Goal: Task Accomplishment & Management: Manage account settings

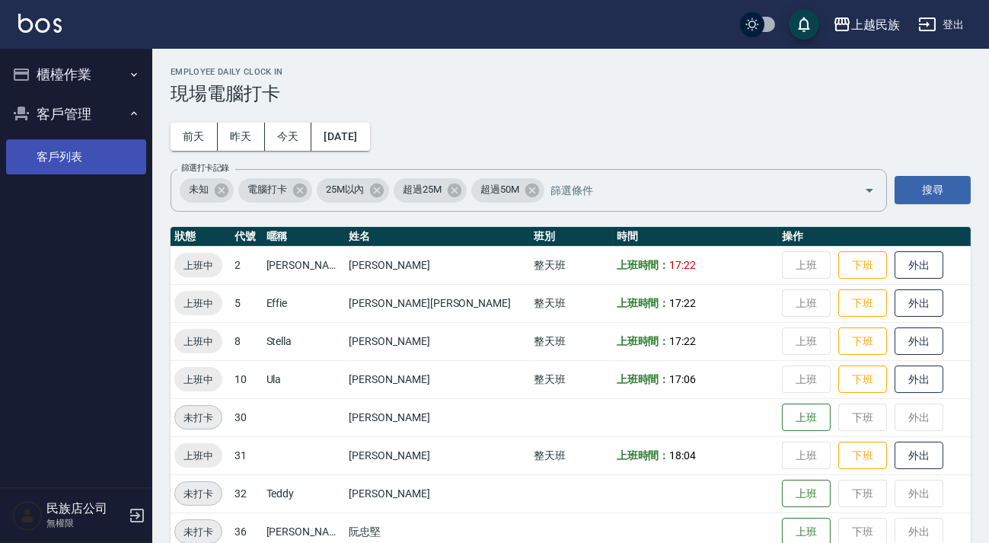
click at [117, 147] on link "客戶列表" at bounding box center [76, 156] width 140 height 35
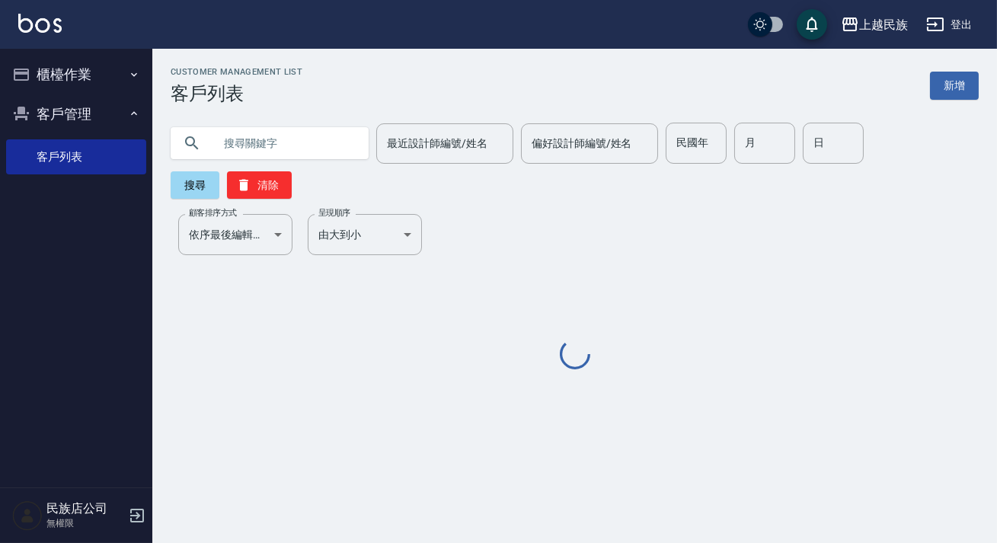
click at [350, 147] on input "text" at bounding box center [284, 143] width 143 height 41
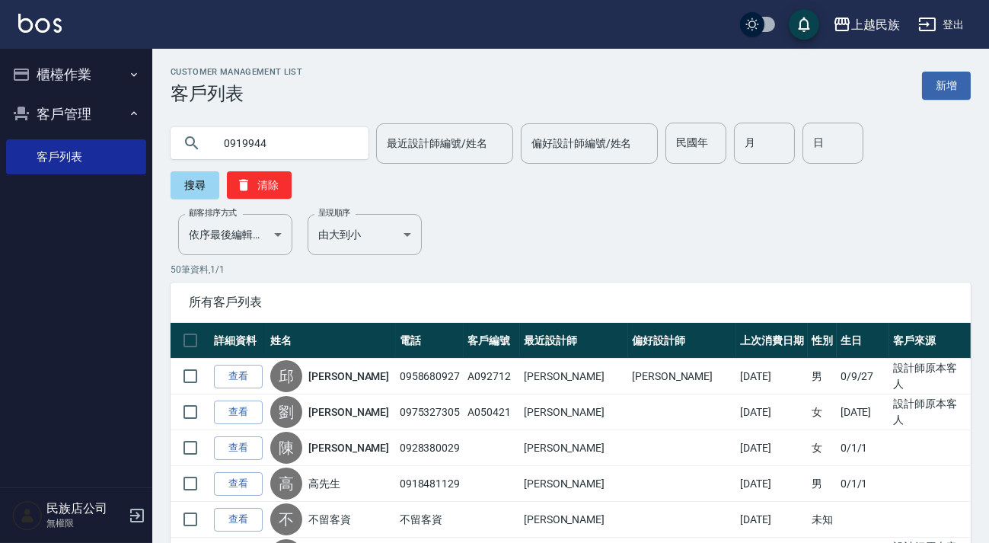
type input "0919944"
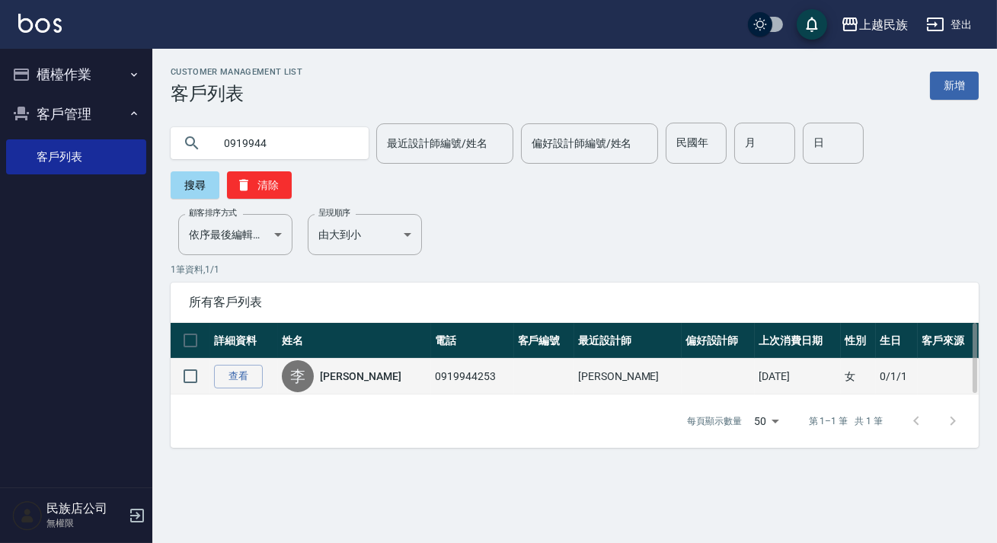
click at [340, 372] on link "李佳瑩" at bounding box center [360, 376] width 81 height 15
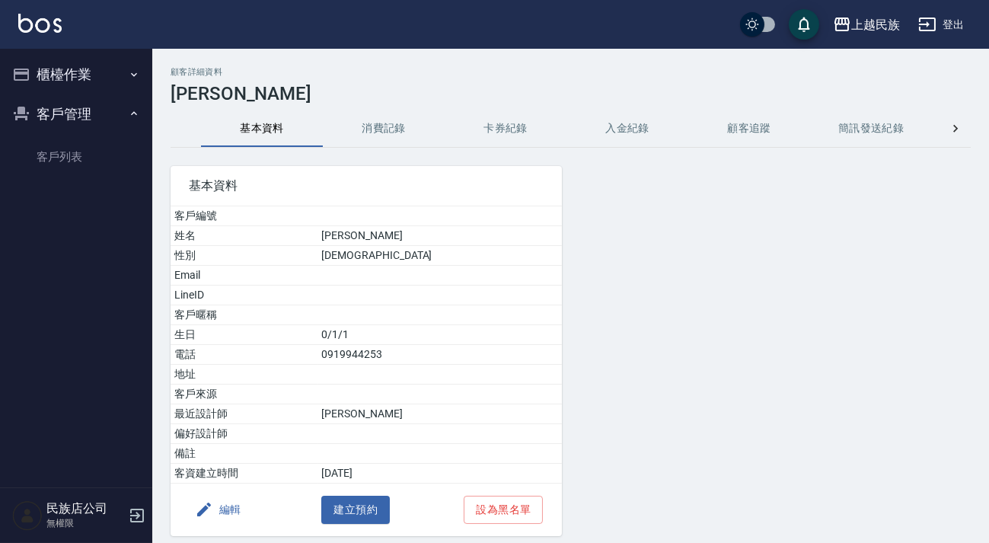
click at [384, 128] on button "消費記錄" at bounding box center [384, 128] width 122 height 37
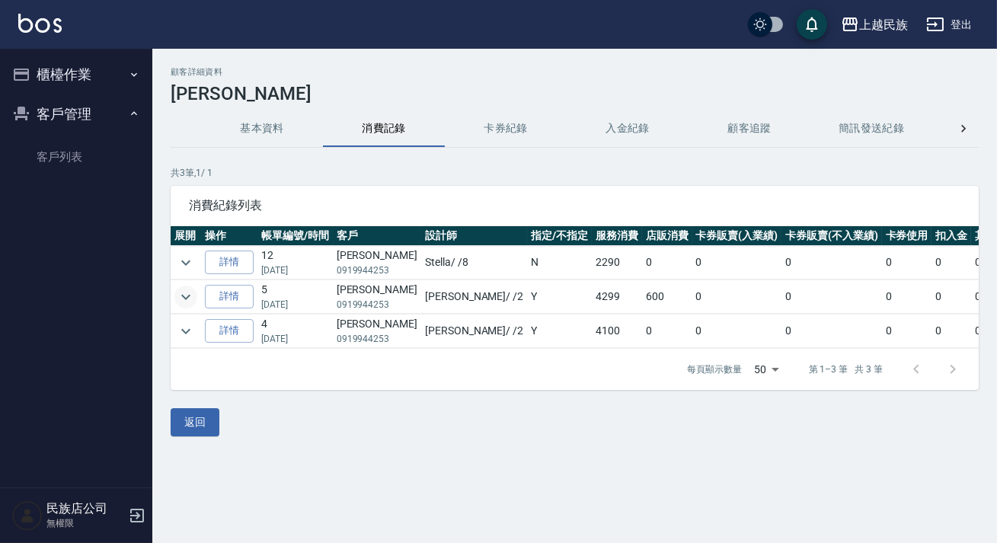
click at [181, 294] on icon "expand row" at bounding box center [186, 297] width 18 height 18
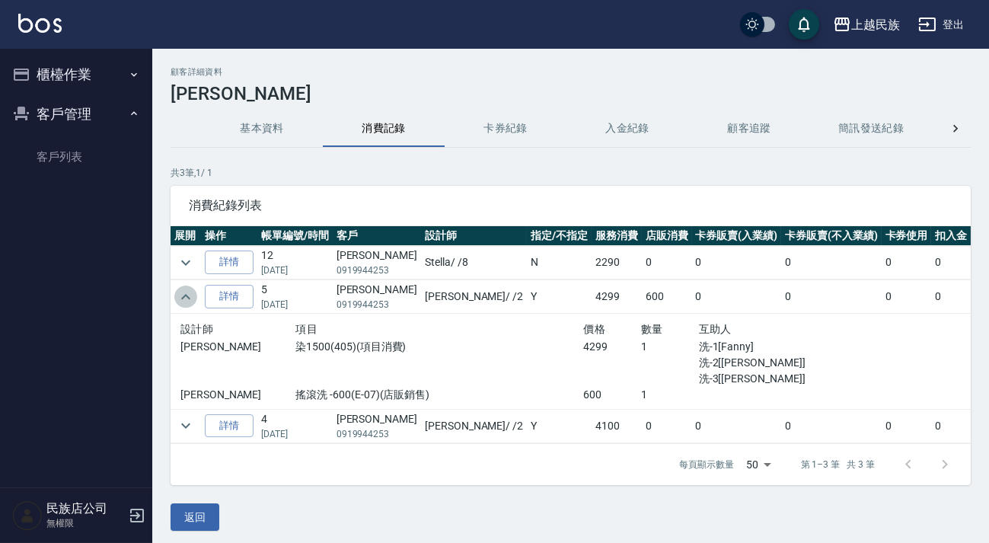
click at [181, 294] on icon "expand row" at bounding box center [186, 297] width 18 height 18
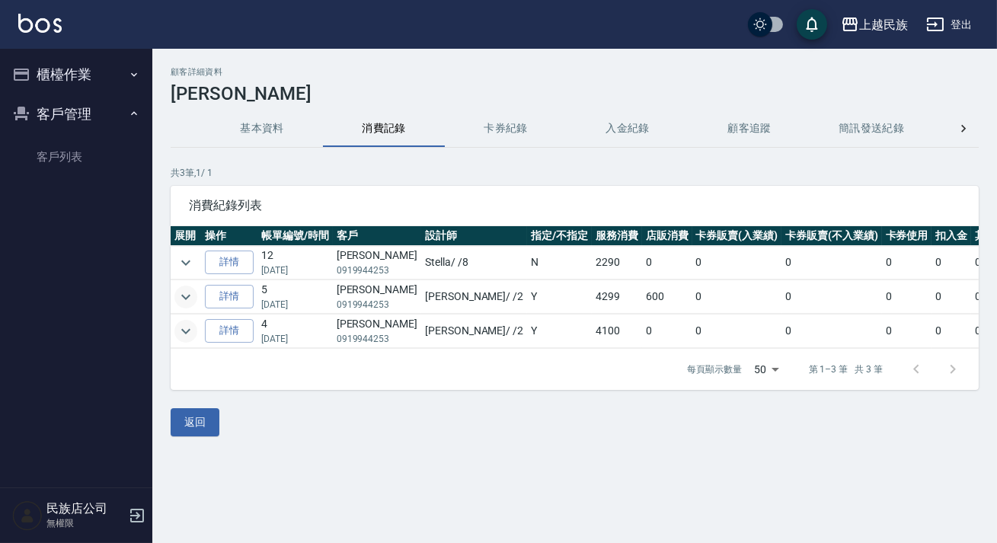
click at [181, 334] on icon "expand row" at bounding box center [186, 331] width 18 height 18
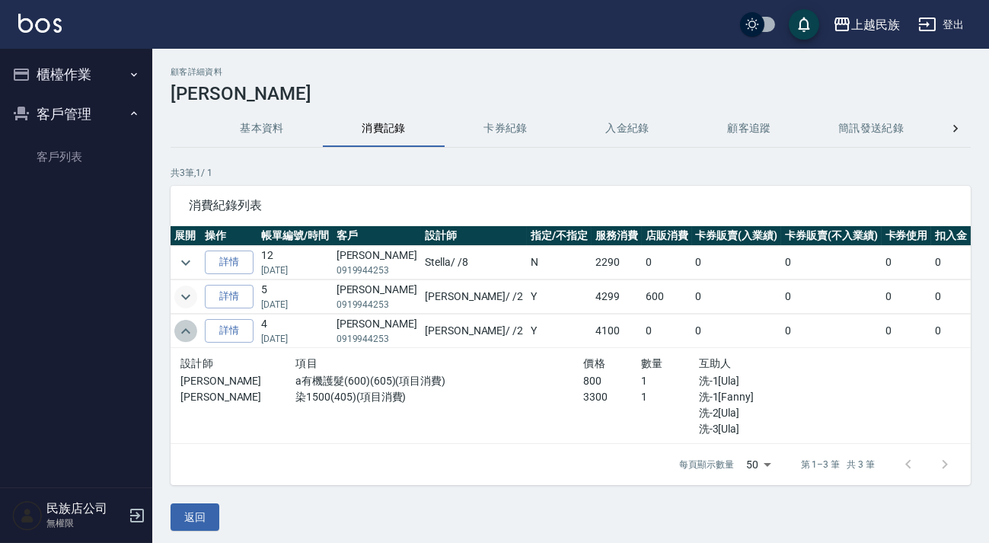
click at [181, 334] on icon "expand row" at bounding box center [186, 331] width 18 height 18
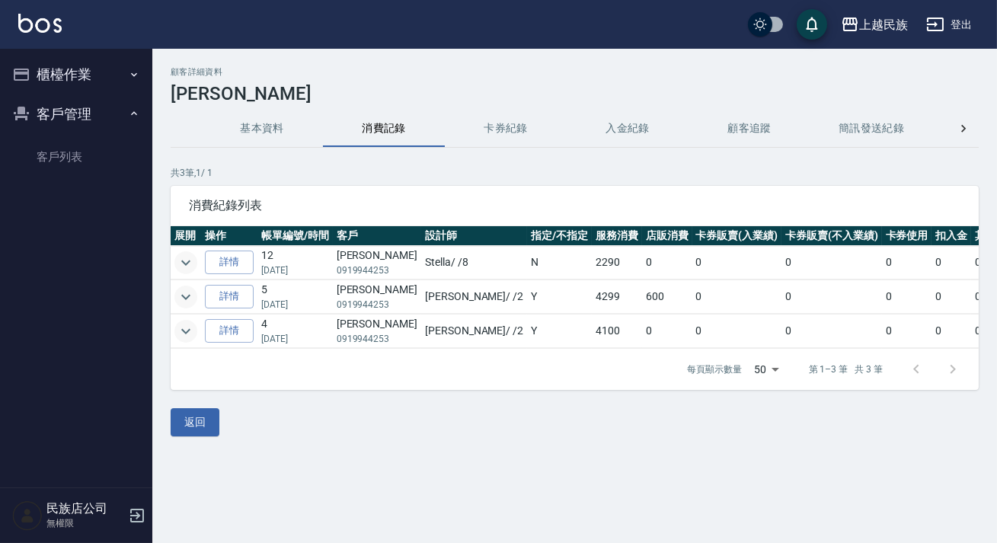
click at [187, 263] on icon "expand row" at bounding box center [185, 262] width 9 height 5
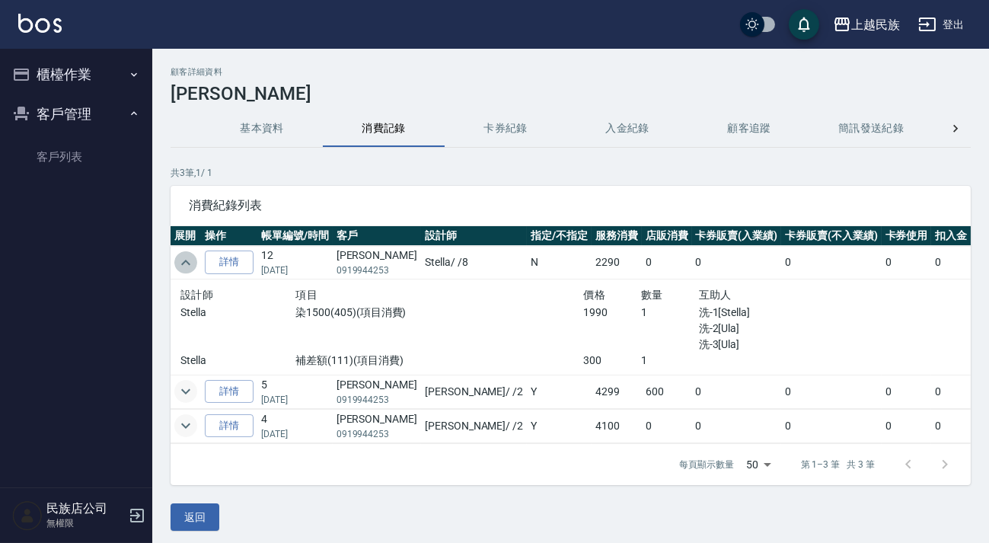
click at [187, 263] on icon "expand row" at bounding box center [186, 263] width 18 height 18
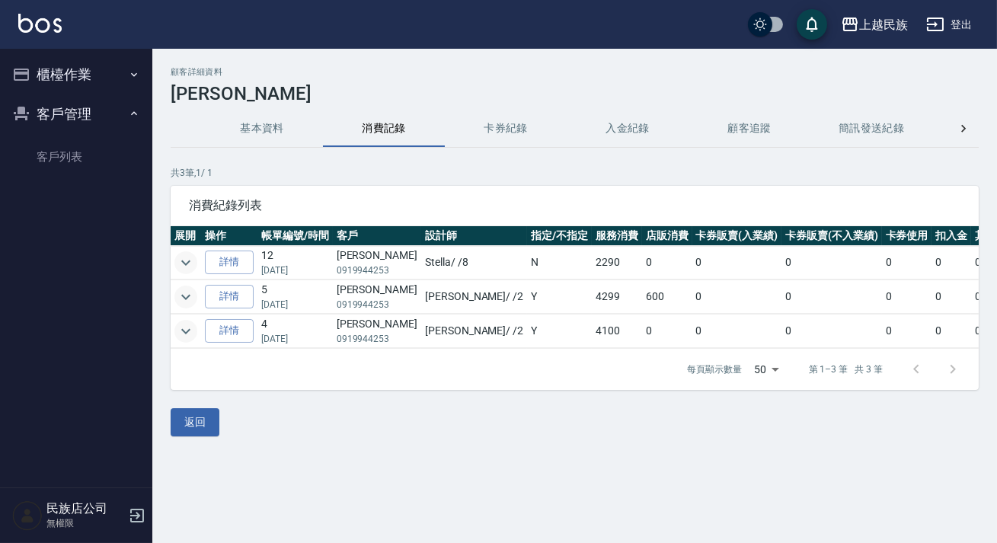
click at [187, 262] on icon "expand row" at bounding box center [185, 262] width 9 height 5
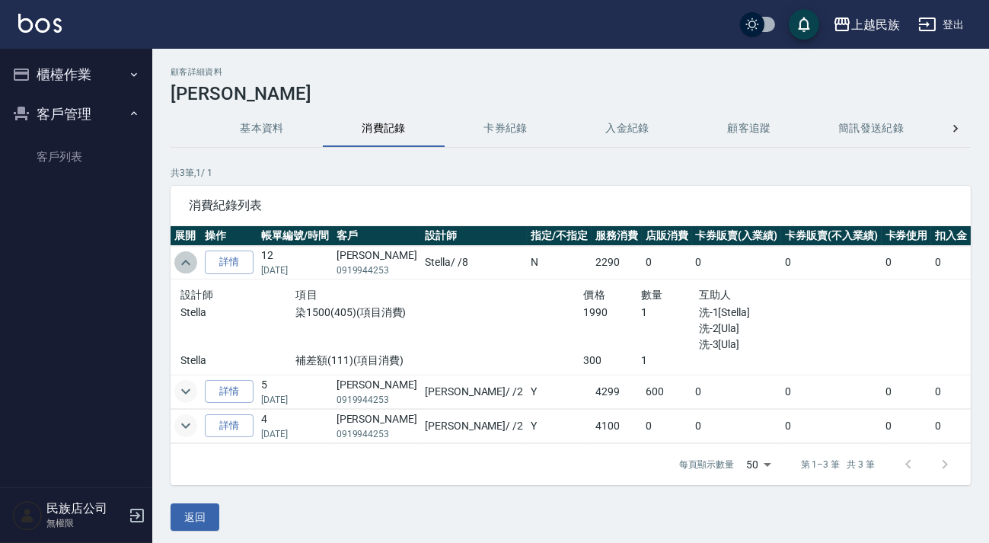
click at [187, 259] on icon "expand row" at bounding box center [186, 263] width 18 height 18
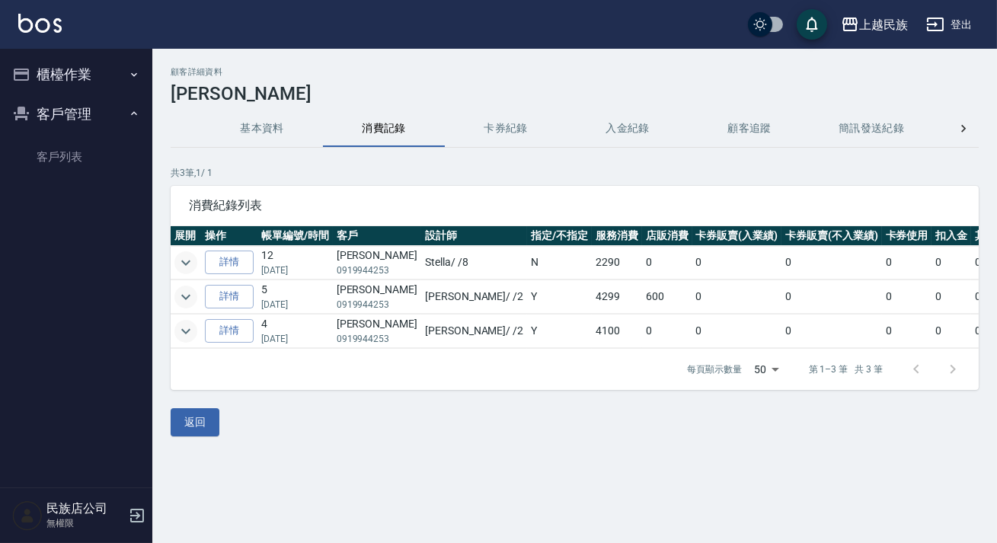
click at [927, 26] on button "登出" at bounding box center [949, 25] width 59 height 28
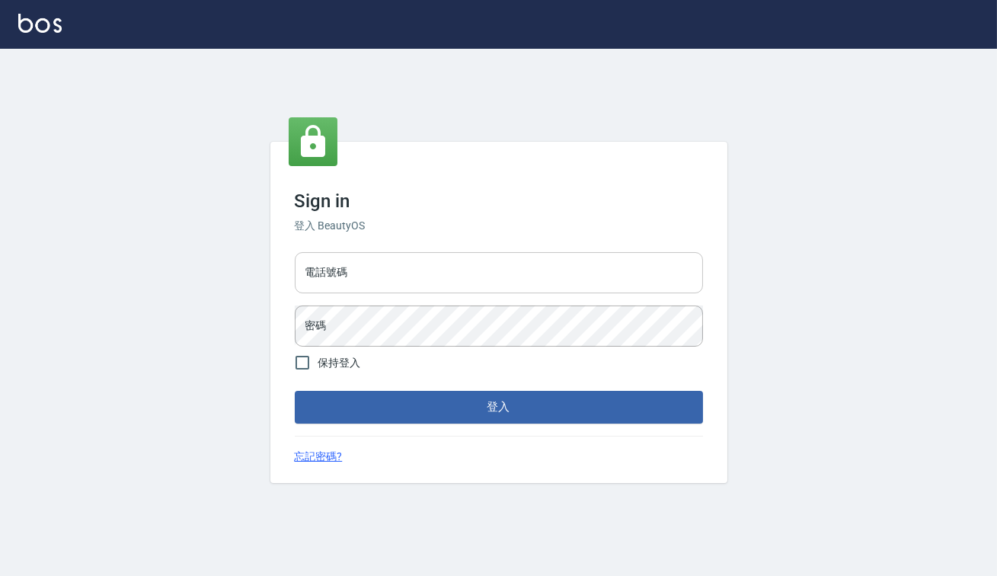
click at [530, 276] on input "電話號碼" at bounding box center [499, 272] width 408 height 41
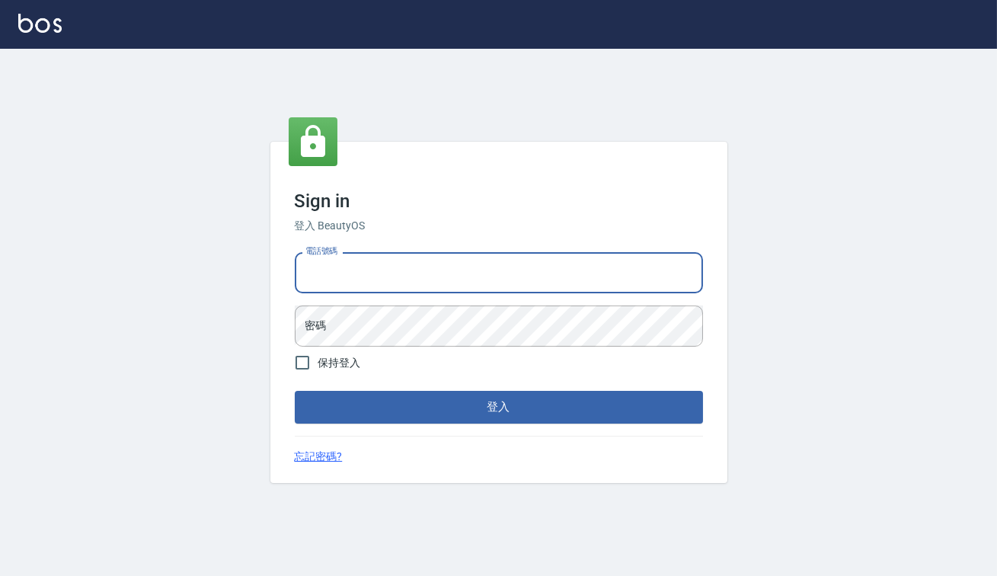
type input "0938917261"
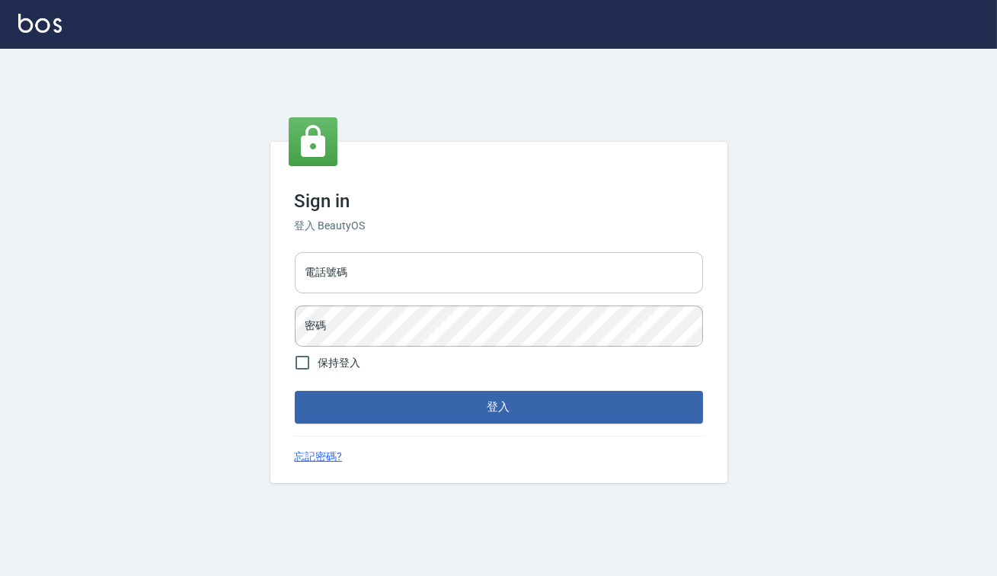
click at [465, 279] on input "電話號碼" at bounding box center [499, 272] width 408 height 41
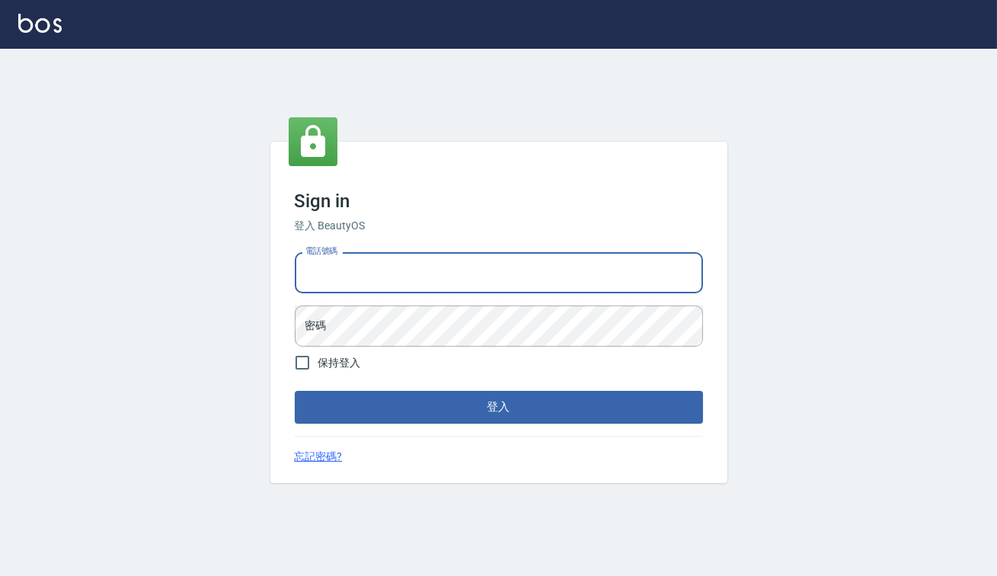
type input "0938917261"
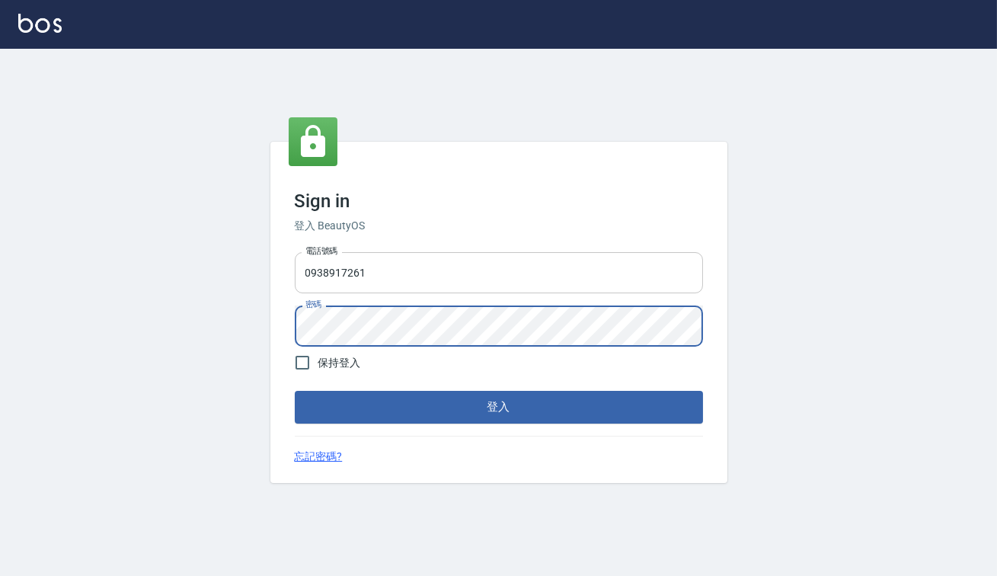
click at [295, 391] on button "登入" at bounding box center [499, 407] width 408 height 32
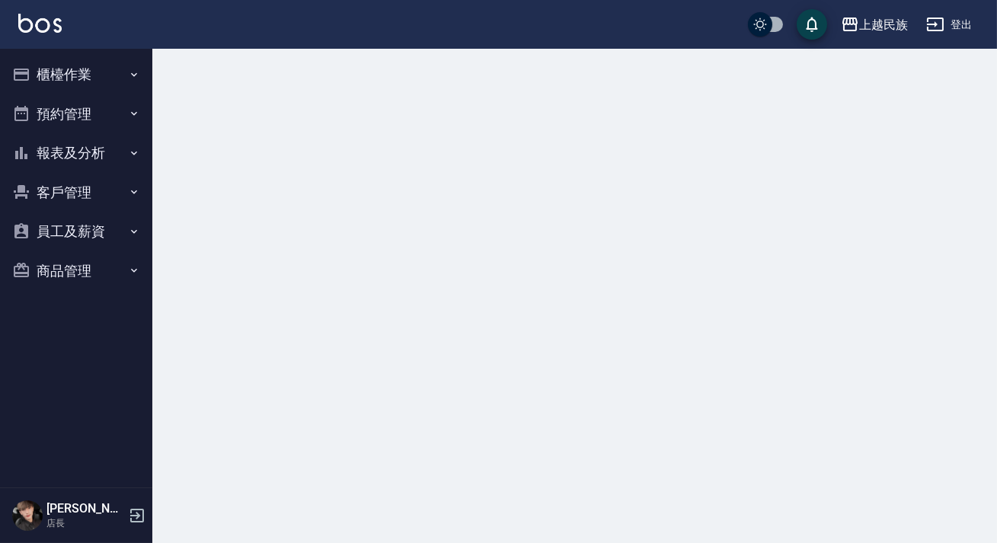
click at [107, 76] on button "櫃檯作業" at bounding box center [76, 75] width 140 height 40
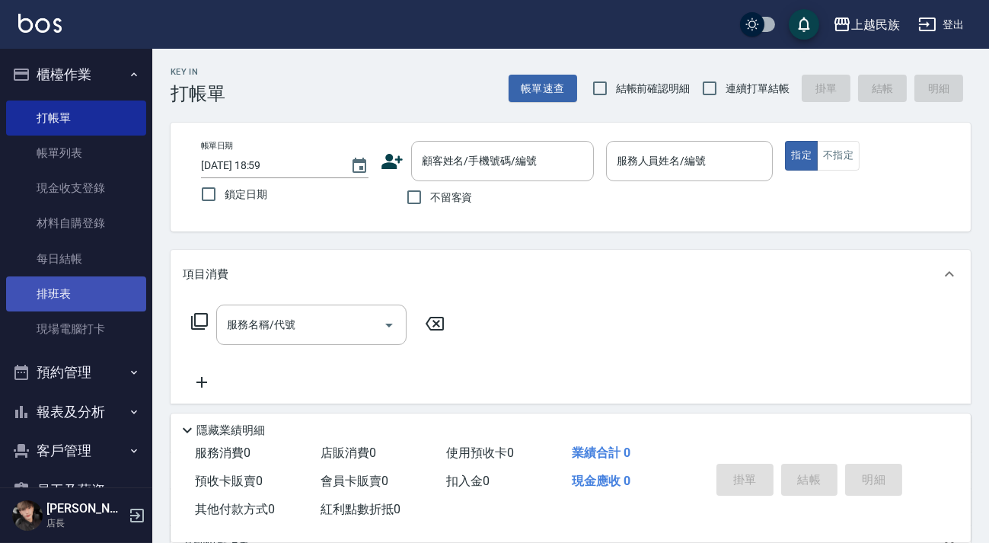
click at [55, 289] on link "排班表" at bounding box center [76, 293] width 140 height 35
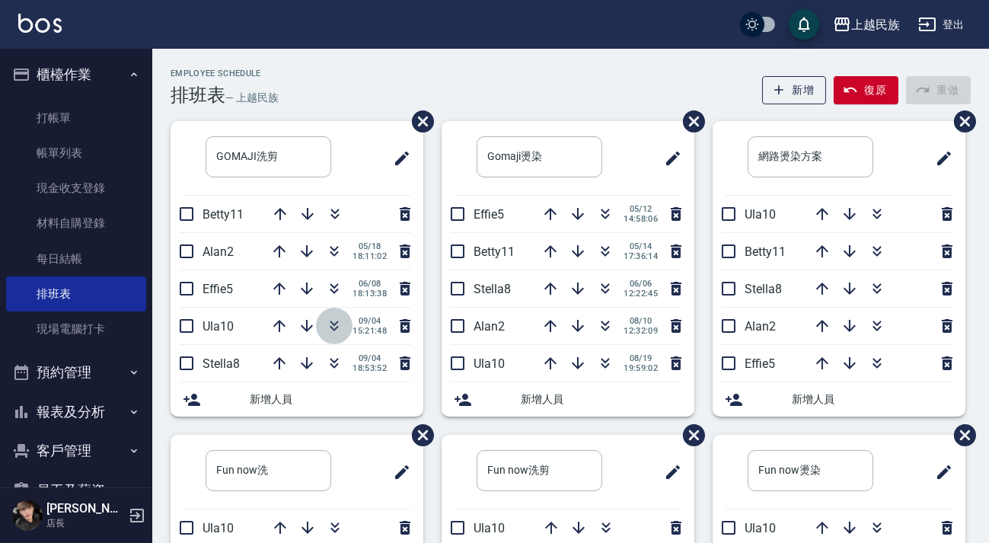
click at [340, 328] on icon "button" at bounding box center [334, 326] width 18 height 18
click at [35, 18] on img at bounding box center [39, 23] width 43 height 19
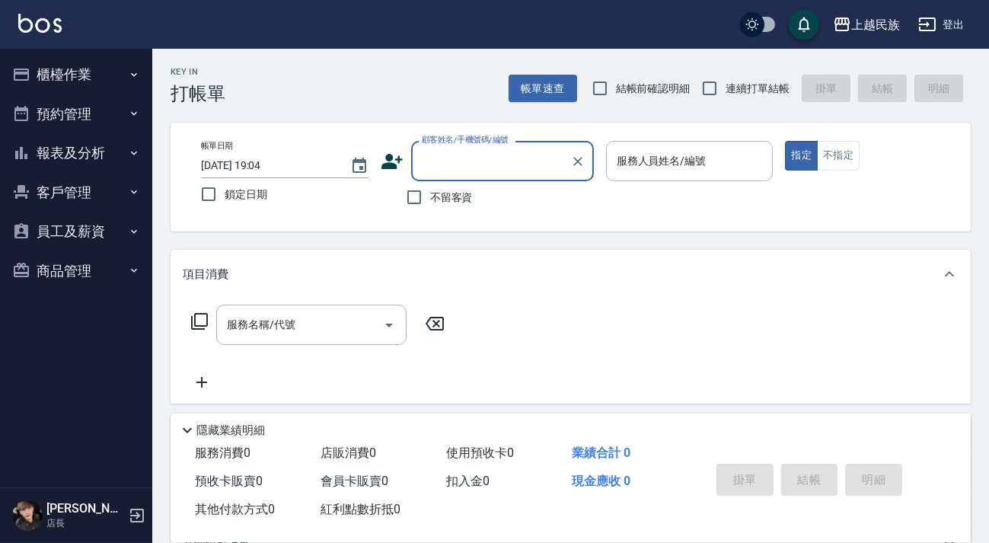
click at [480, 155] on input "顧客姓名/手機號碼/編號" at bounding box center [491, 161] width 146 height 27
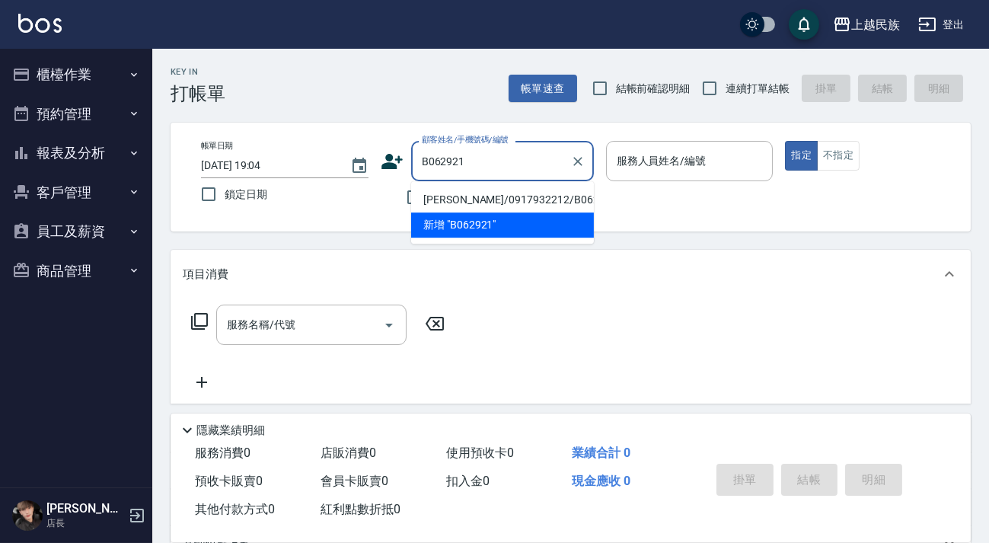
click at [516, 198] on li "陳以彤/0917932212/B062921" at bounding box center [502, 199] width 183 height 25
type input "陳以彤/0917932212/B062921"
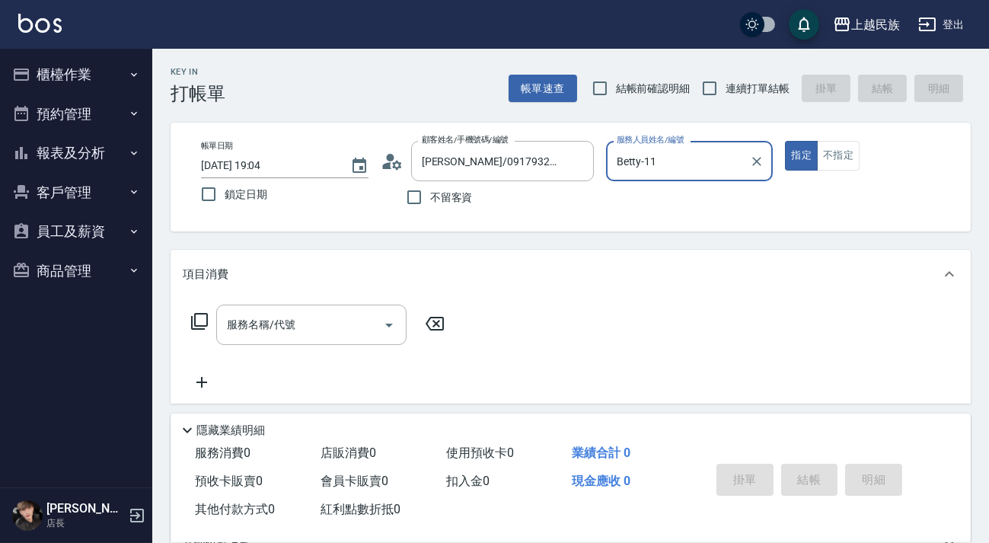
type input "Betty-11"
click at [388, 157] on circle at bounding box center [390, 158] width 8 height 8
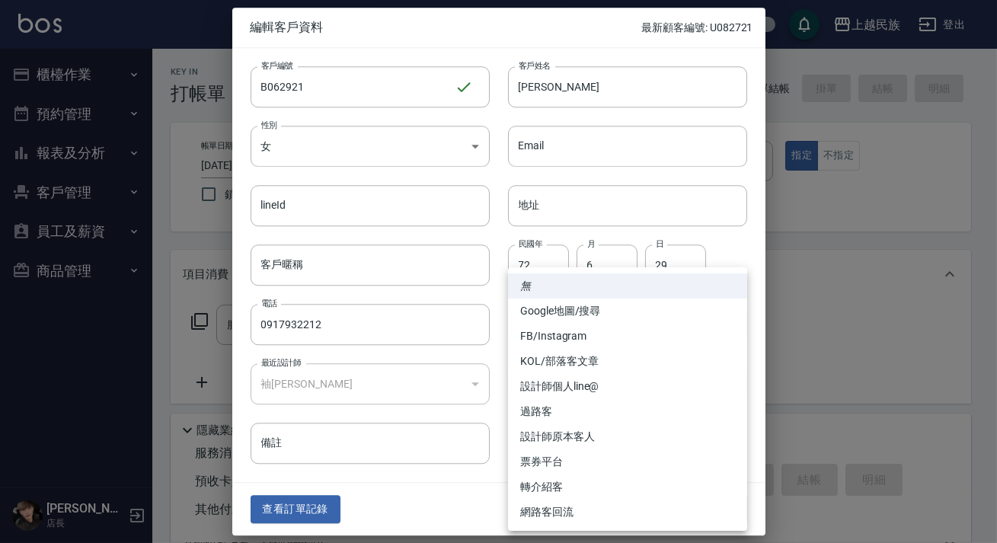
click at [730, 324] on body "上越民族 登出 櫃檯作業 打帳單 帳單列表 現金收支登錄 材料自購登錄 每日結帳 排班表 現場電腦打卡 預約管理 預約管理 單日預約紀錄 單週預約紀錄 報表及…" at bounding box center [498, 371] width 997 height 742
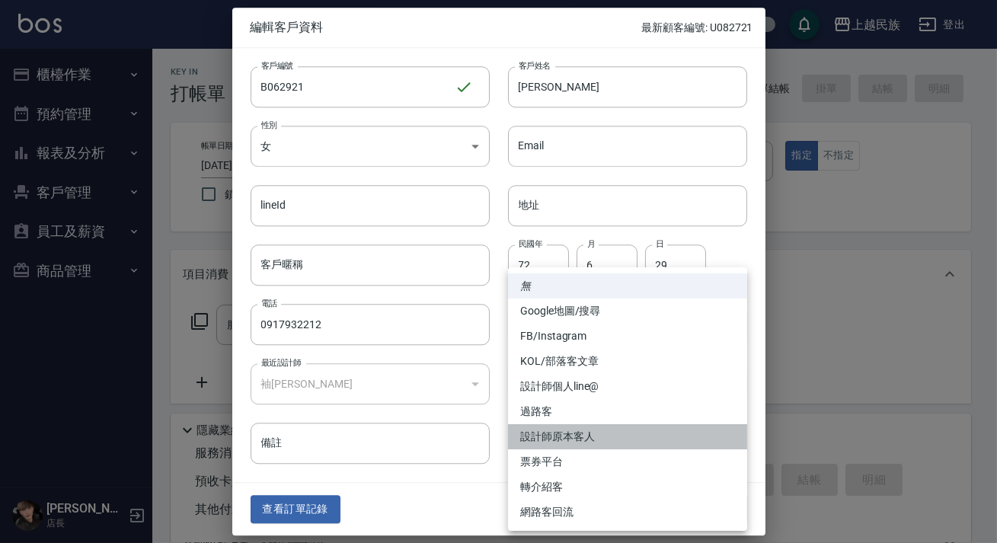
click at [547, 429] on li "設計師原本客人" at bounding box center [627, 436] width 239 height 25
type input "設計師原本客人"
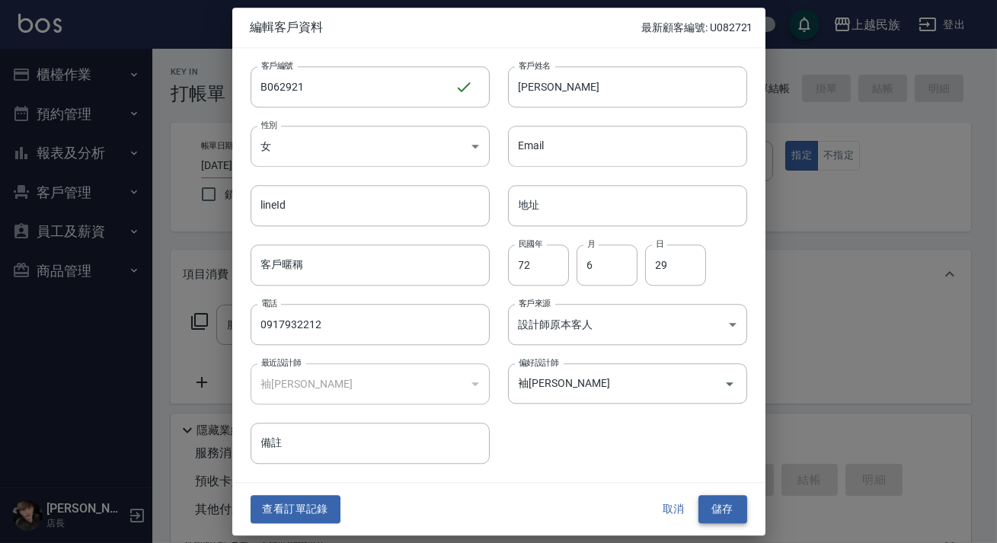
click at [715, 509] on button "儲存" at bounding box center [722, 510] width 49 height 28
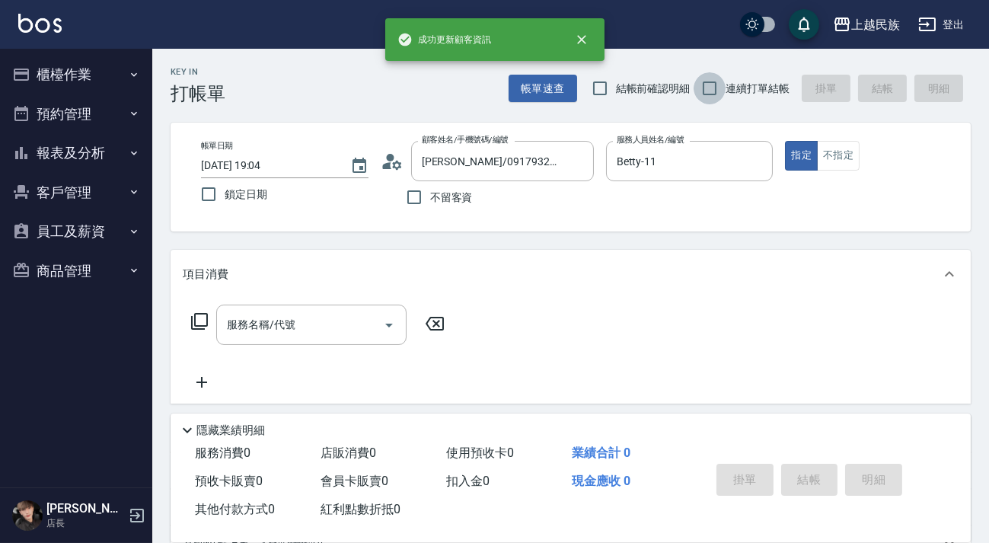
click at [701, 94] on input "連續打單結帳" at bounding box center [710, 88] width 32 height 32
checkbox input "true"
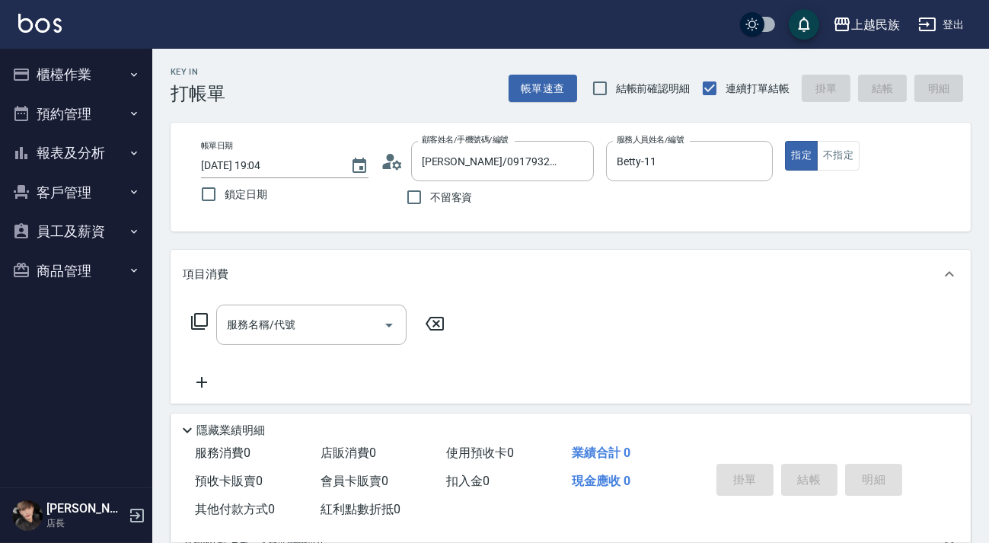
click at [190, 318] on icon at bounding box center [199, 321] width 18 height 18
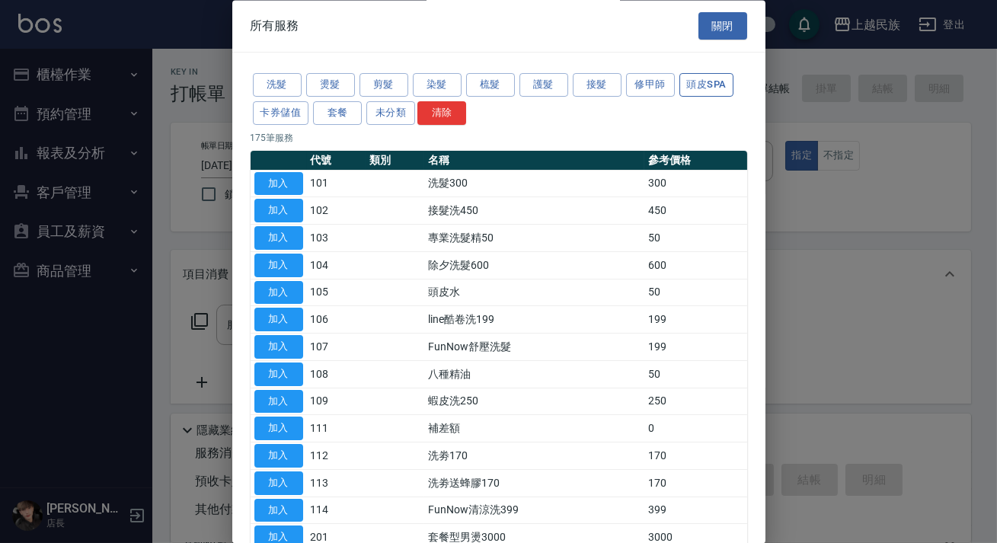
click at [702, 85] on button "頭皮SPA" at bounding box center [706, 86] width 55 height 24
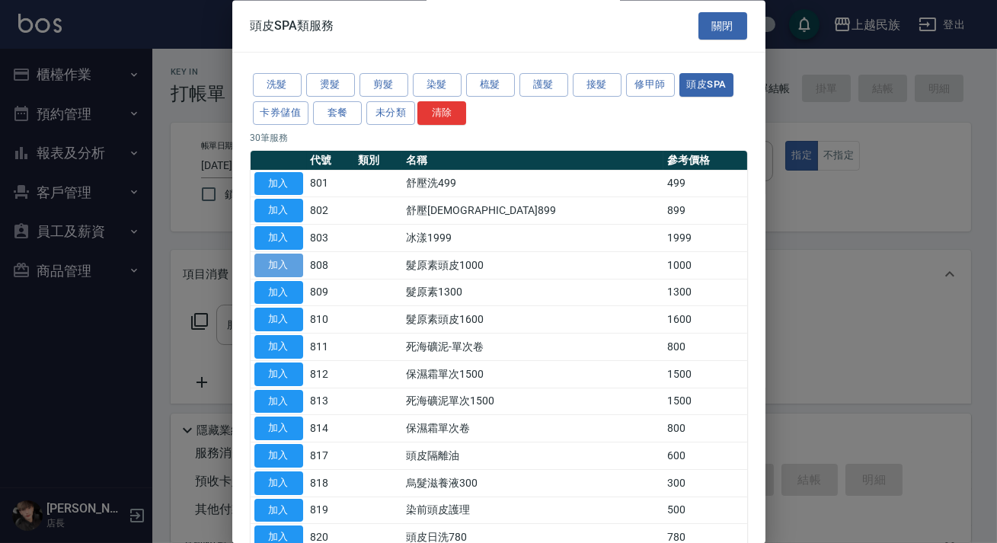
click at [289, 260] on button "加入" at bounding box center [278, 266] width 49 height 24
type input "髮原素頭皮1000(808)"
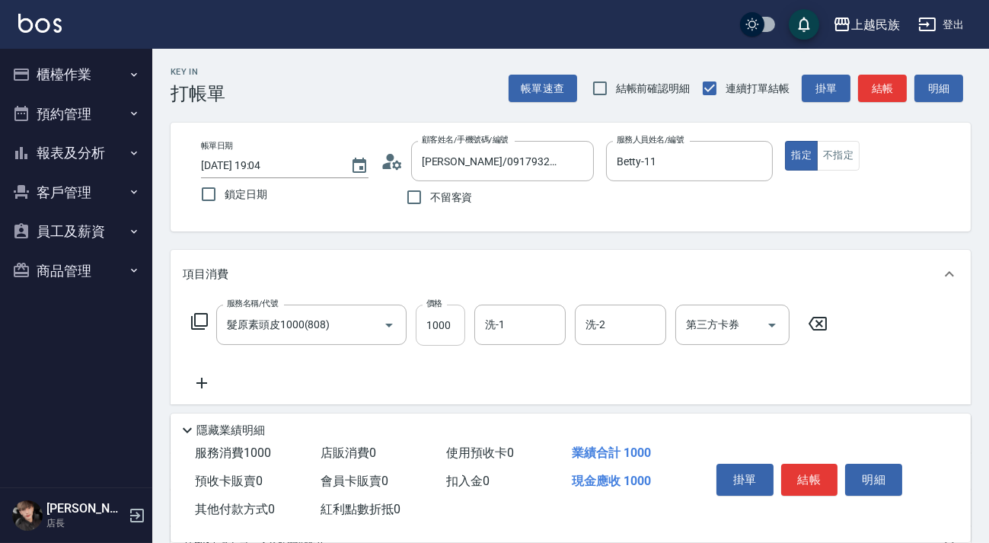
click at [442, 332] on input "1000" at bounding box center [441, 325] width 50 height 41
type input "850"
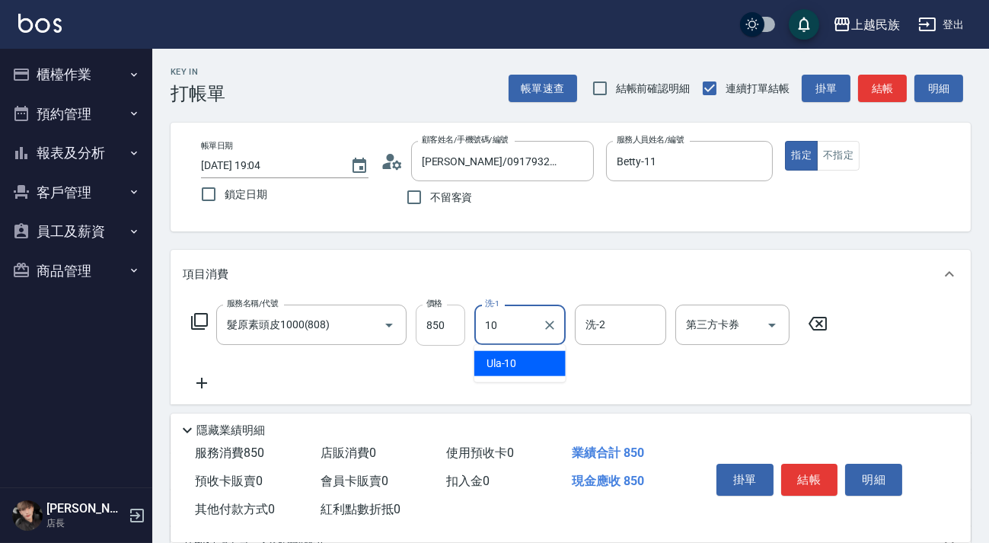
type input "Ula-10"
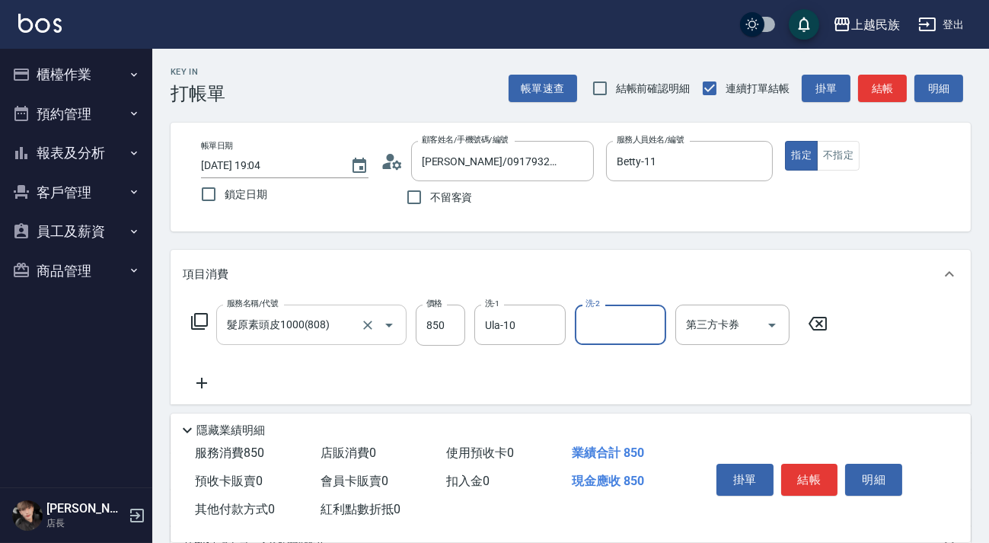
scroll to position [138, 0]
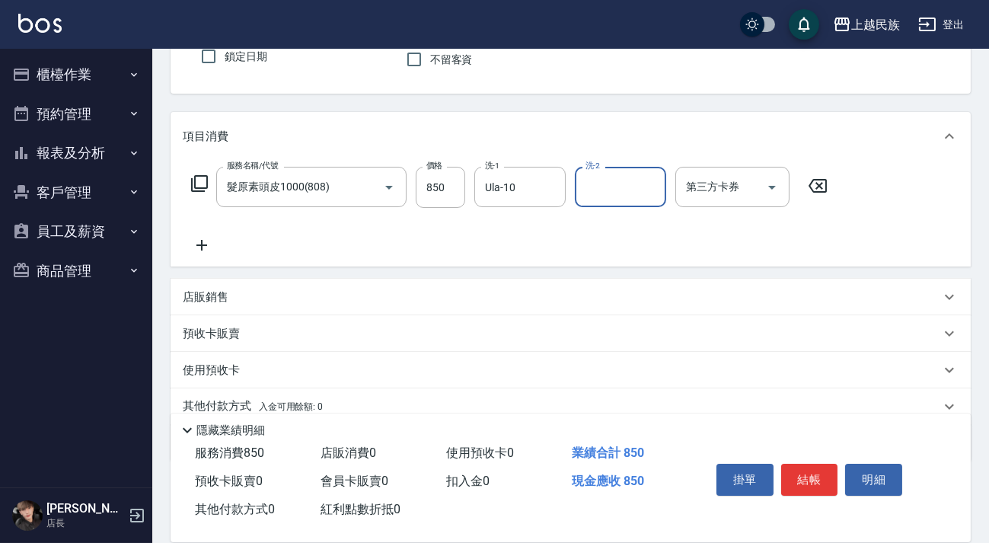
click at [193, 180] on icon at bounding box center [199, 183] width 18 height 18
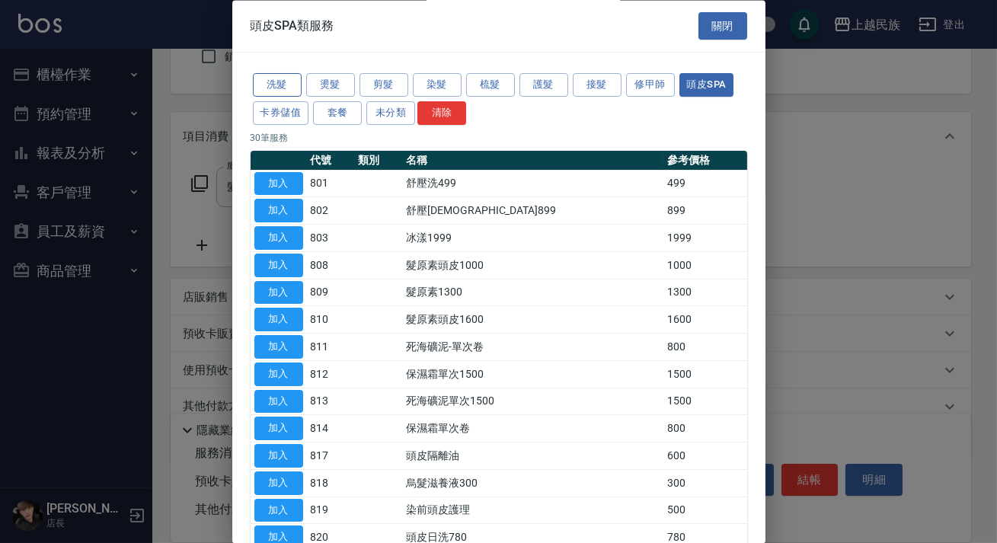
click at [273, 79] on button "洗髮" at bounding box center [277, 86] width 49 height 24
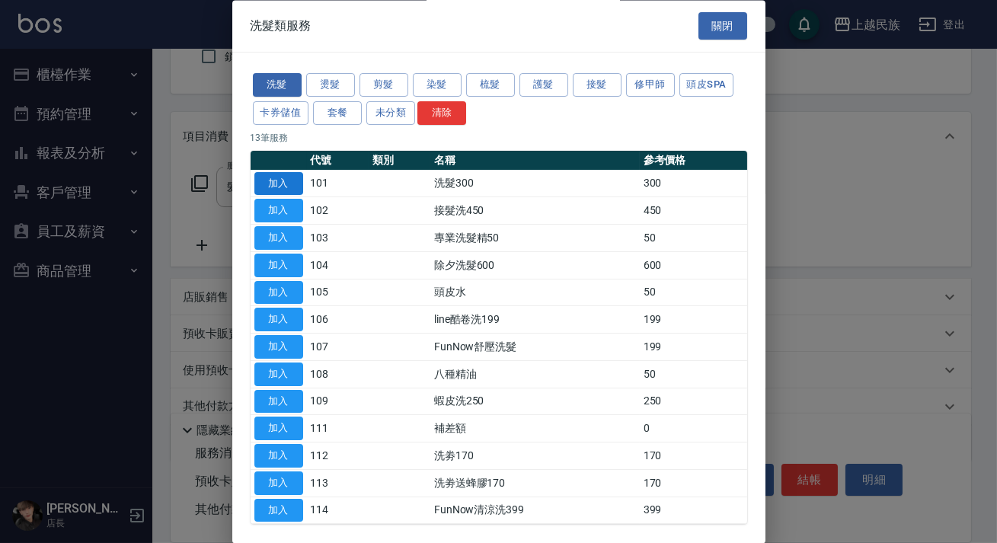
click at [288, 180] on button "加入" at bounding box center [278, 184] width 49 height 24
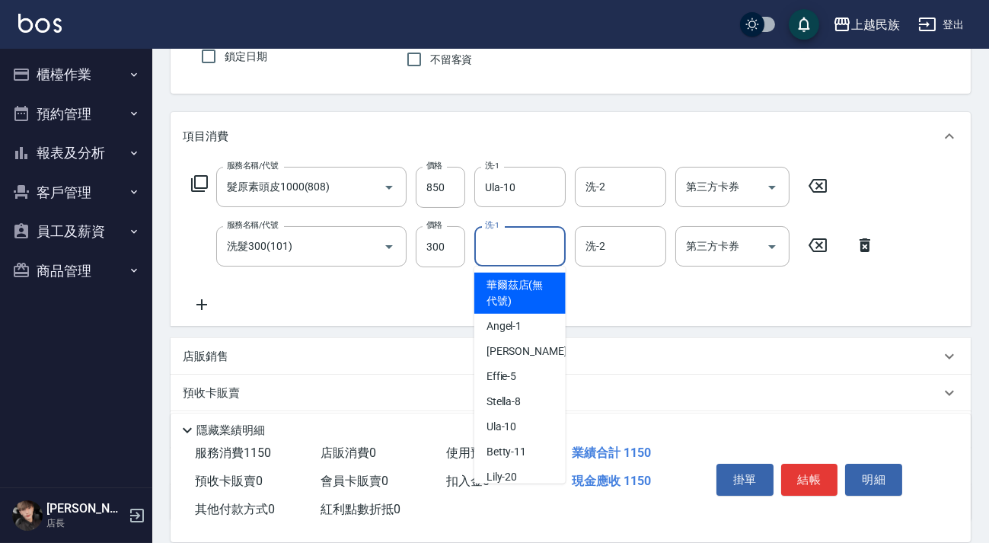
click at [500, 246] on input "洗-1" at bounding box center [520, 246] width 78 height 27
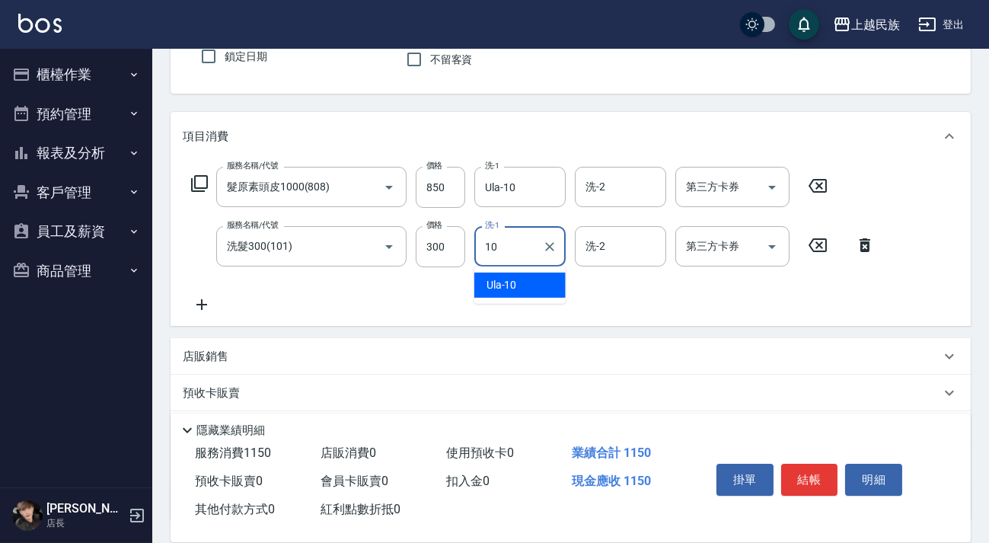
type input "Ula-10"
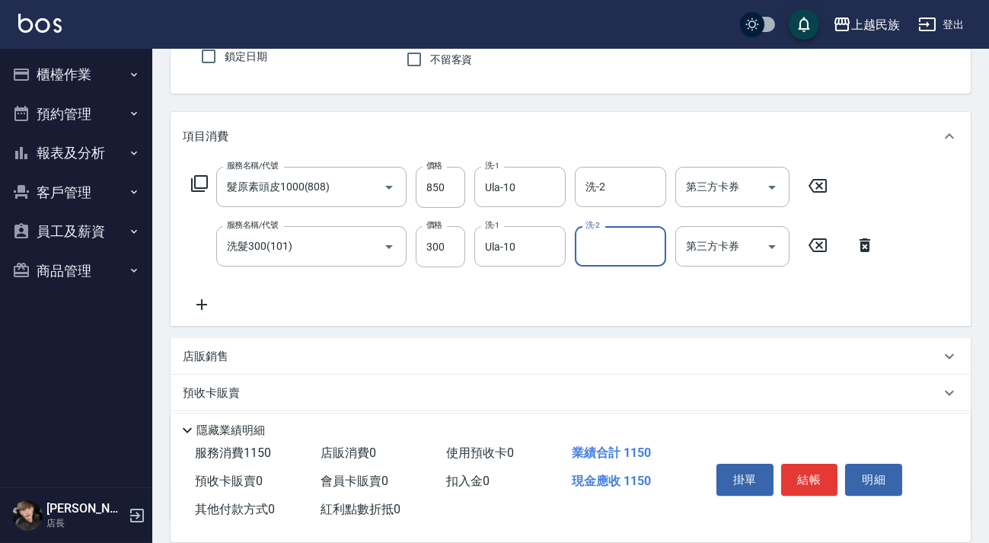
click at [214, 349] on p "店販銷售" at bounding box center [206, 357] width 46 height 16
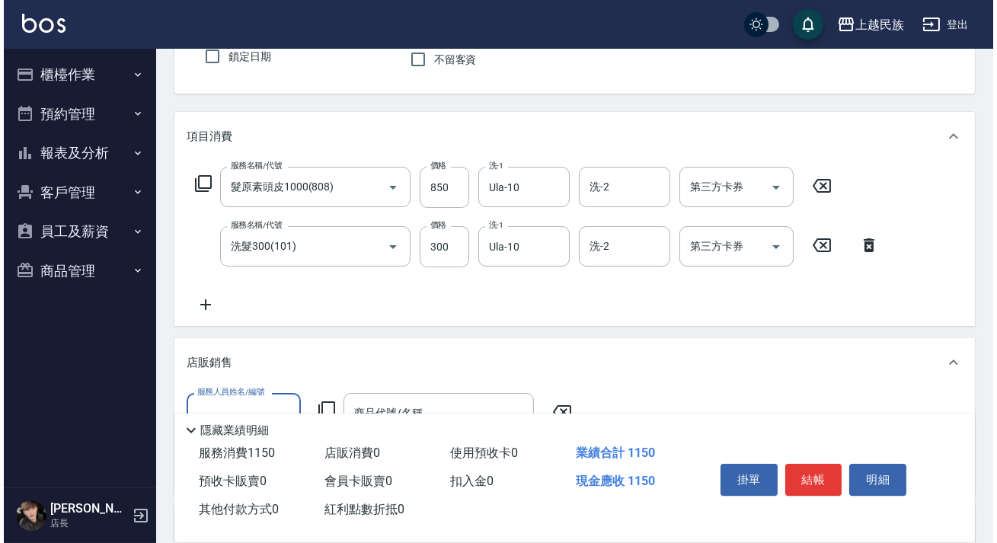
scroll to position [207, 0]
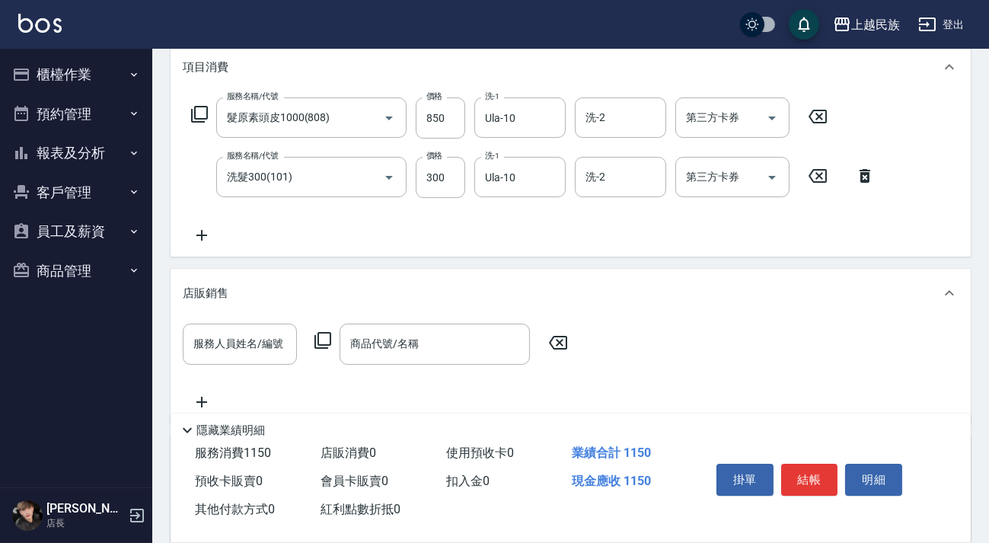
click at [327, 337] on icon at bounding box center [323, 340] width 18 height 18
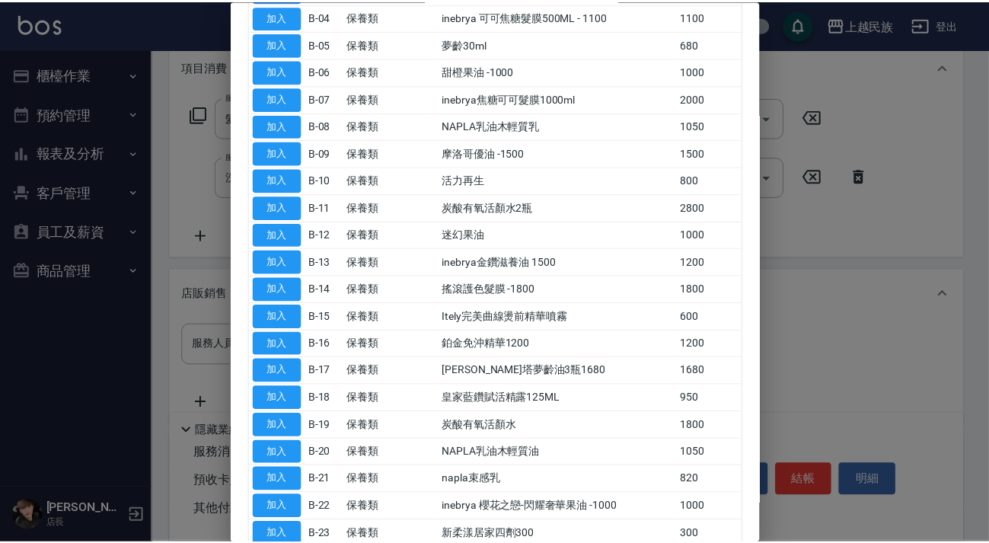
scroll to position [415, 0]
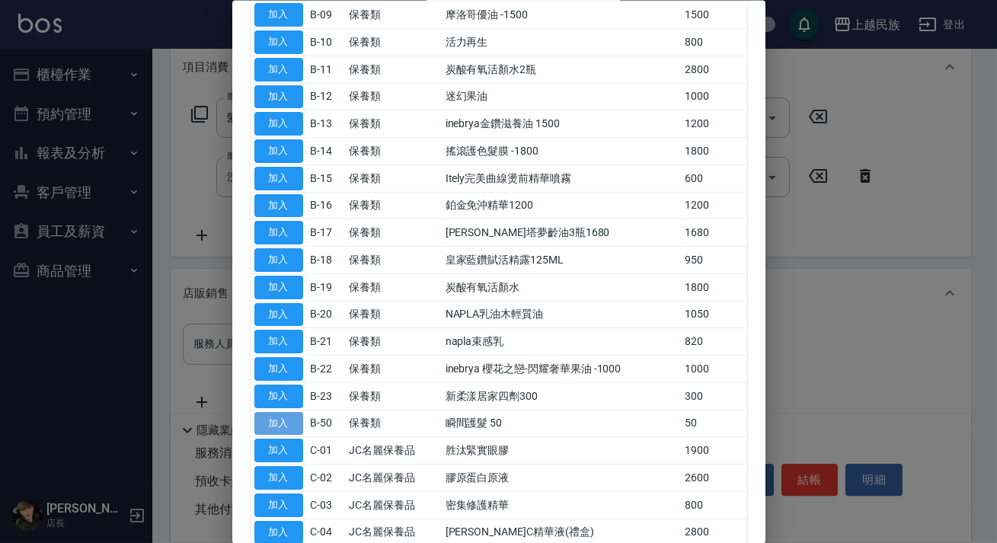
click at [282, 413] on button "加入" at bounding box center [278, 423] width 49 height 24
type input "瞬間護髮 50"
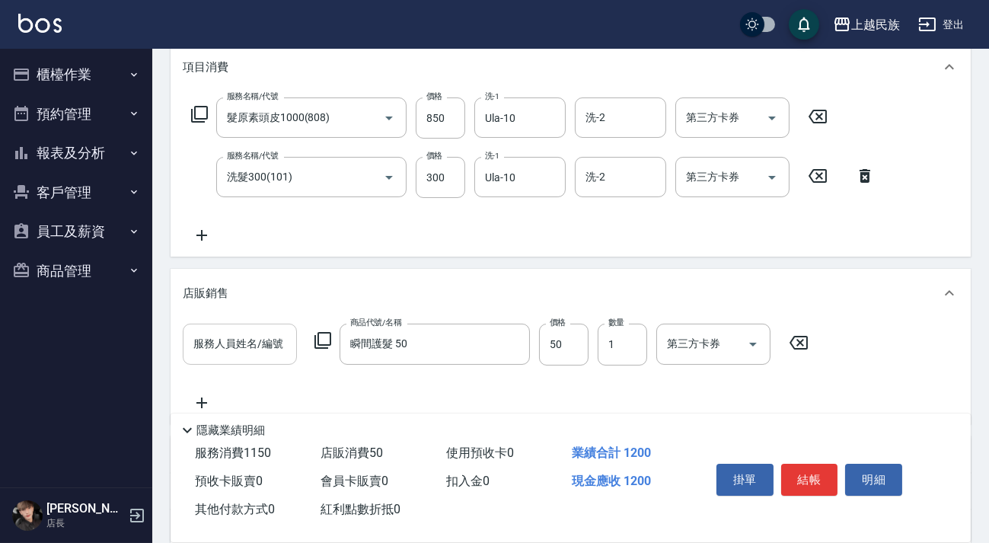
click at [221, 349] on input "服務人員姓名/編號" at bounding box center [240, 344] width 101 height 27
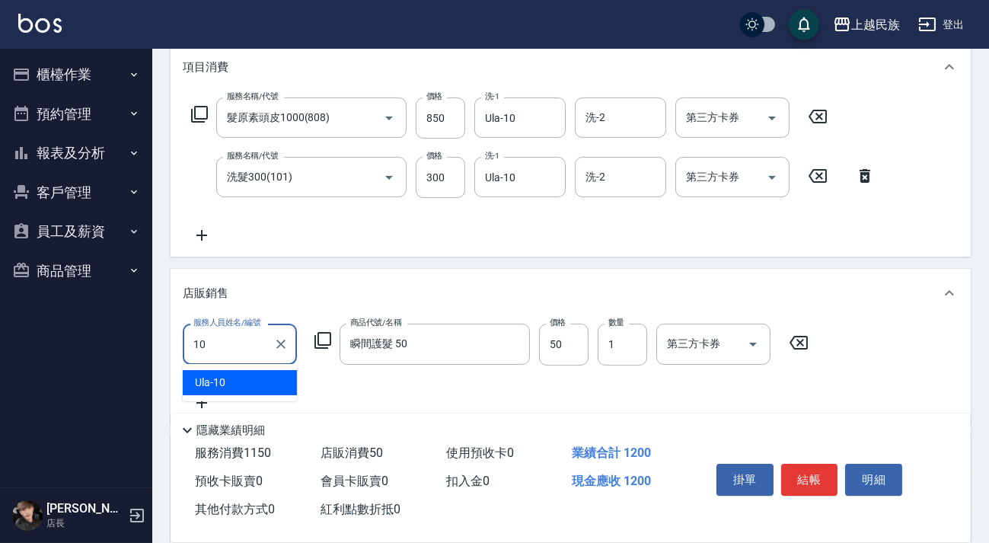
type input "Ula-10"
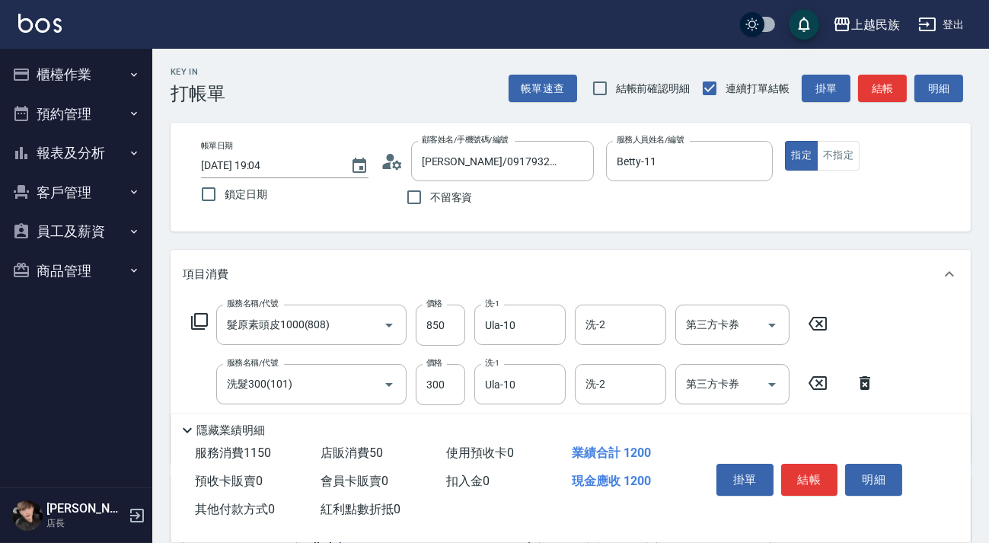
scroll to position [207, 0]
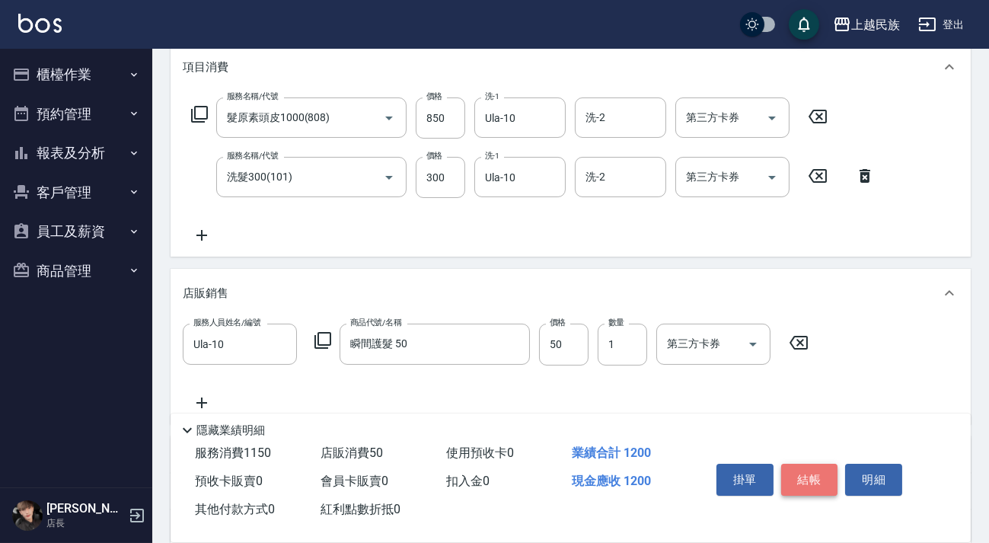
click at [793, 480] on button "結帳" at bounding box center [809, 480] width 57 height 32
type input "2025/09/25 19:21"
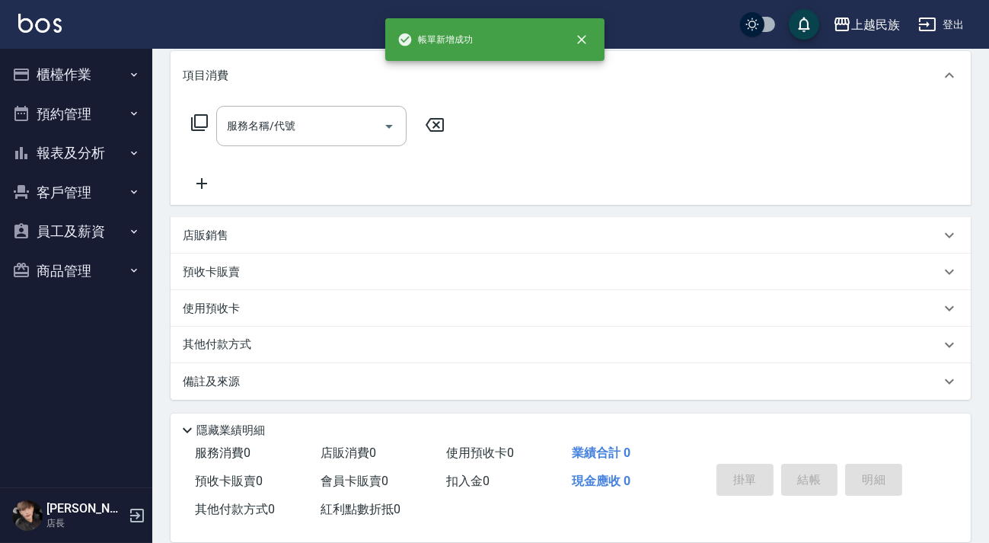
scroll to position [0, 0]
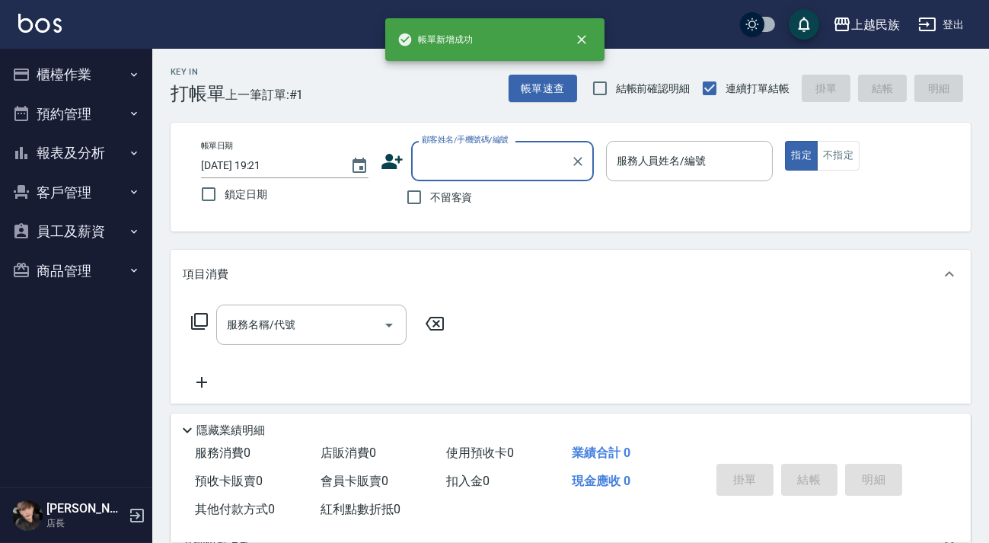
click at [68, 64] on button "櫃檯作業" at bounding box center [76, 75] width 140 height 40
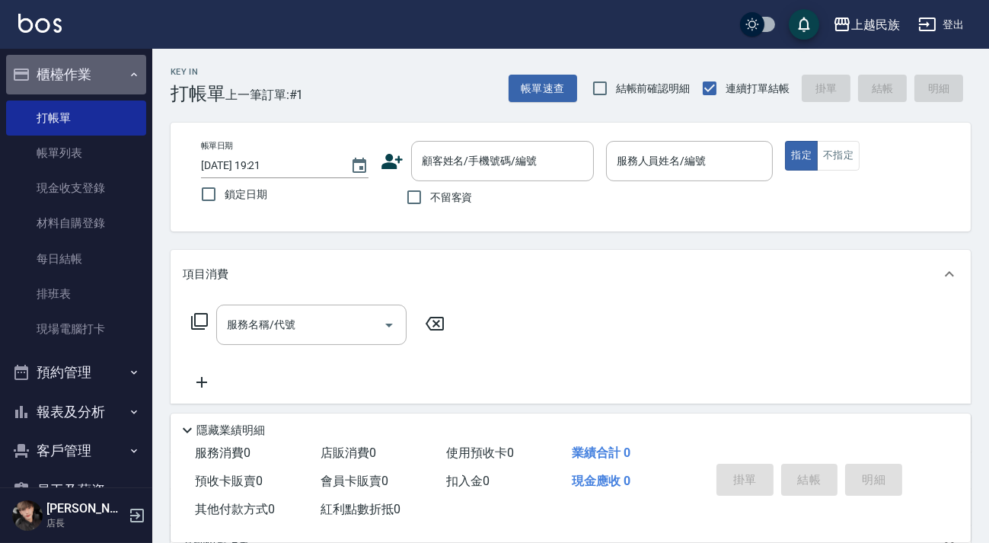
click at [128, 76] on icon "button" at bounding box center [134, 75] width 12 height 12
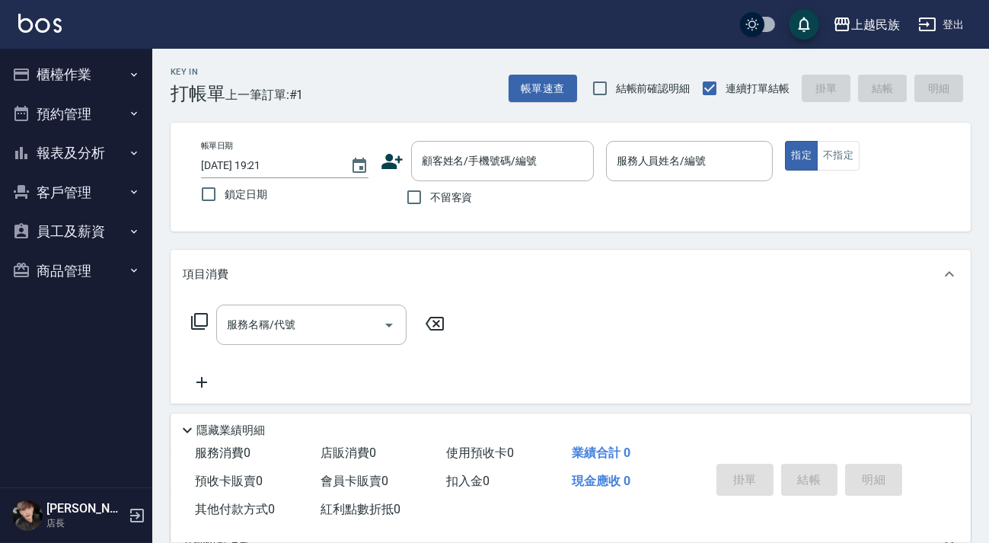
click at [69, 152] on button "報表及分析" at bounding box center [76, 153] width 140 height 40
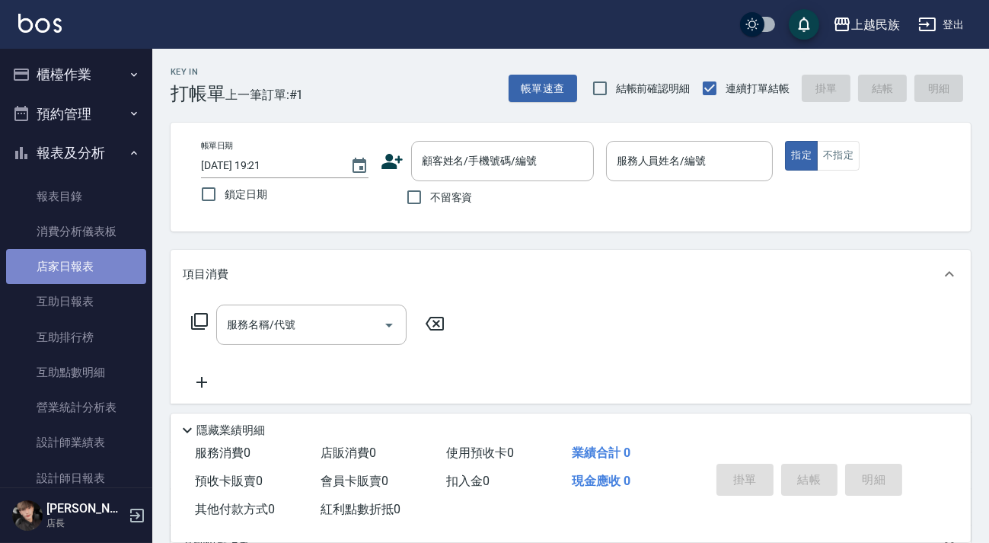
click at [78, 261] on link "店家日報表" at bounding box center [76, 266] width 140 height 35
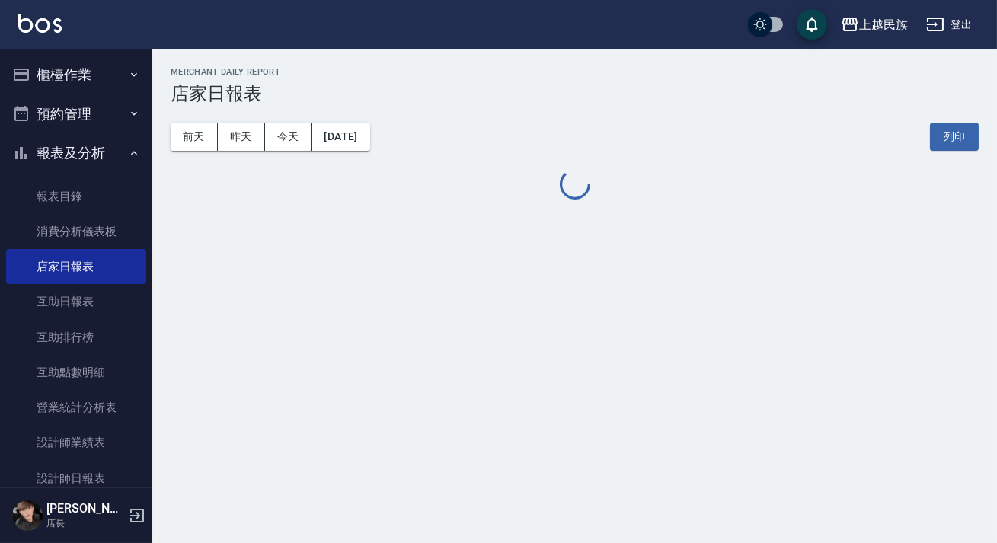
click at [128, 157] on icon "button" at bounding box center [134, 153] width 12 height 12
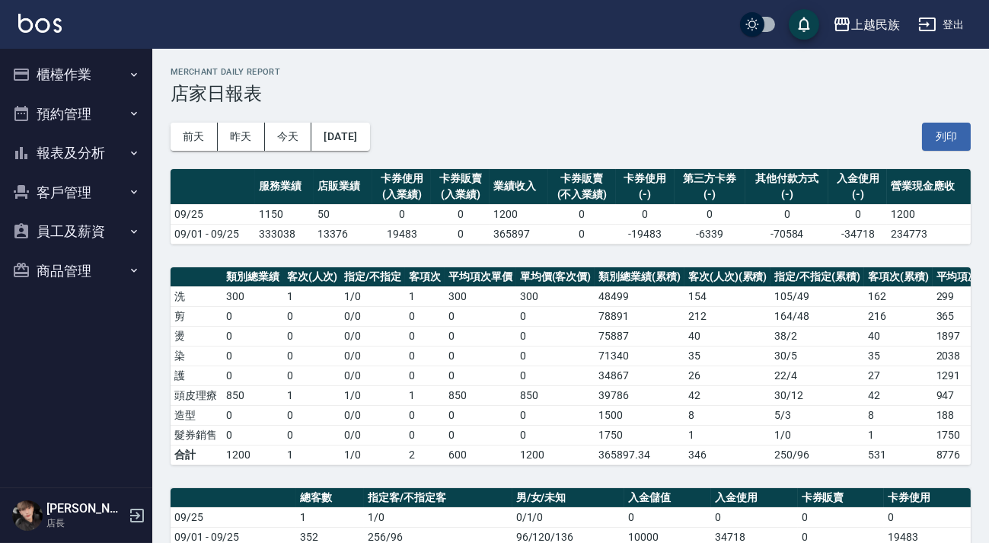
click at [107, 69] on button "櫃檯作業" at bounding box center [76, 75] width 140 height 40
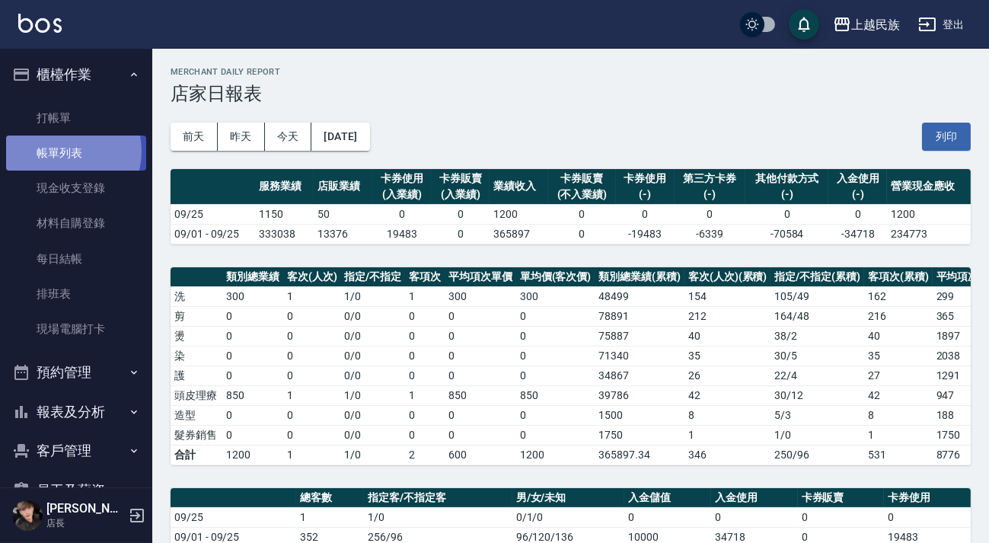
click at [66, 152] on link "帳單列表" at bounding box center [76, 153] width 140 height 35
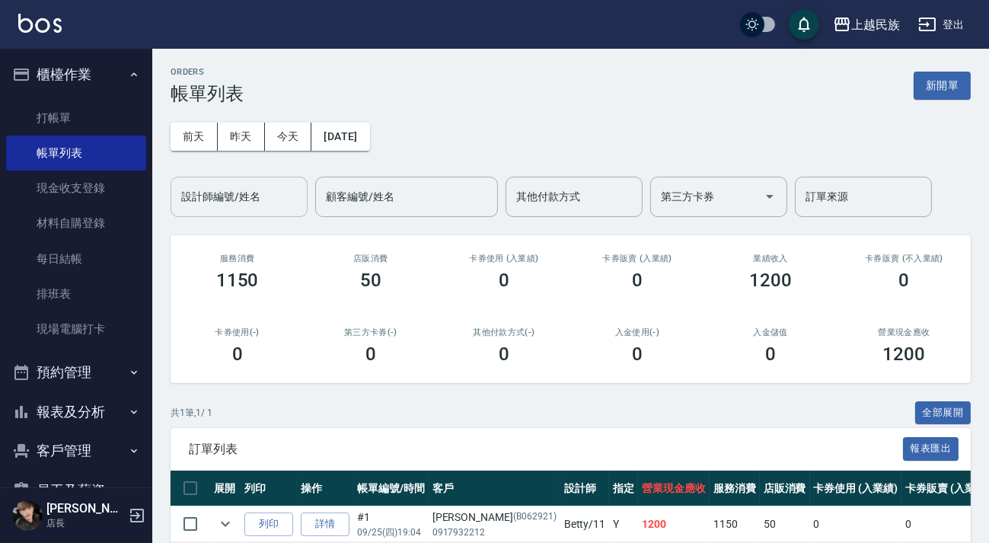
scroll to position [71, 0]
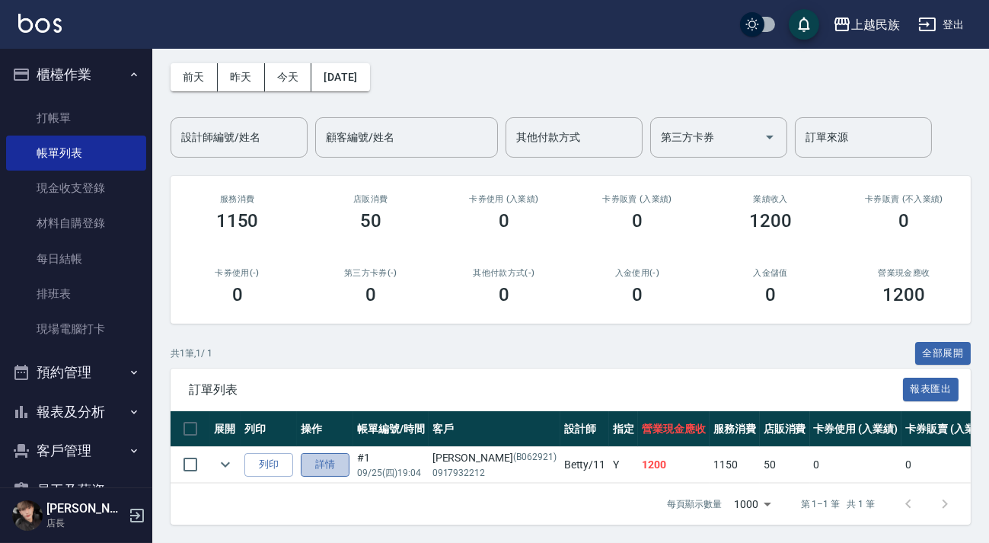
click at [328, 453] on link "詳情" at bounding box center [325, 465] width 49 height 24
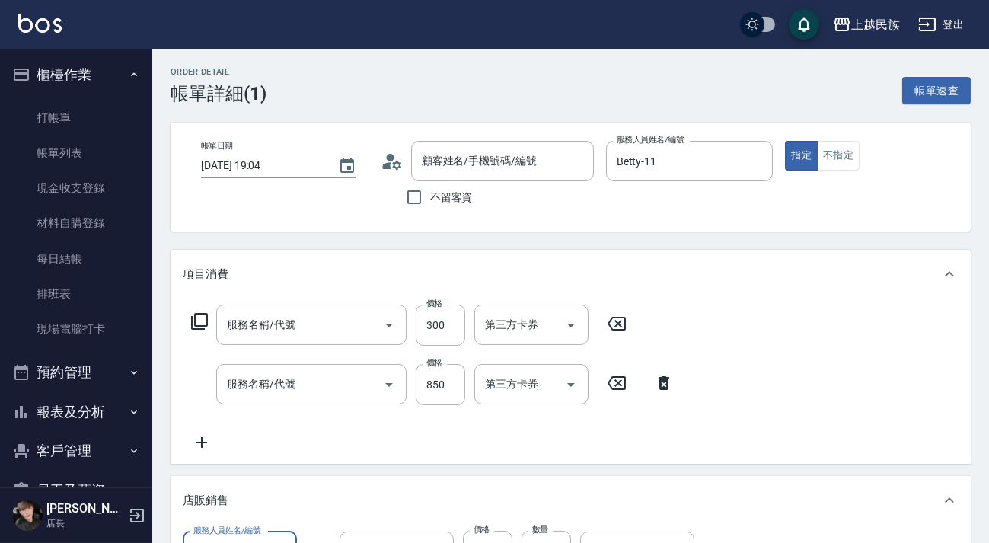
type input "2025/09/25 19:04"
type input "Betty-11"
type input "瞬間護髮 50"
type input "[PERSON_NAME]/0917932212/B062921"
type input "洗髮300(101)"
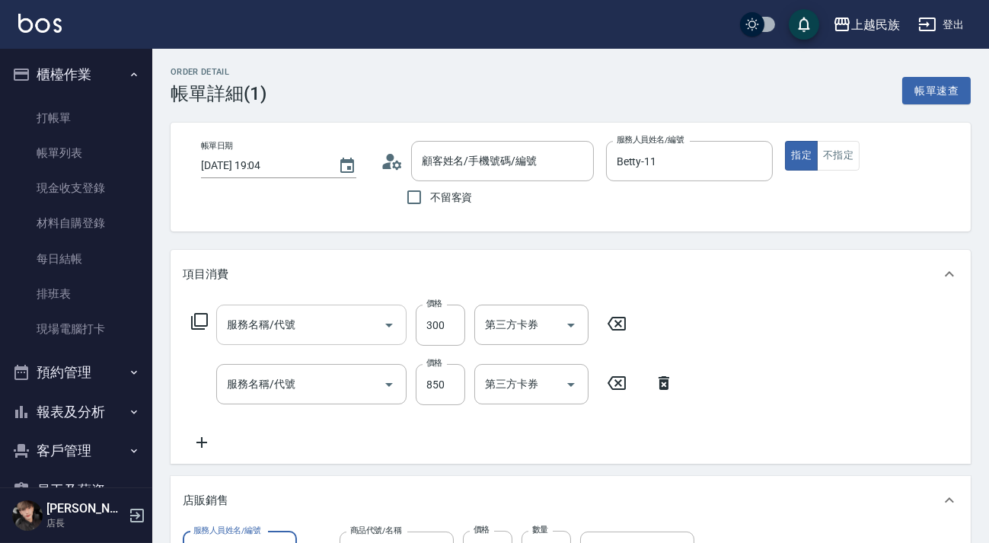
type input "髮原素頭皮1000(808)"
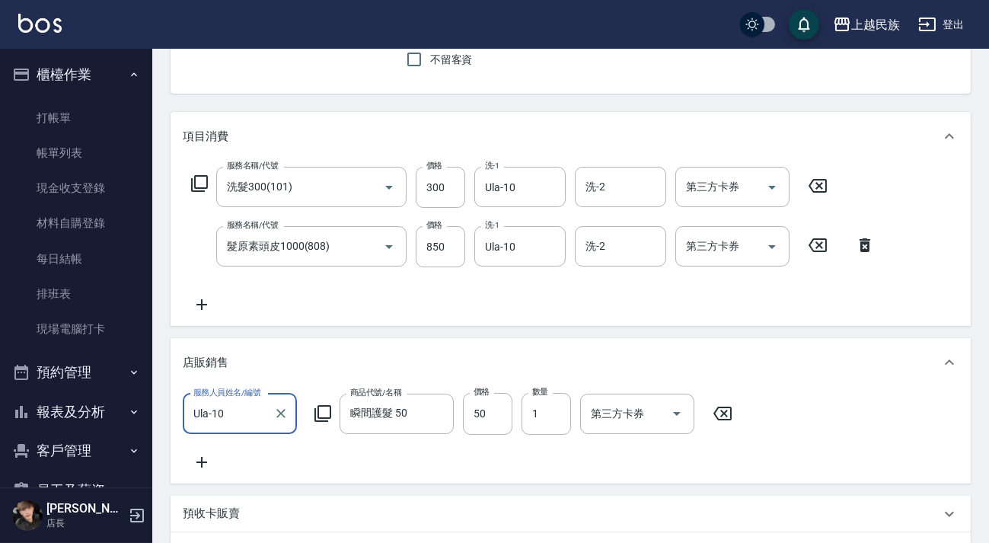
scroll to position [415, 0]
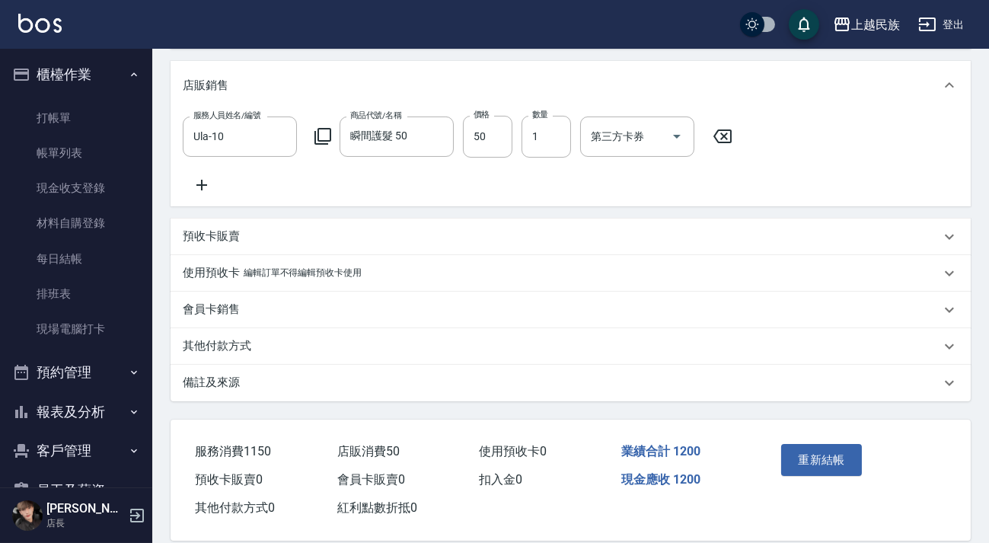
click at [216, 391] on p "備註及來源" at bounding box center [211, 383] width 57 height 16
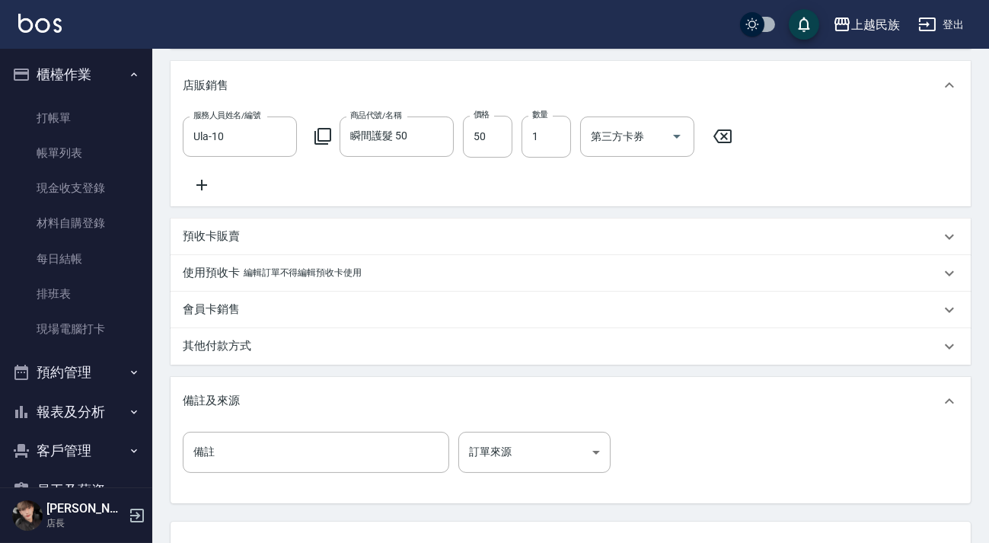
scroll to position [548, 0]
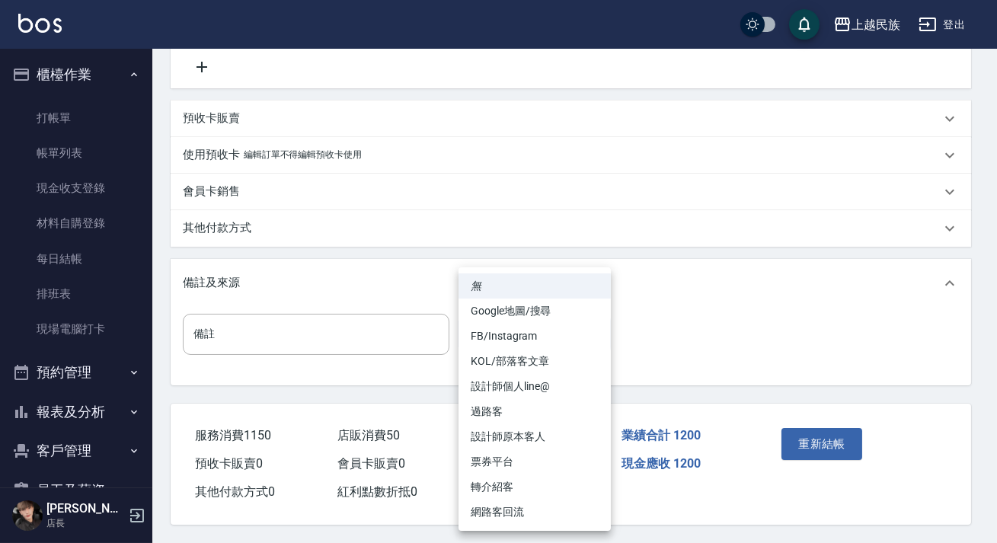
click at [592, 338] on body "上越民族 登出 櫃檯作業 打帳單 帳單列表 現金收支登錄 材料自購登錄 每日結帳 排班表 現場電腦打卡 預約管理 預約管理 單日預約紀錄 單週預約紀錄 報表及…" at bounding box center [498, 5] width 997 height 1076
click at [513, 436] on li "設計師原本客人" at bounding box center [535, 436] width 152 height 25
type input "設計師原本客人"
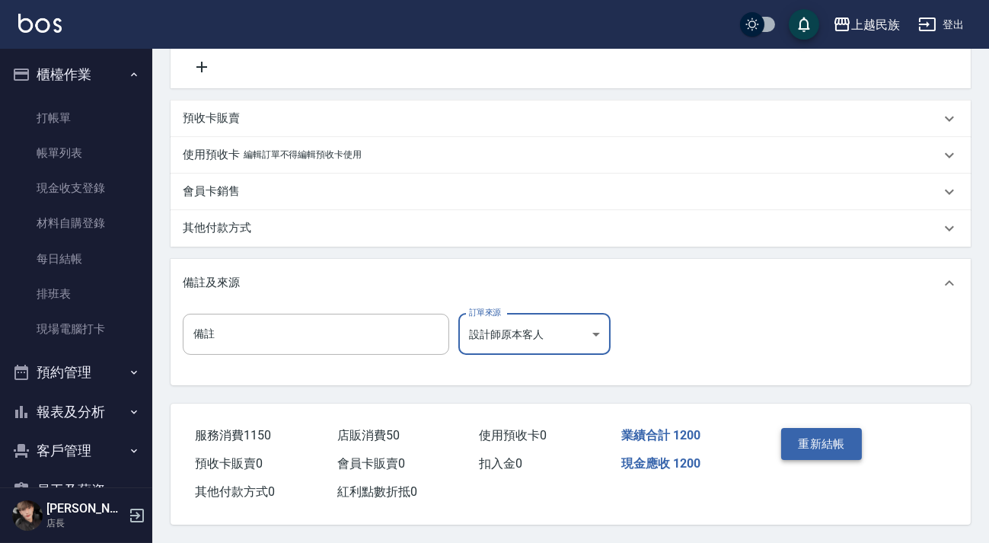
click at [810, 436] on button "重新結帳" at bounding box center [821, 444] width 81 height 32
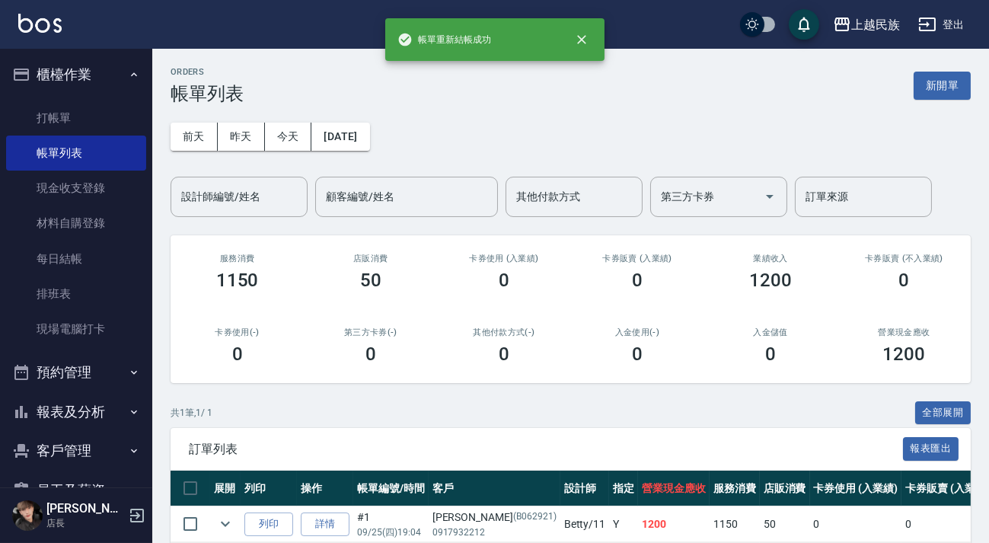
scroll to position [69, 0]
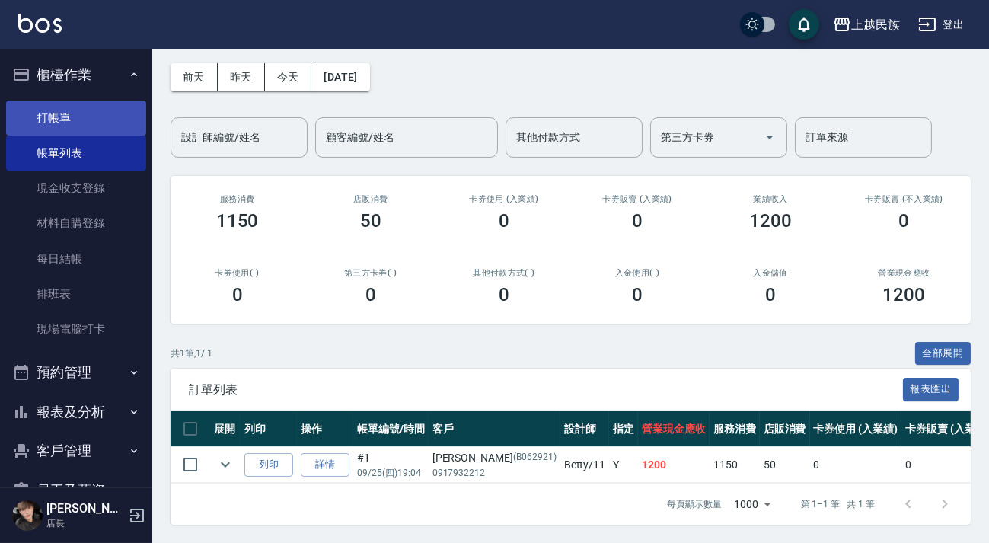
click at [56, 125] on link "打帳單" at bounding box center [76, 118] width 140 height 35
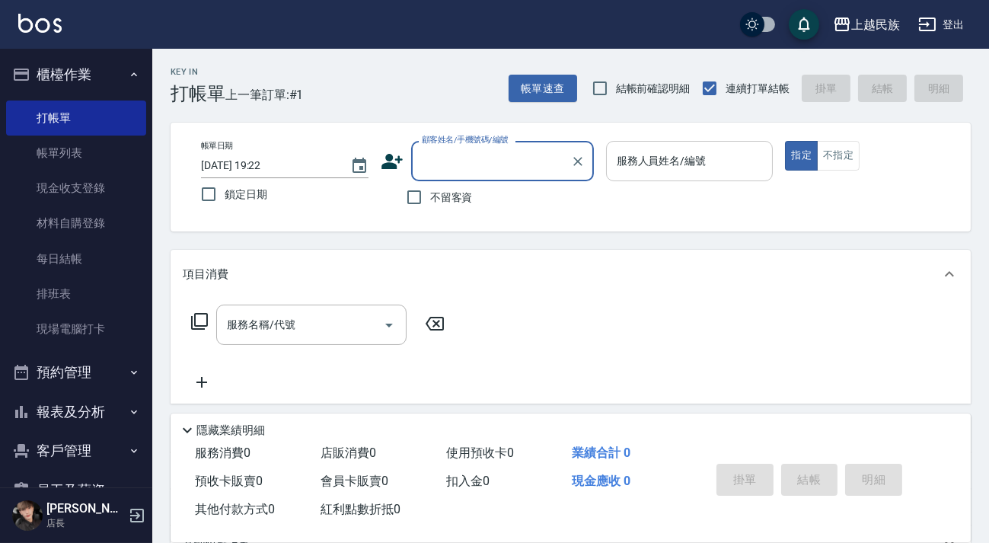
click at [691, 165] on input "服務人員姓名/編號" at bounding box center [690, 161] width 154 height 27
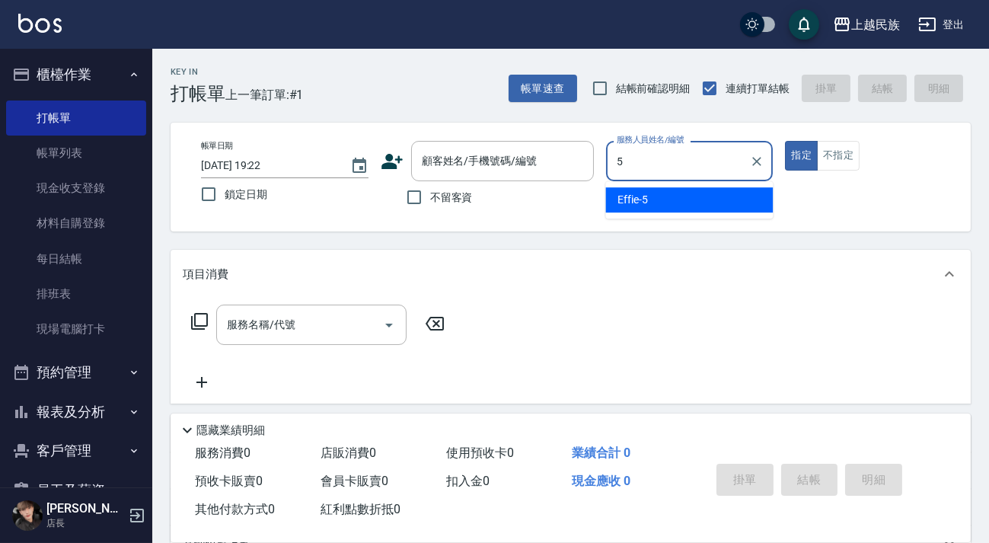
type input "Effie-5"
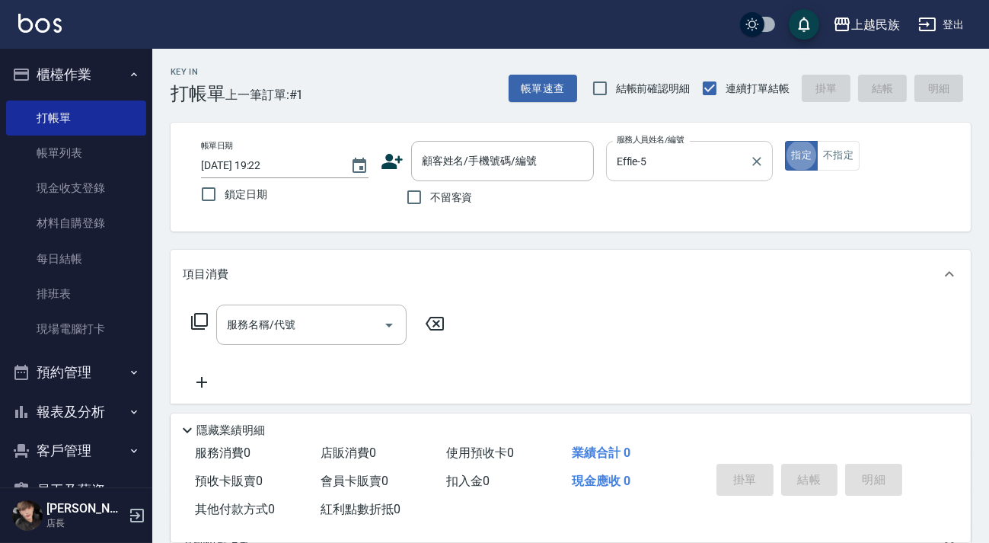
type button "true"
click at [850, 153] on button "不指定" at bounding box center [838, 156] width 43 height 30
click at [410, 196] on input "不留客資" at bounding box center [414, 197] width 32 height 32
checkbox input "true"
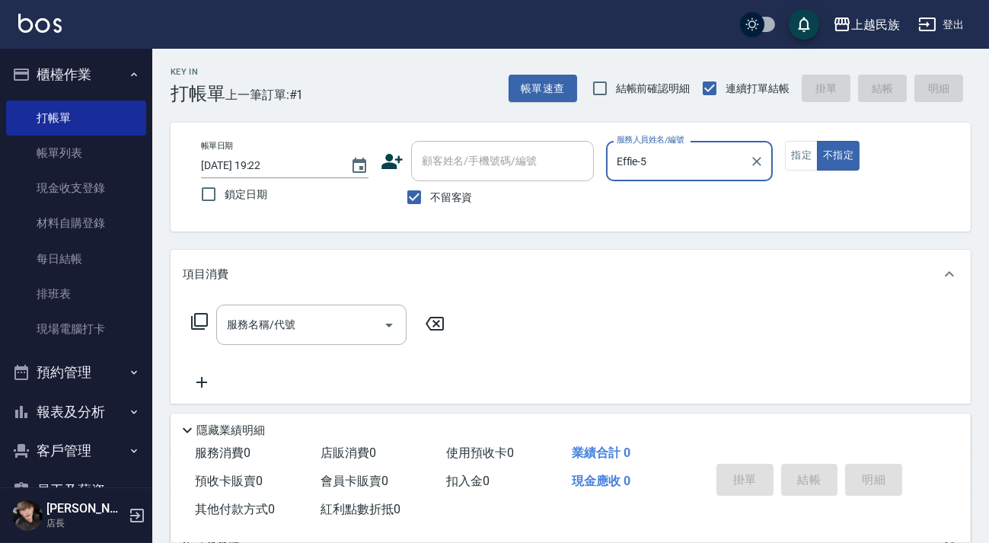
click at [202, 321] on icon at bounding box center [199, 321] width 18 height 18
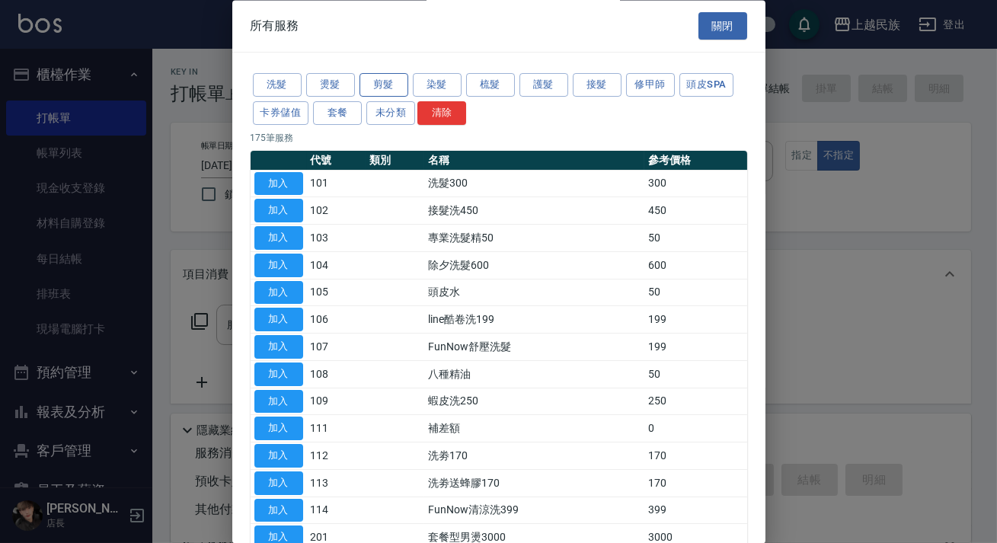
click at [392, 81] on button "剪髮" at bounding box center [384, 86] width 49 height 24
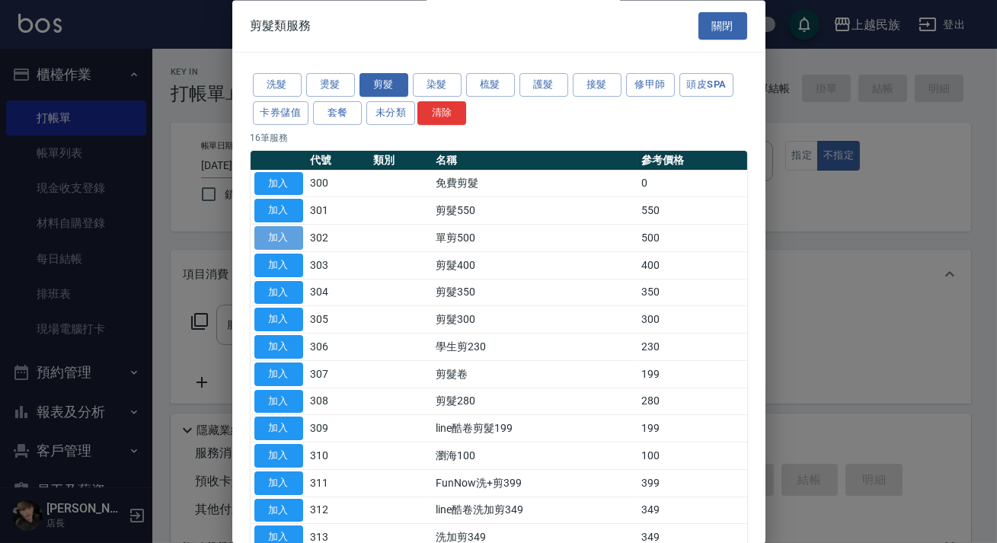
click at [273, 237] on button "加入" at bounding box center [278, 239] width 49 height 24
type input "單剪500(302)"
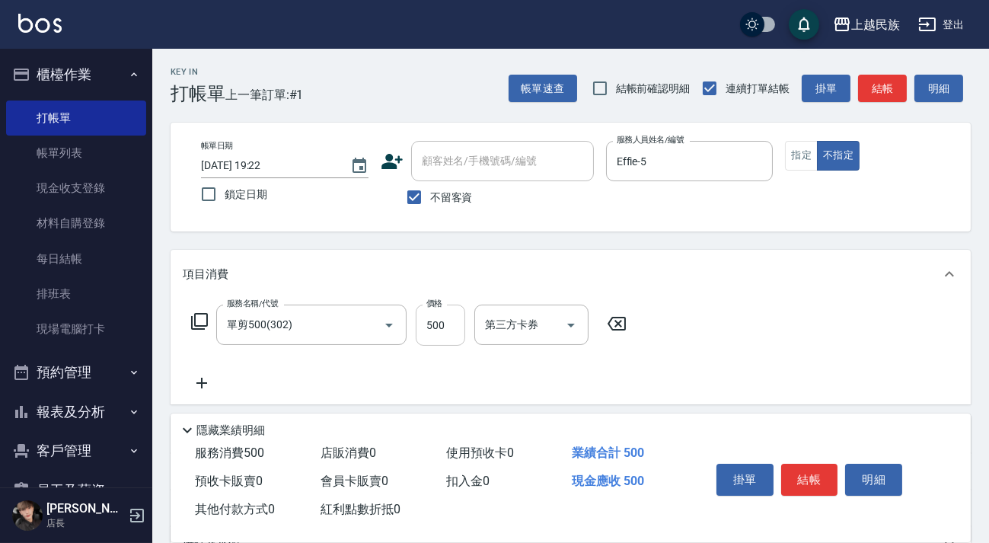
click at [447, 321] on input "500" at bounding box center [441, 325] width 50 height 41
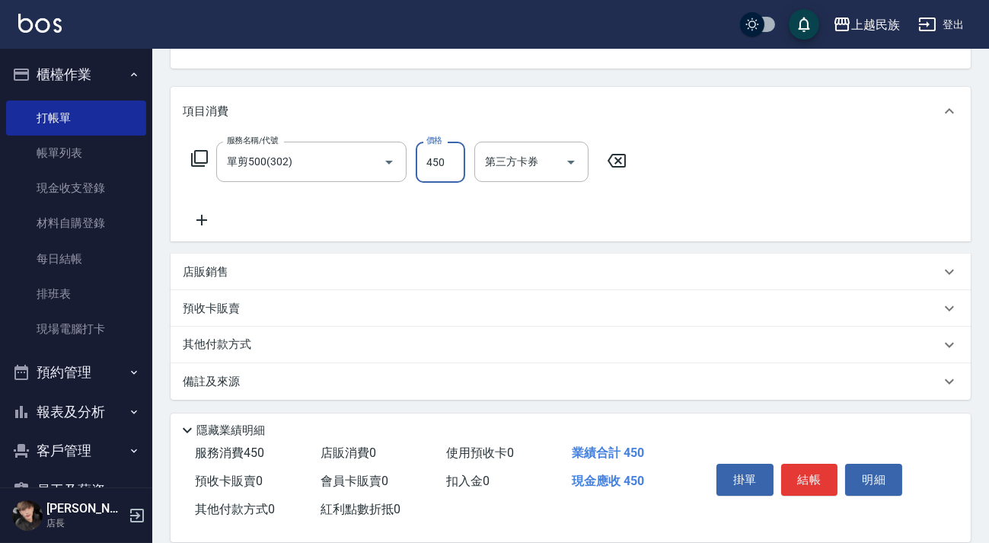
type input "450"
click at [234, 377] on p "備註及來源" at bounding box center [211, 382] width 57 height 16
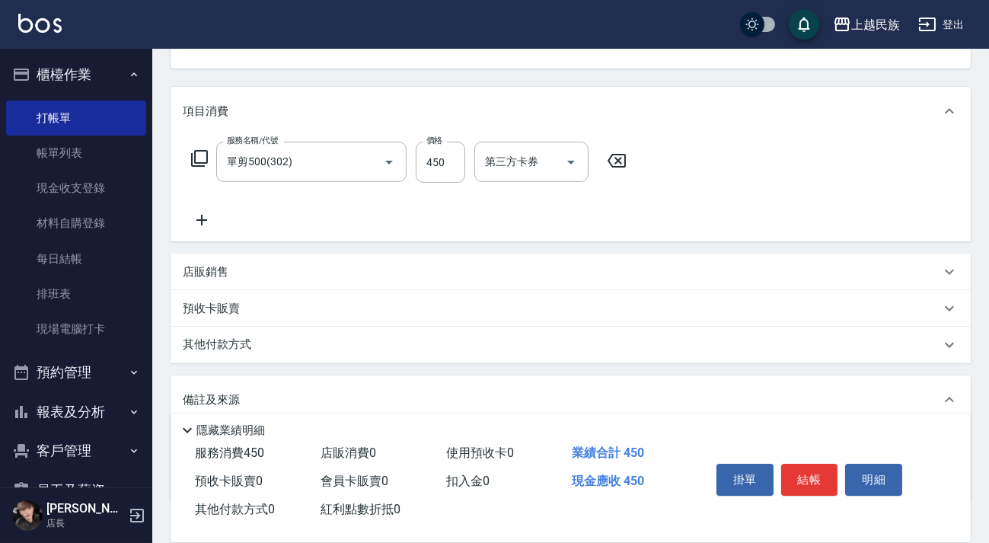
scroll to position [265, 0]
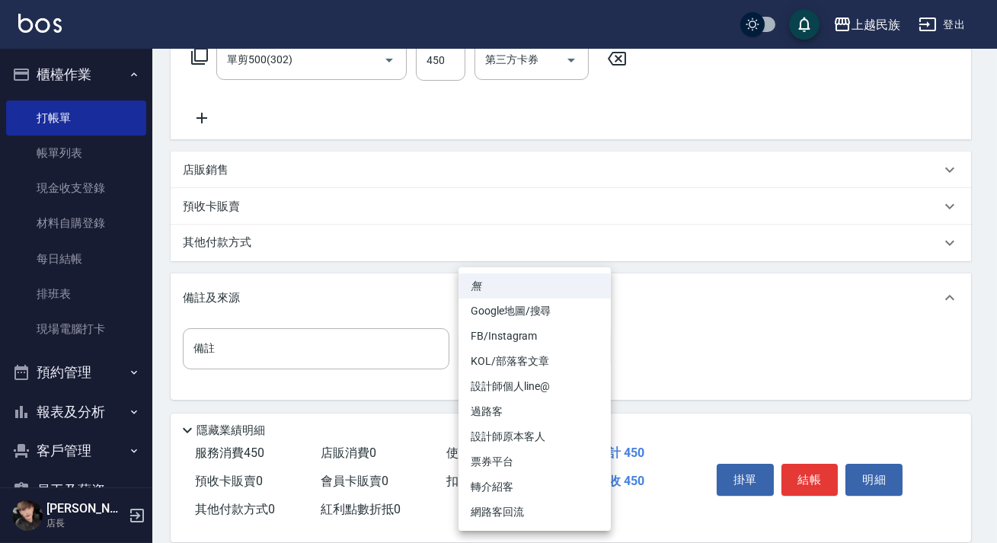
click at [596, 338] on body "上越民族 登出 櫃檯作業 打帳單 帳單列表 現金收支登錄 材料自購登錄 每日結帳 排班表 現場電腦打卡 預約管理 預約管理 單日預約紀錄 單週預約紀錄 報表及…" at bounding box center [498, 139] width 997 height 808
click at [495, 424] on li "設計師原本客人" at bounding box center [535, 436] width 152 height 25
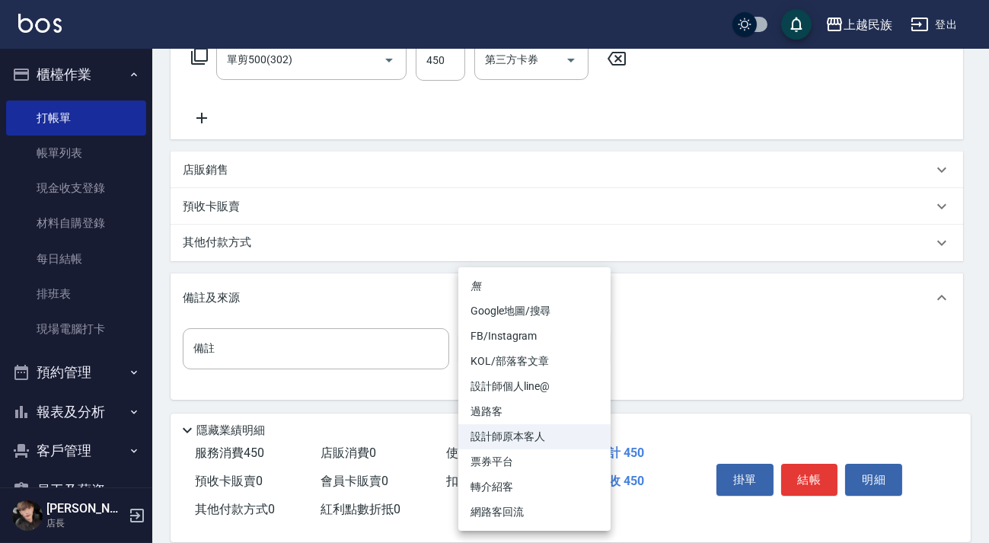
click at [596, 350] on body "上越民族 登出 櫃檯作業 打帳單 帳單列表 現金收支登錄 材料自購登錄 每日結帳 排班表 現場電腦打卡 預約管理 預約管理 單日預約紀錄 單週預約紀錄 報表及…" at bounding box center [494, 139] width 989 height 808
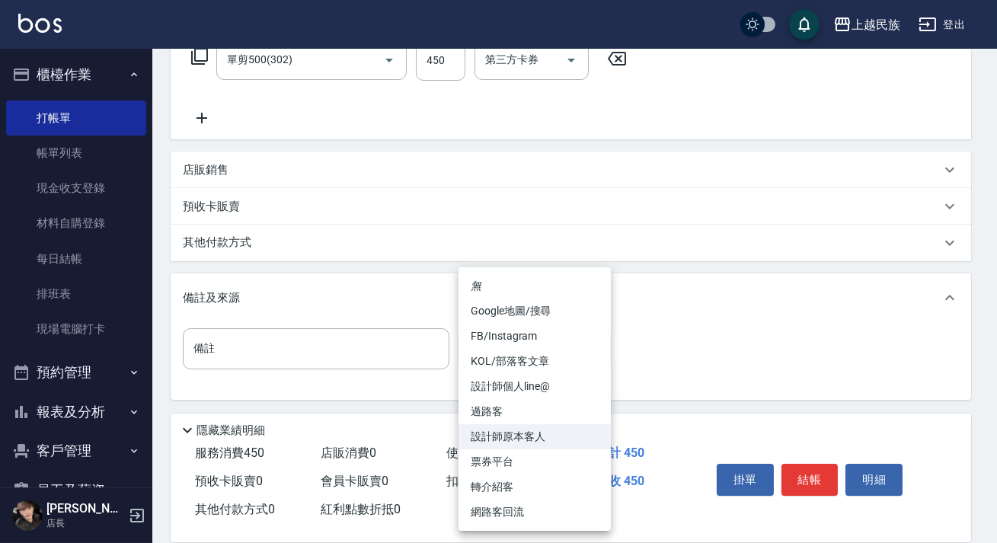
click at [482, 409] on li "過路客" at bounding box center [535, 411] width 152 height 25
type input "過路客"
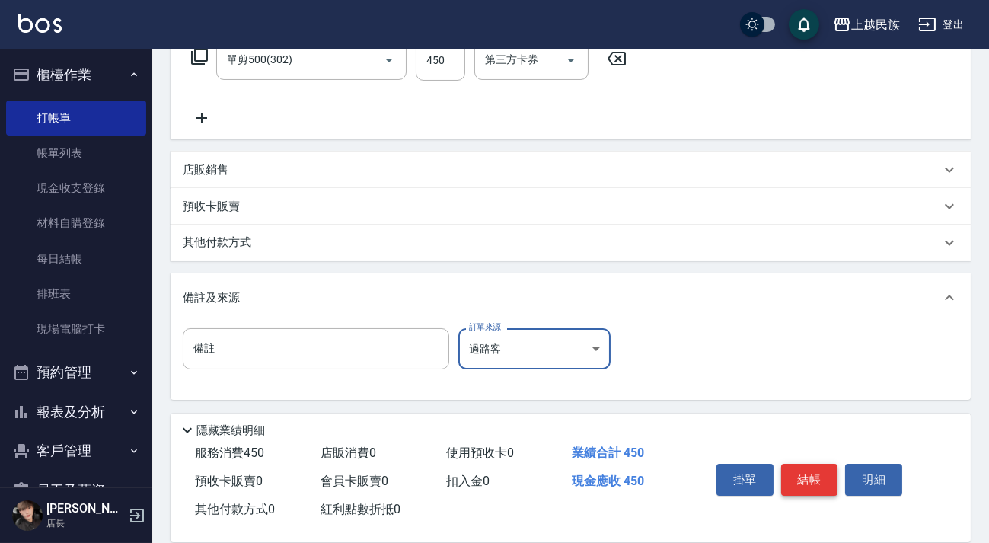
click at [820, 477] on button "結帳" at bounding box center [809, 480] width 57 height 32
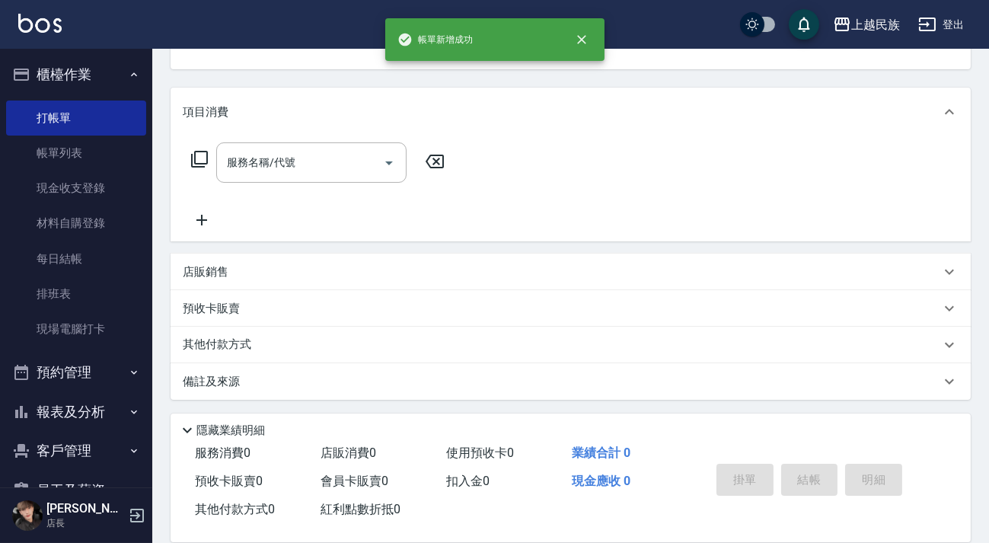
scroll to position [0, 0]
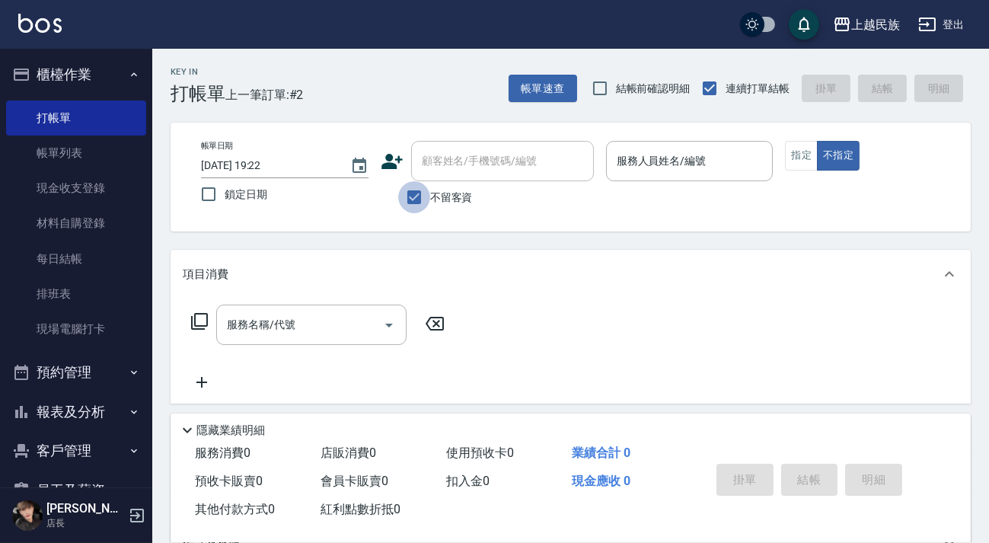
click at [411, 193] on input "不留客資" at bounding box center [414, 197] width 32 height 32
checkbox input "false"
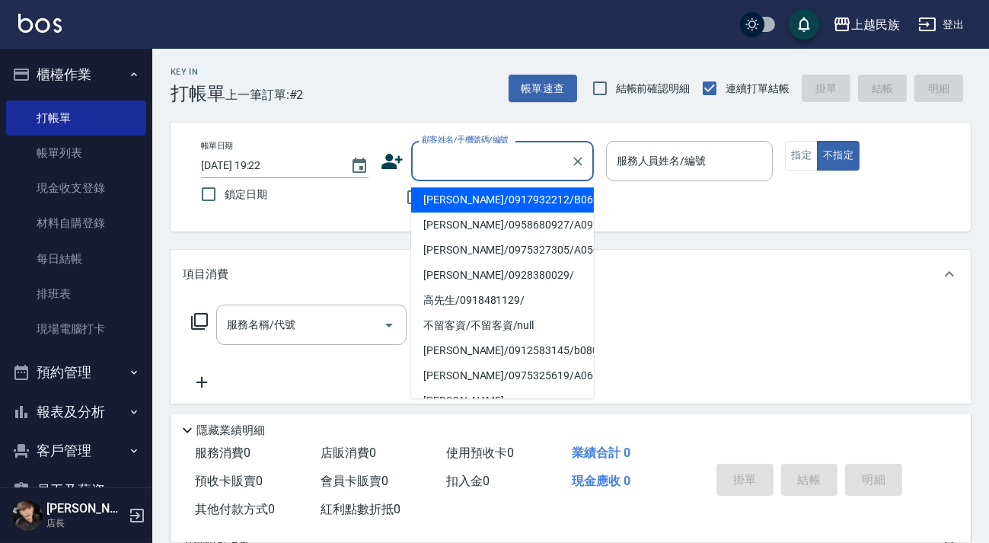
click at [436, 167] on input "顧客姓名/手機號碼/編號" at bounding box center [491, 161] width 146 height 27
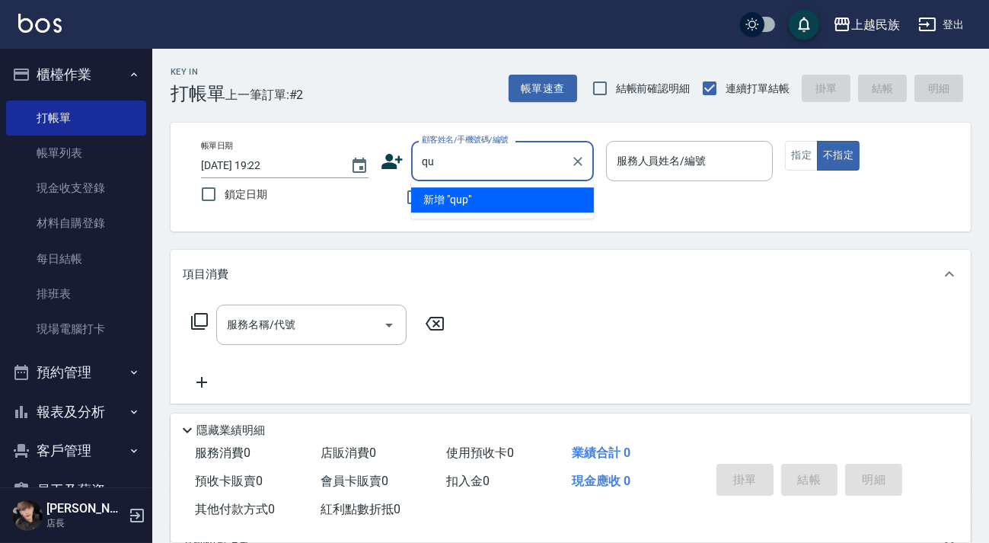
type input "q"
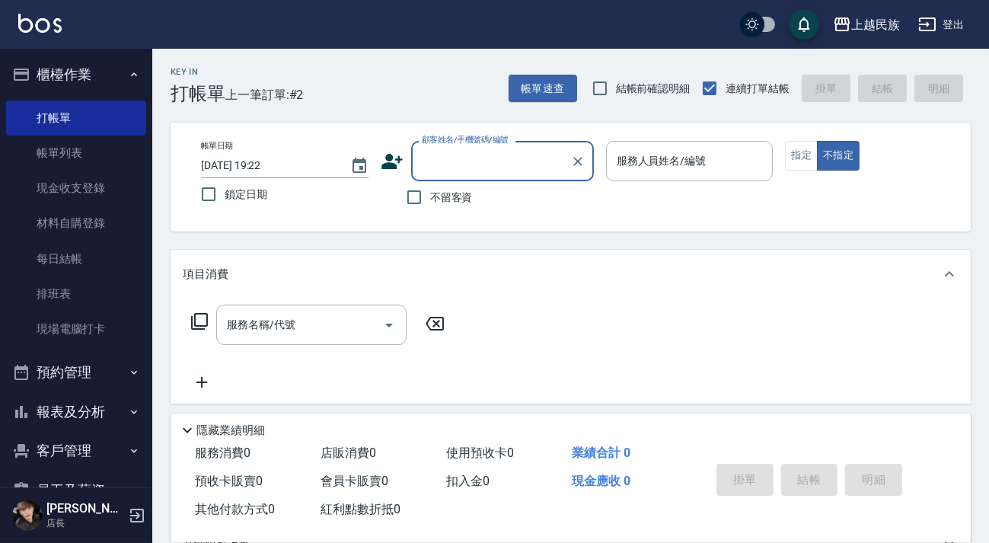
click at [464, 166] on input "顧客姓名/手機號碼/編號" at bounding box center [491, 161] width 146 height 27
type input "頻"
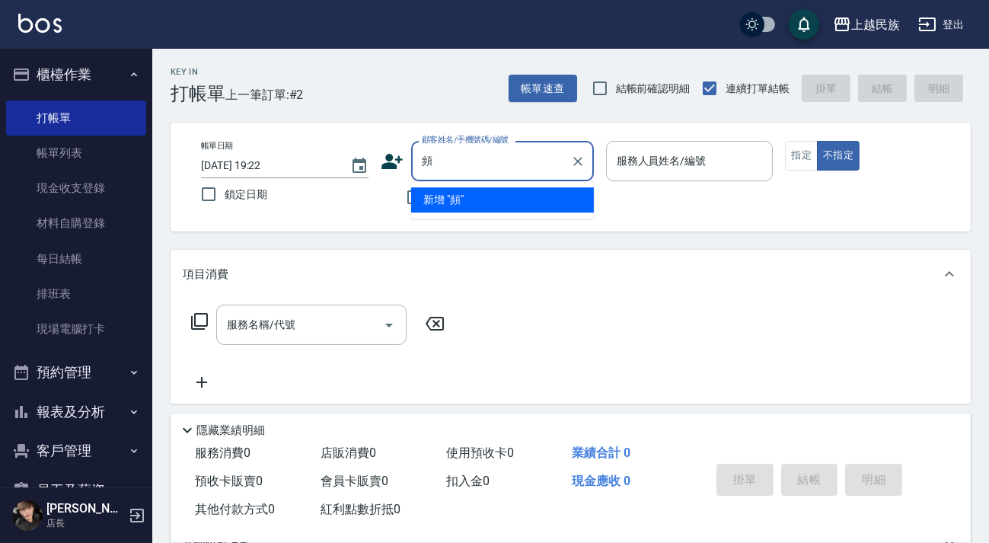
click at [515, 148] on input "頻" at bounding box center [491, 161] width 146 height 27
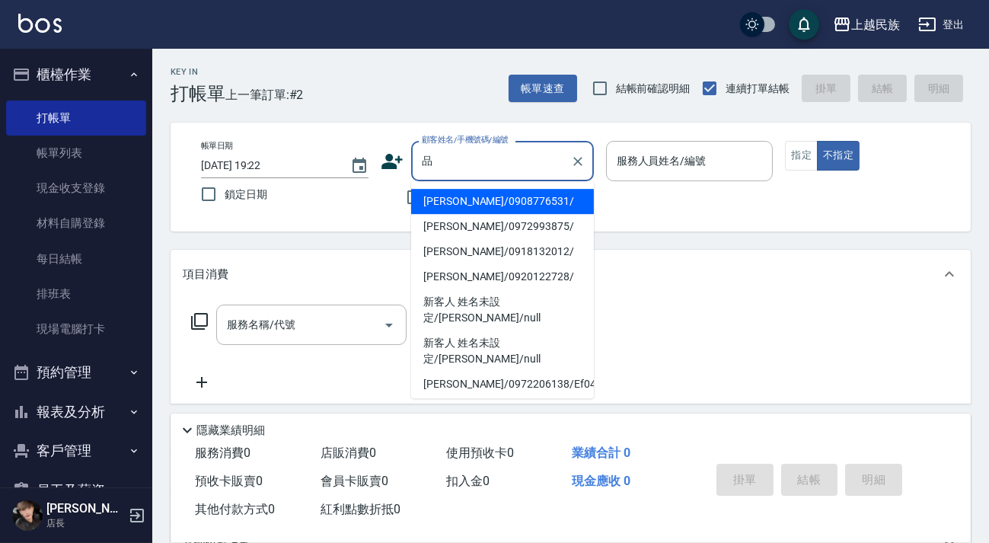
scroll to position [116, 0]
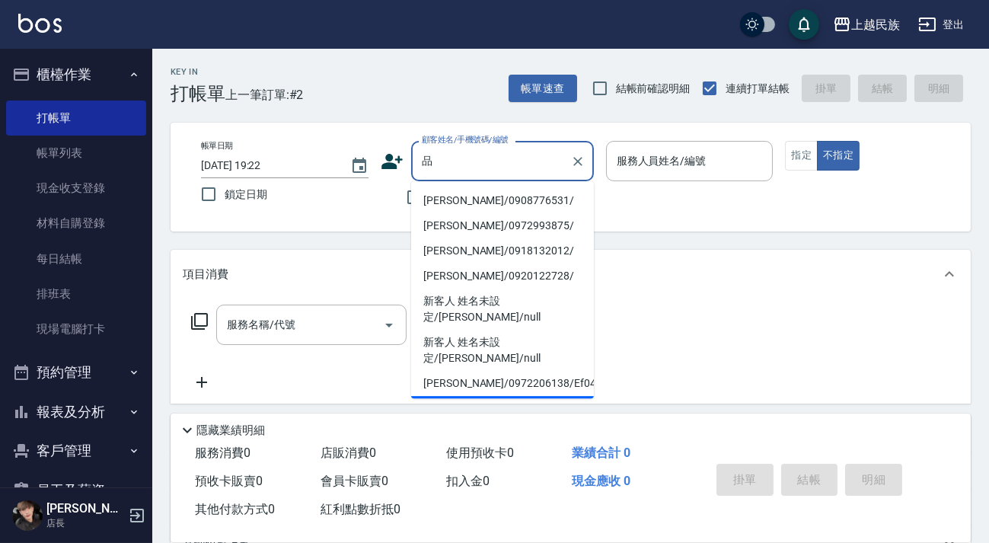
type input "品"
click at [689, 334] on div "服務名稱/代號 服務名稱/代號" at bounding box center [571, 351] width 801 height 105
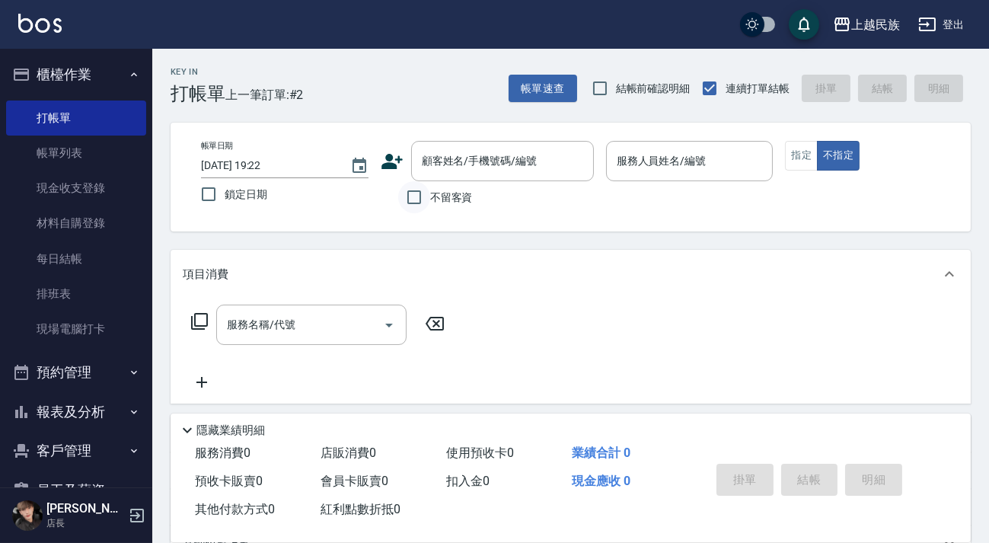
click at [419, 193] on input "不留客資" at bounding box center [414, 197] width 32 height 32
checkbox input "true"
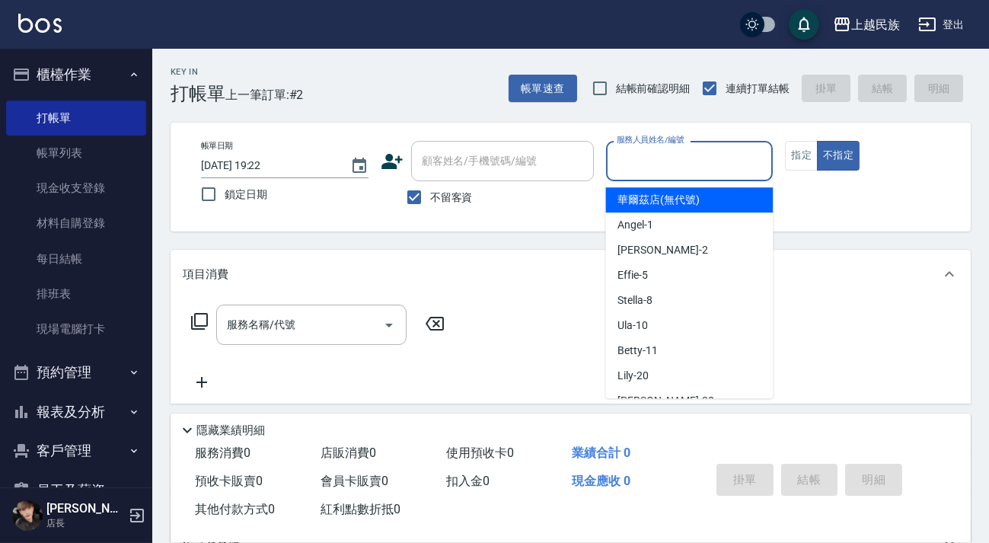
click at [647, 159] on input "服務人員姓名/編號" at bounding box center [690, 161] width 154 height 27
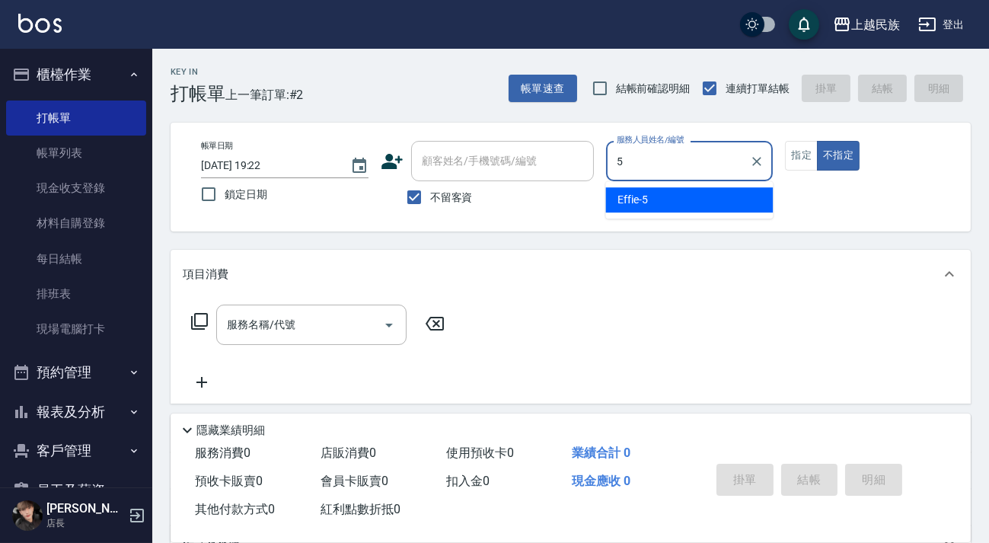
type input "Effie-5"
type button "false"
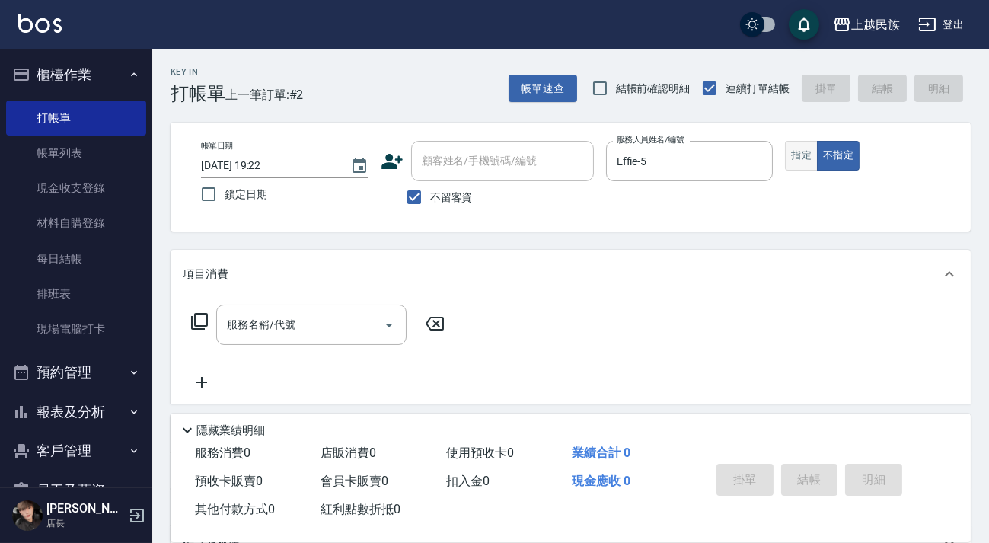
click at [797, 149] on button "指定" at bounding box center [801, 156] width 33 height 30
click at [195, 321] on icon at bounding box center [199, 321] width 17 height 17
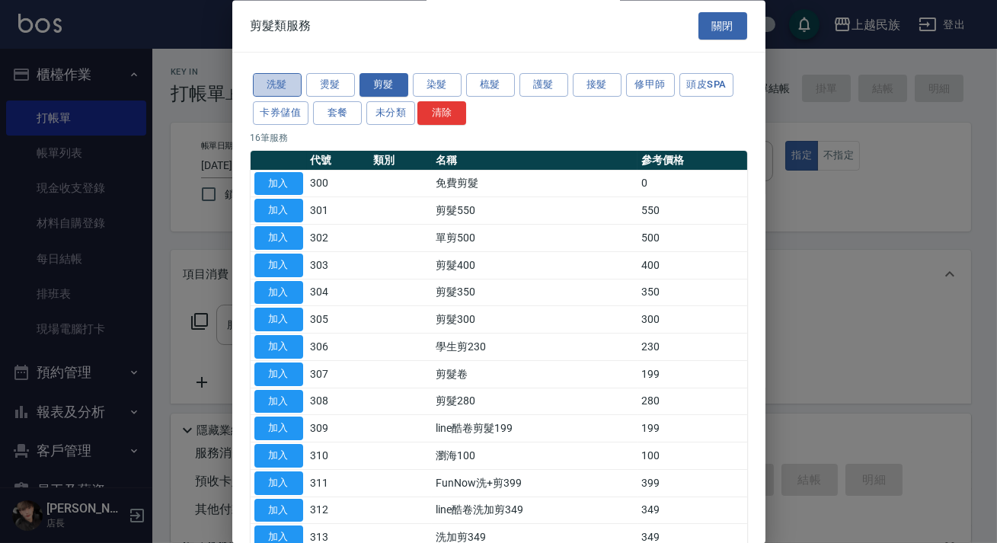
click at [274, 81] on button "洗髮" at bounding box center [277, 86] width 49 height 24
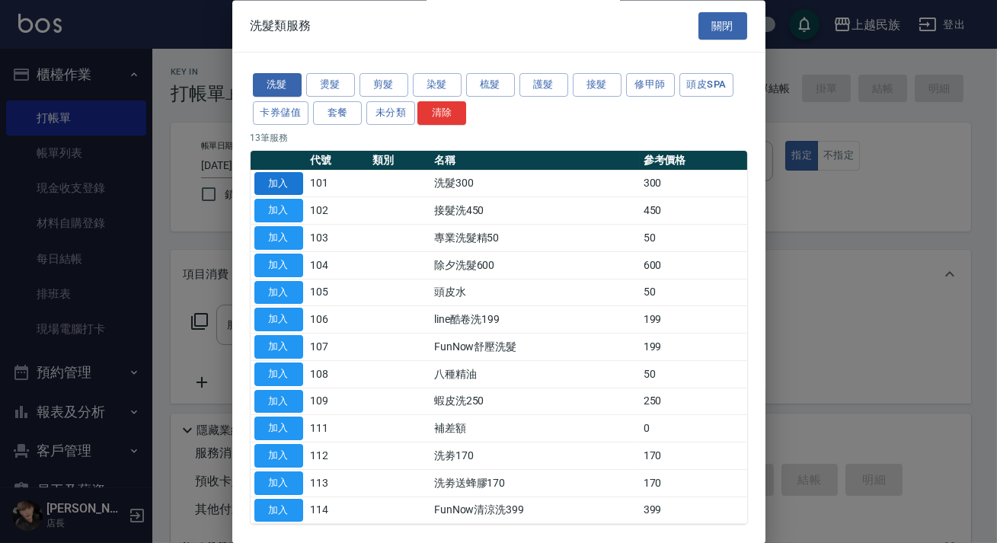
click at [276, 177] on button "加入" at bounding box center [278, 184] width 49 height 24
type input "洗髮300(101)"
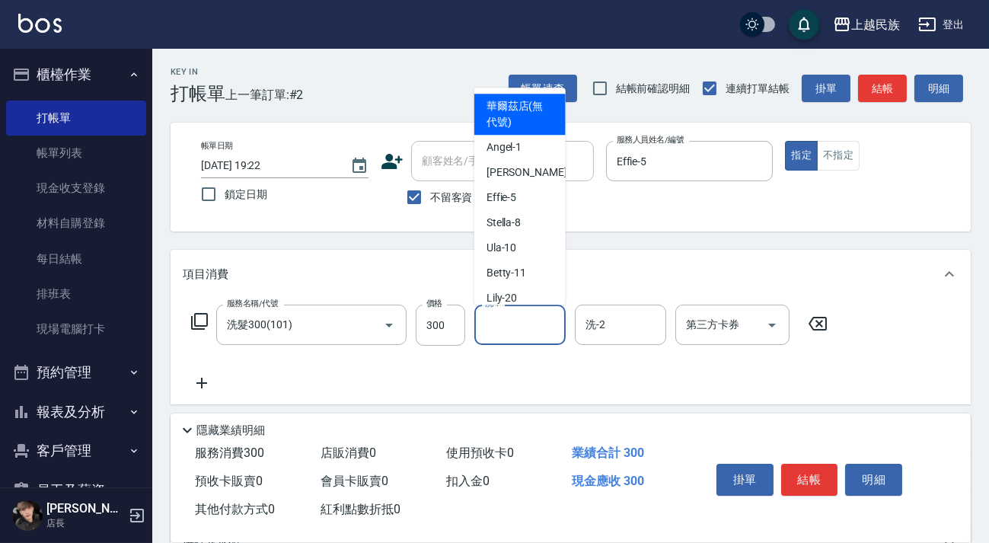
click at [521, 320] on input "洗-1" at bounding box center [520, 325] width 78 height 27
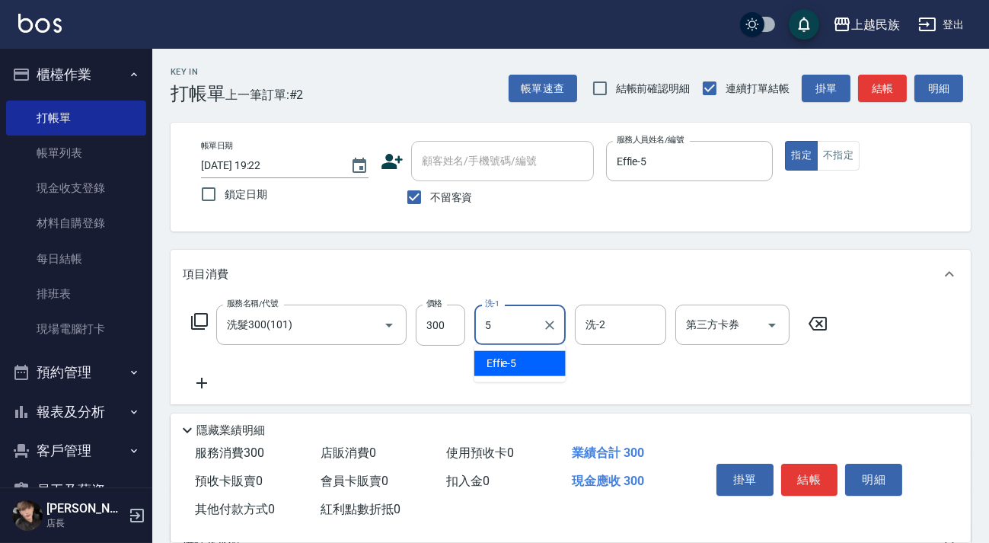
type input "Effie-5"
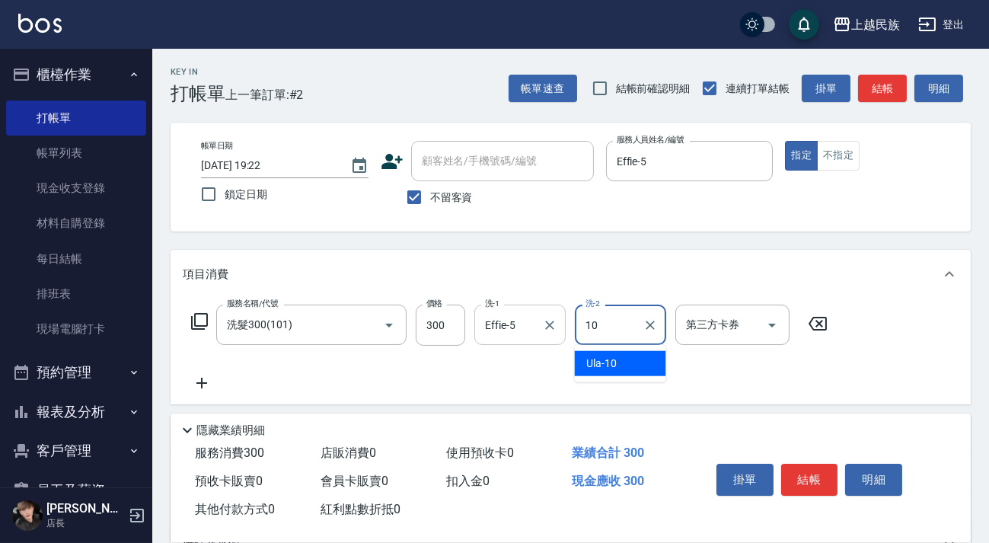
type input "Ula-10"
click at [203, 320] on icon at bounding box center [199, 321] width 18 height 18
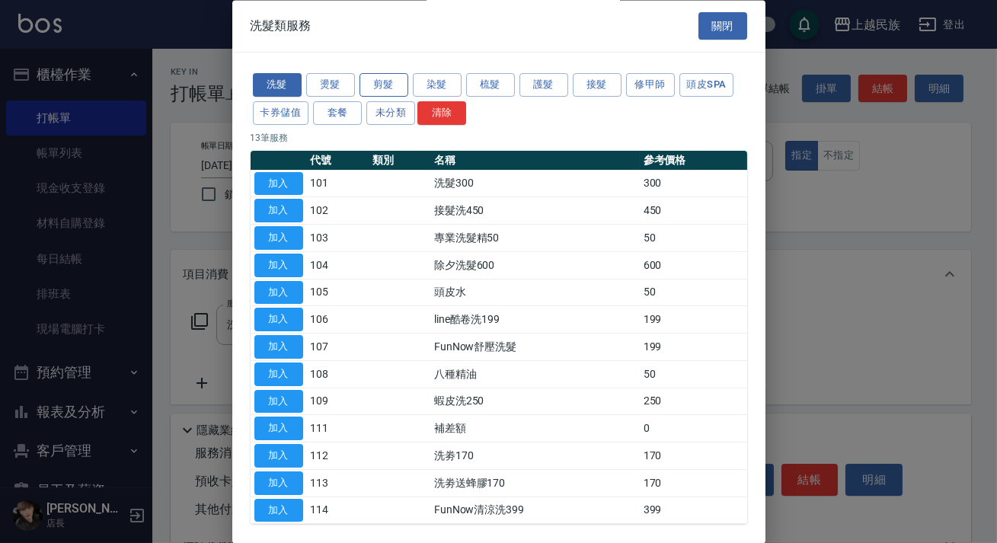
click at [378, 78] on button "剪髮" at bounding box center [384, 86] width 49 height 24
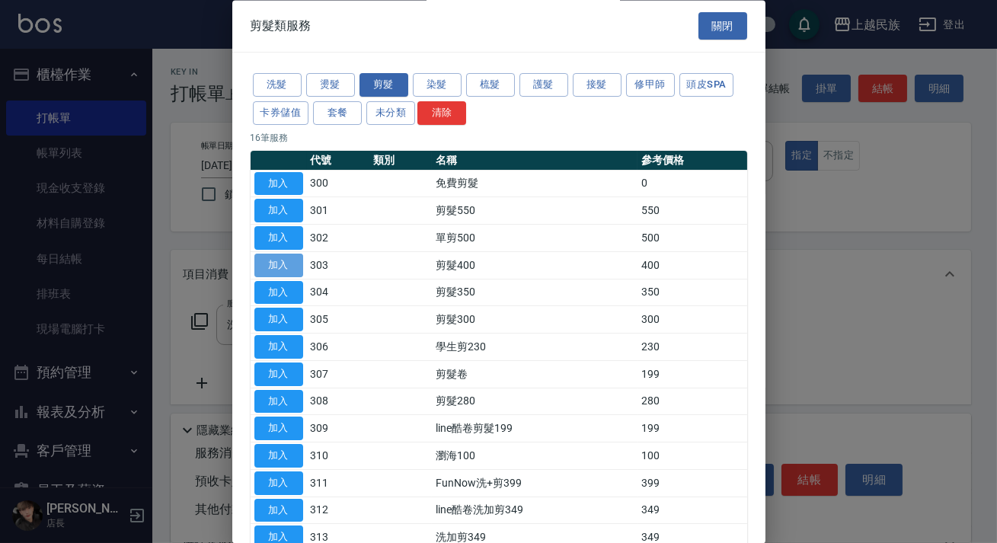
click at [285, 260] on button "加入" at bounding box center [278, 266] width 49 height 24
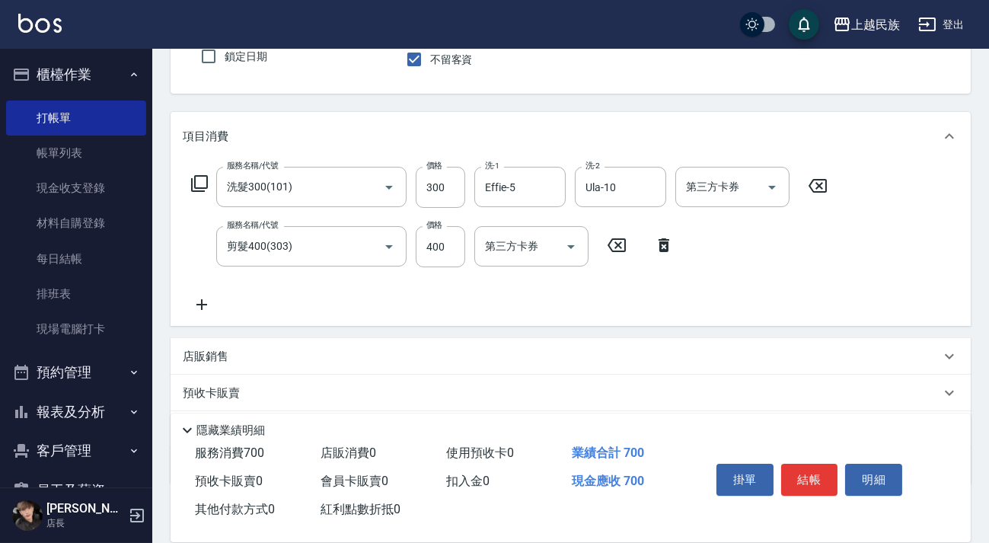
scroll to position [207, 0]
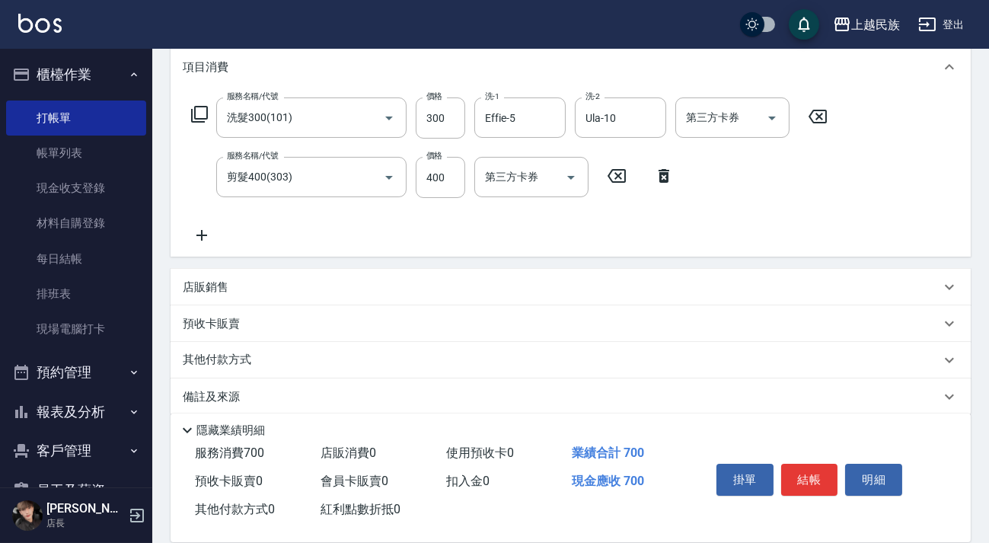
click at [224, 357] on p "其他付款方式" at bounding box center [221, 360] width 76 height 17
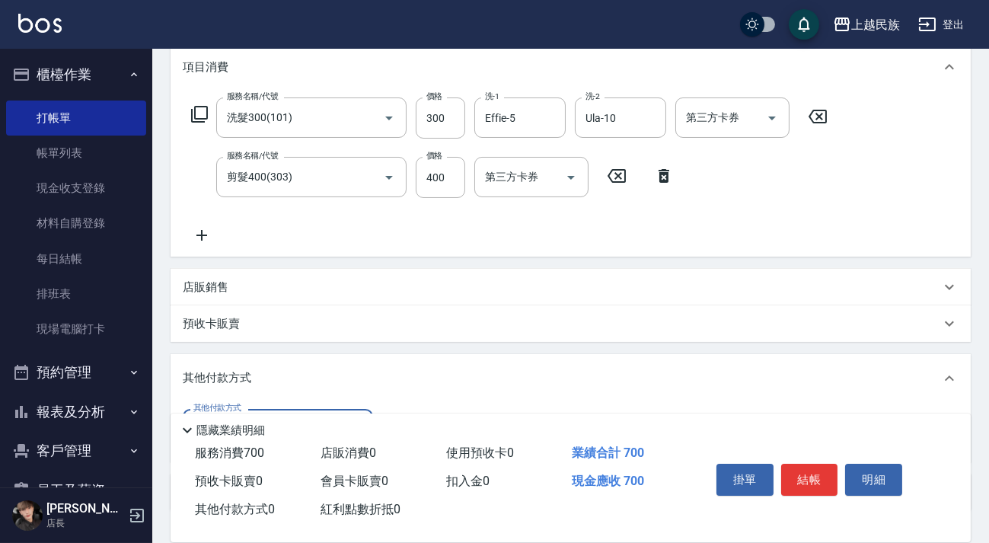
scroll to position [318, 0]
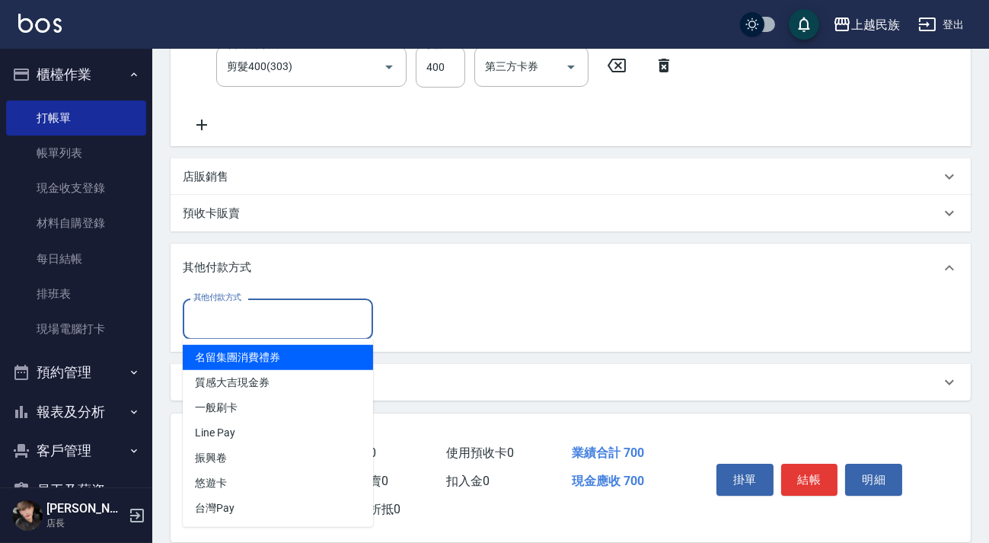
click at [308, 315] on input "其他付款方式" at bounding box center [278, 318] width 177 height 27
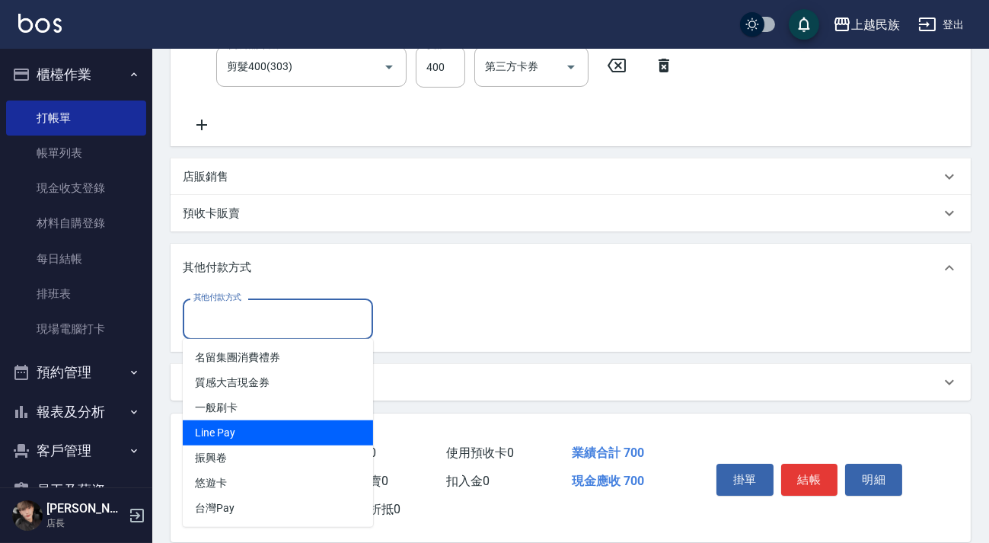
click at [263, 427] on span "Line Pay" at bounding box center [278, 432] width 190 height 25
type input "Line Pay"
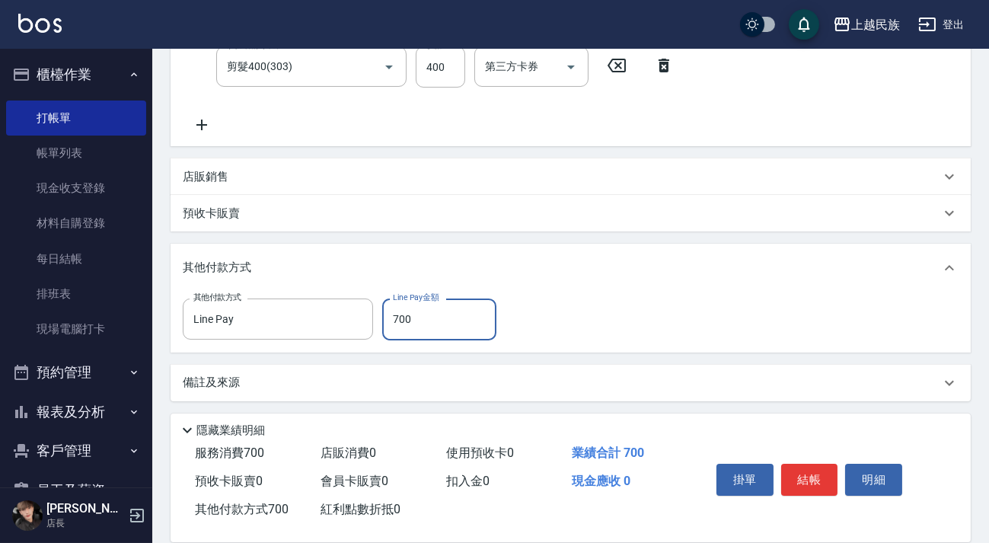
type input "700"
click at [235, 383] on p "備註及來源" at bounding box center [211, 383] width 57 height 16
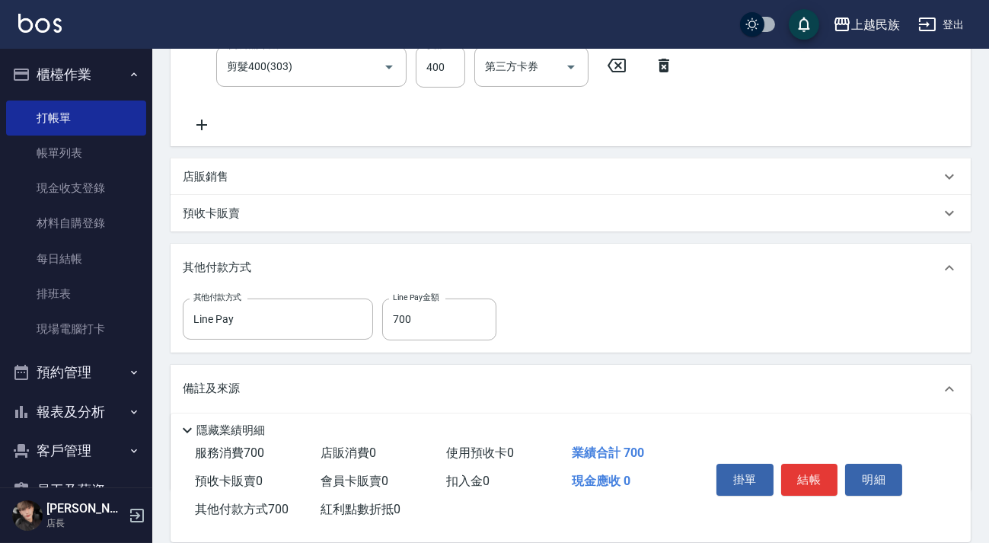
scroll to position [408, 0]
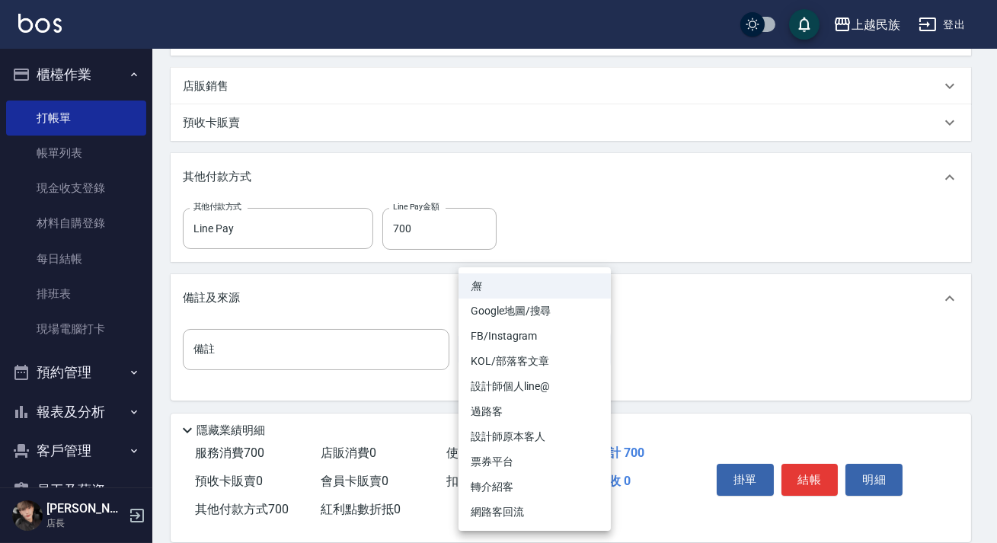
click at [599, 350] on body "上越民族 登出 櫃檯作業 打帳單 帳單列表 現金收支登錄 材料自購登錄 每日結帳 排班表 現場電腦打卡 預約管理 預約管理 單日預約紀錄 單週預約紀錄 報表及…" at bounding box center [498, 68] width 997 height 952
click at [514, 430] on li "設計師原本客人" at bounding box center [535, 436] width 152 height 25
type input "設計師原本客人"
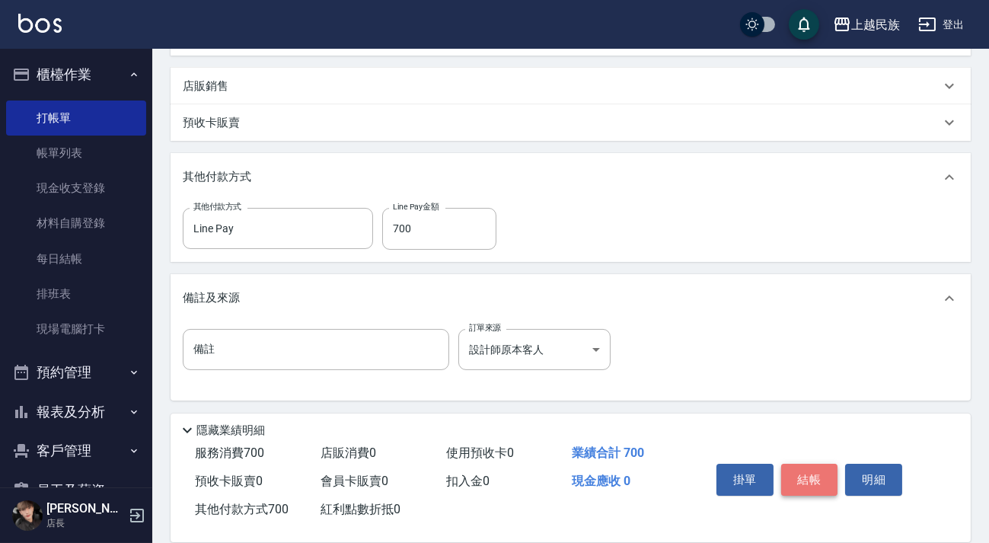
click at [792, 472] on button "結帳" at bounding box center [809, 480] width 57 height 32
type input "2025/09/25 19:24"
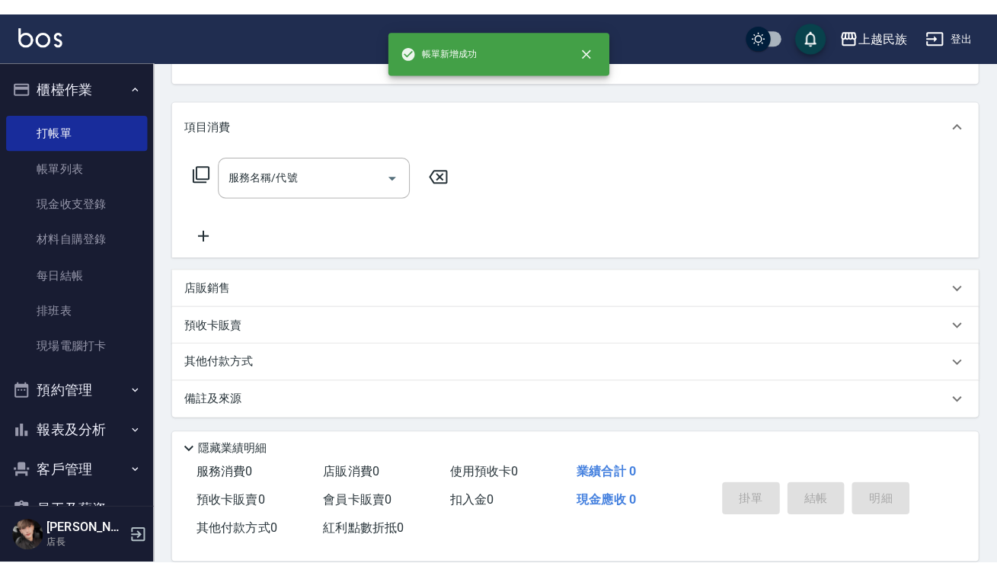
scroll to position [0, 0]
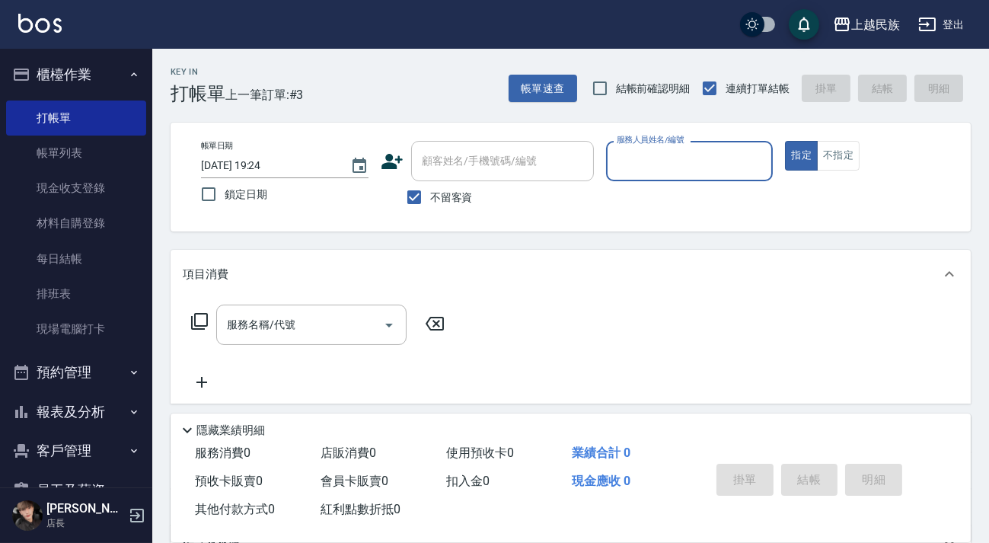
click at [961, 21] on button "登出" at bounding box center [941, 25] width 59 height 28
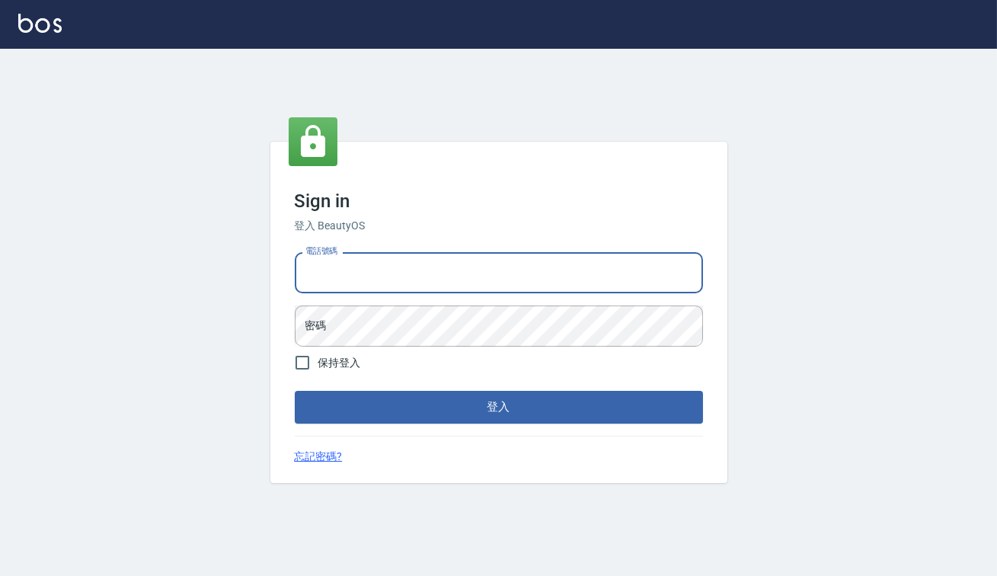
type input "0928704656"
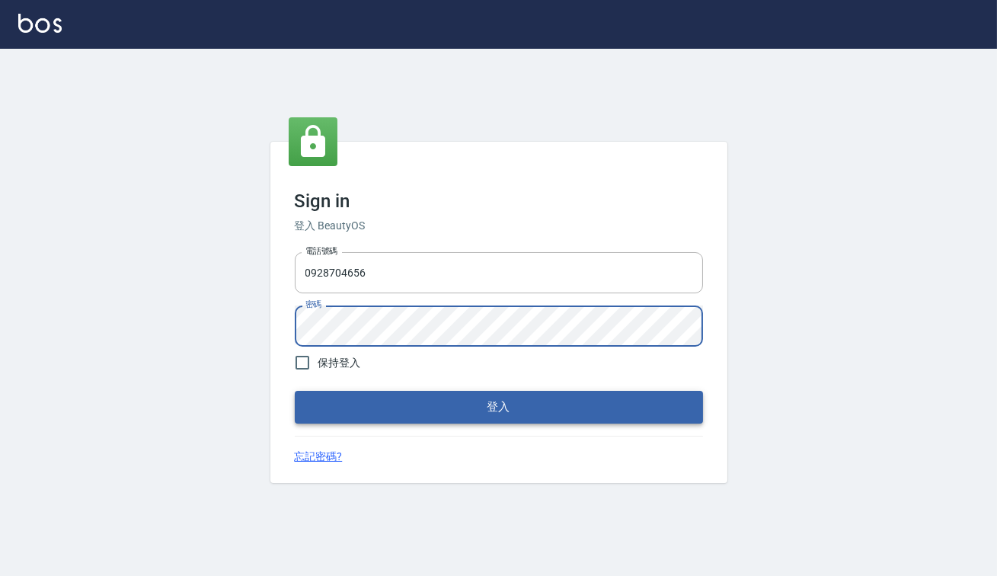
click at [457, 410] on button "登入" at bounding box center [499, 407] width 408 height 32
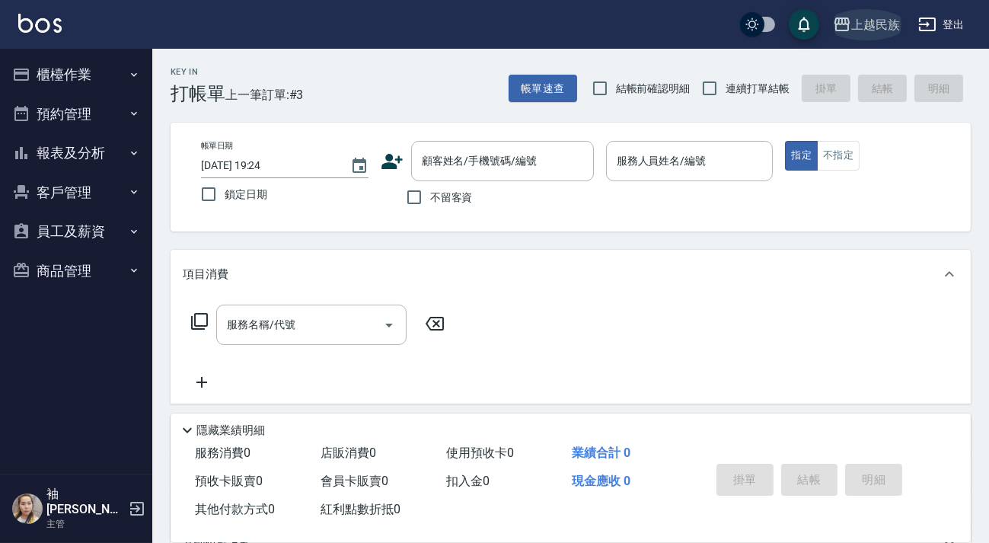
click at [866, 11] on button "上越民族" at bounding box center [866, 24] width 79 height 31
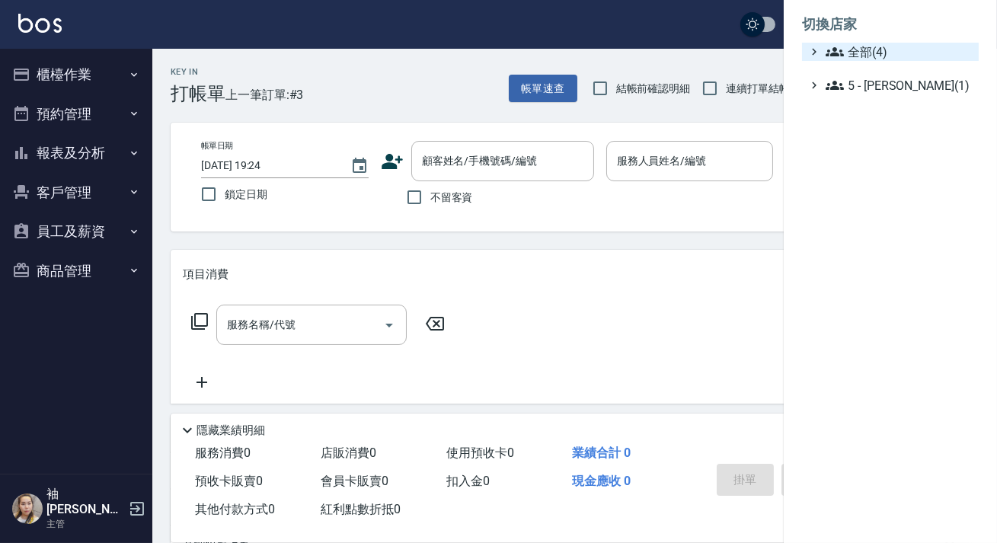
click at [852, 54] on span "全部(4)" at bounding box center [899, 52] width 147 height 18
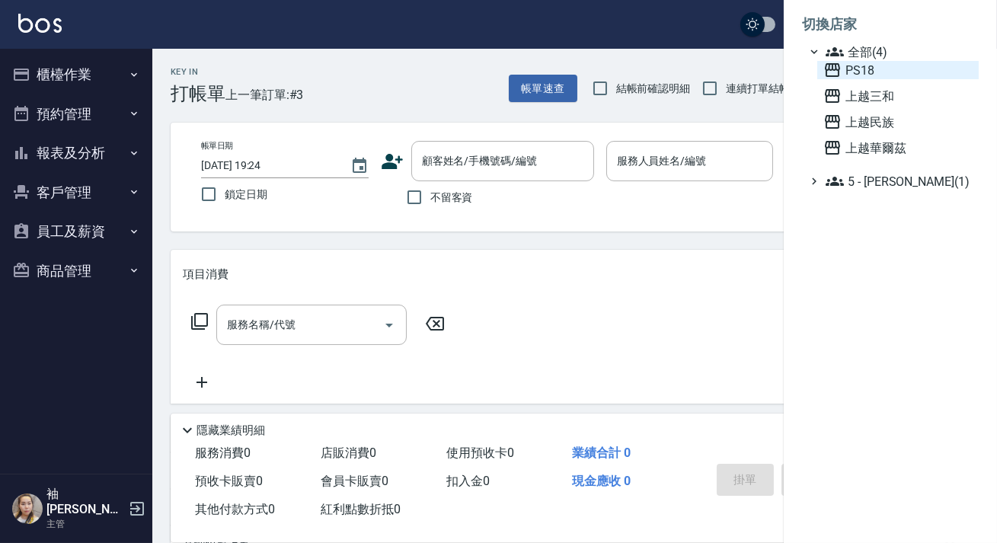
click at [852, 66] on span "PS18" at bounding box center [897, 70] width 149 height 18
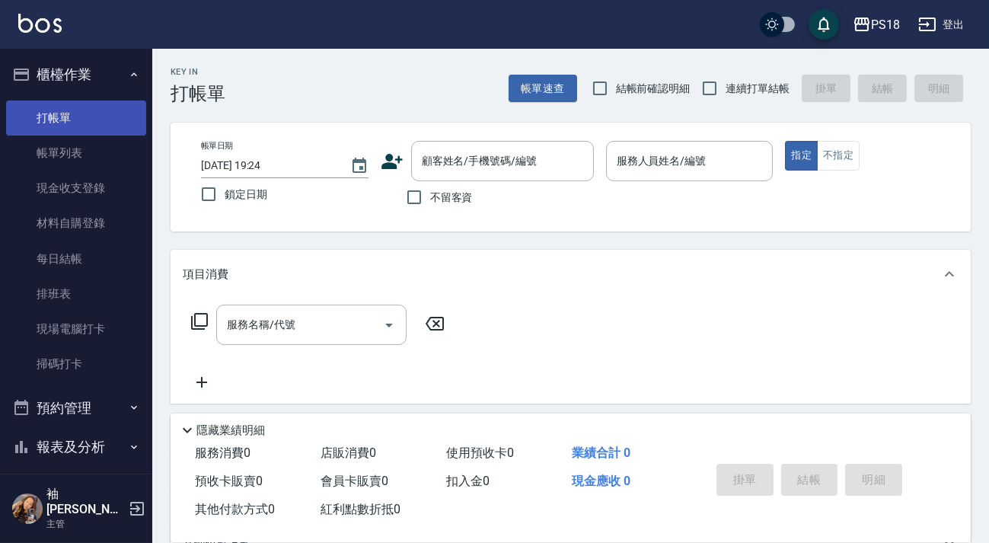
click at [45, 118] on link "打帳單" at bounding box center [76, 118] width 140 height 35
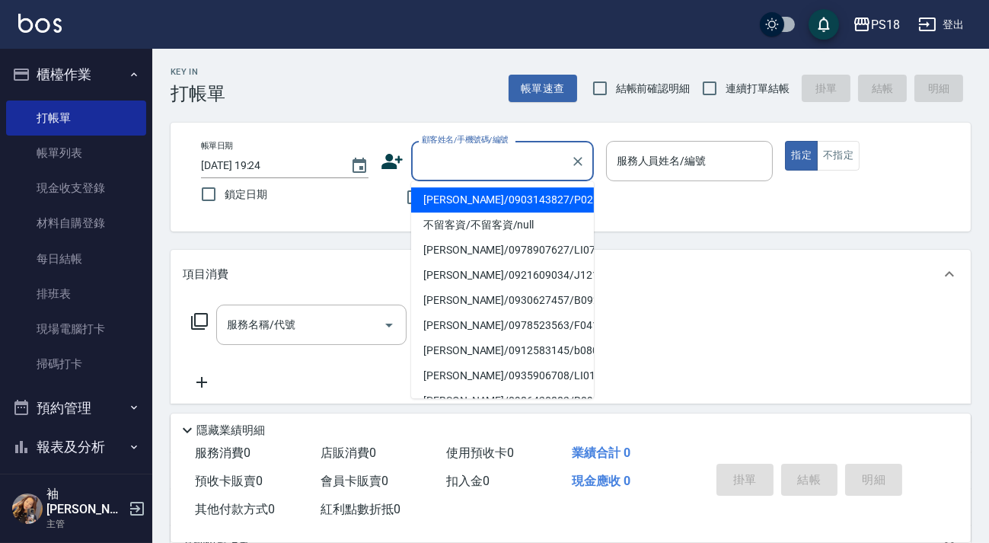
click at [465, 160] on input "顧客姓名/手機號碼/編號" at bounding box center [491, 161] width 146 height 27
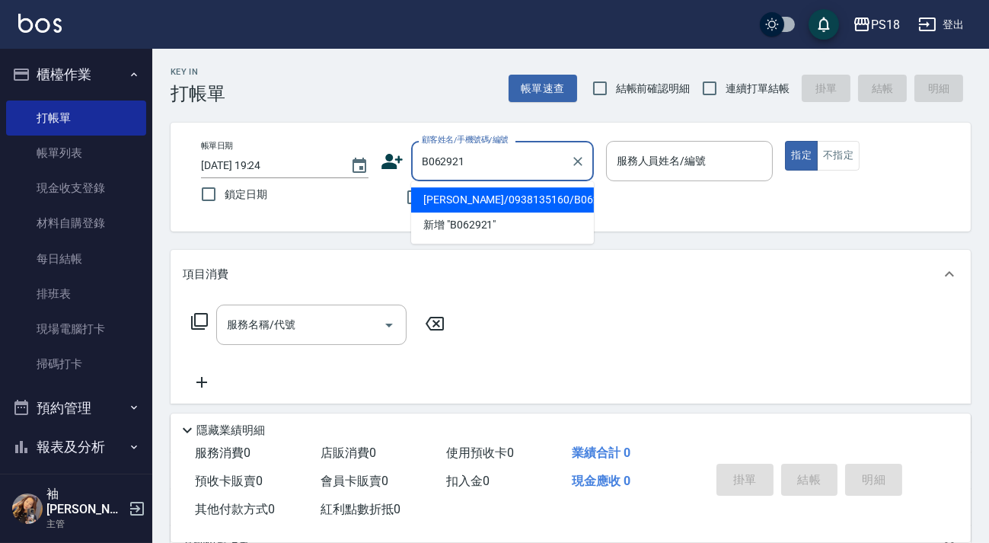
click at [488, 167] on input "B062921" at bounding box center [491, 161] width 146 height 27
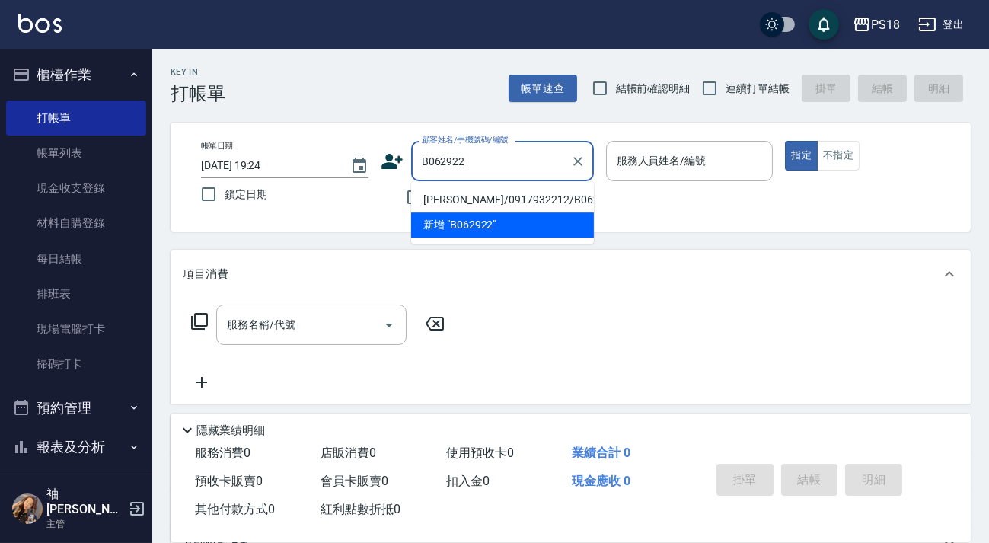
click at [487, 193] on li "陳以彤/0917932212/B062922" at bounding box center [502, 199] width 183 height 25
type input "陳以彤/0917932212/B062922"
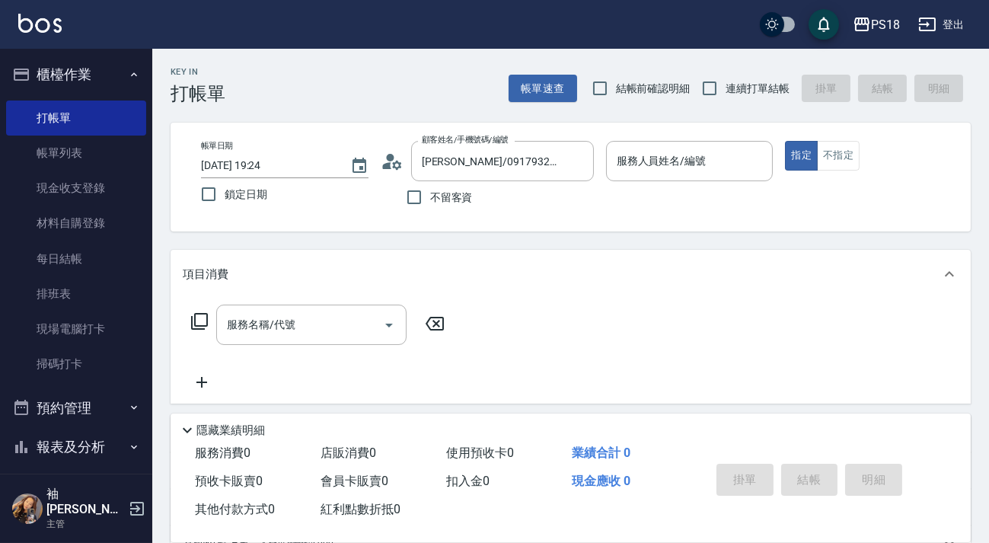
click at [392, 161] on icon at bounding box center [392, 161] width 23 height 23
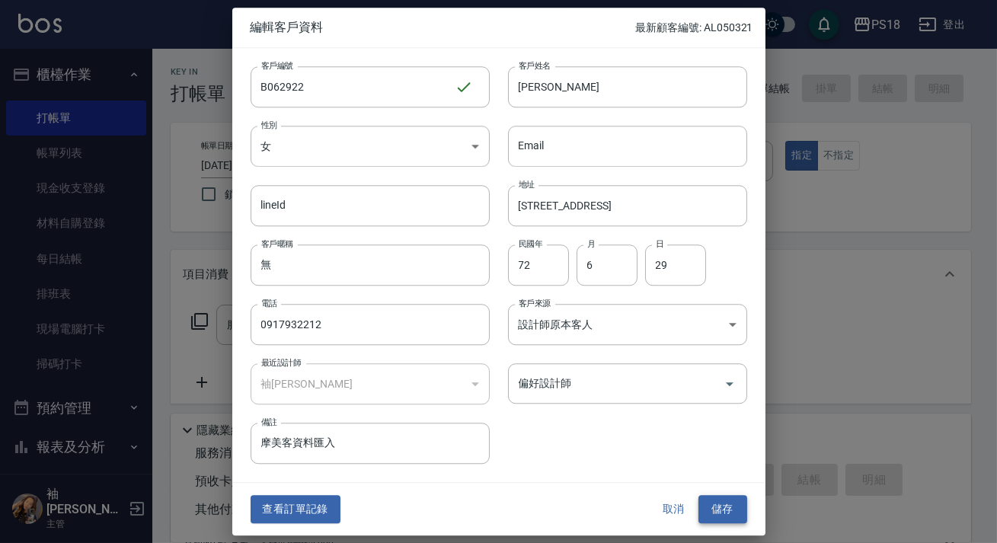
drag, startPoint x: 718, startPoint y: 507, endPoint x: 743, endPoint y: 65, distance: 443.2
click at [718, 507] on button "儲存" at bounding box center [722, 510] width 49 height 28
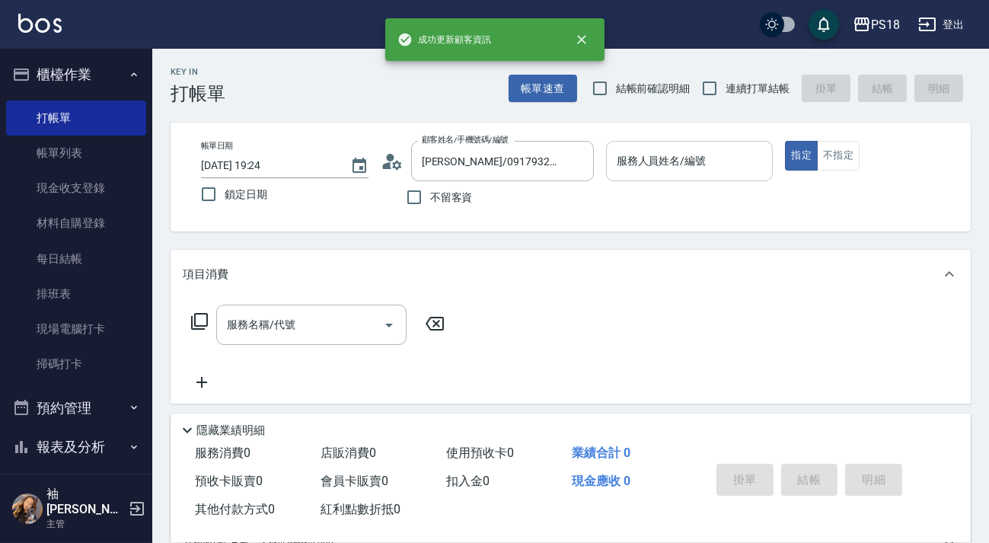
click at [704, 165] on input "服務人員姓名/編號" at bounding box center [690, 161] width 154 height 27
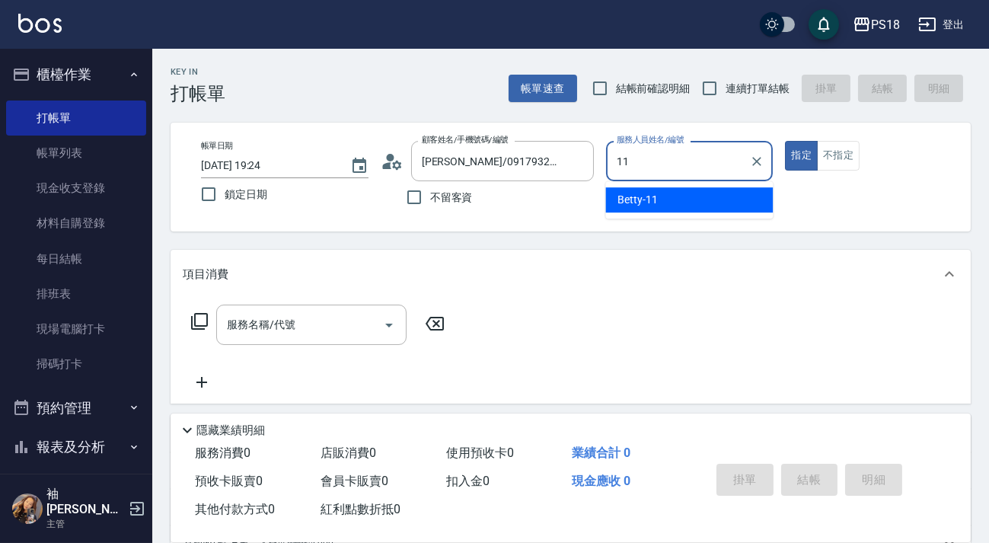
type input "11"
type button "true"
type input "Betty-11"
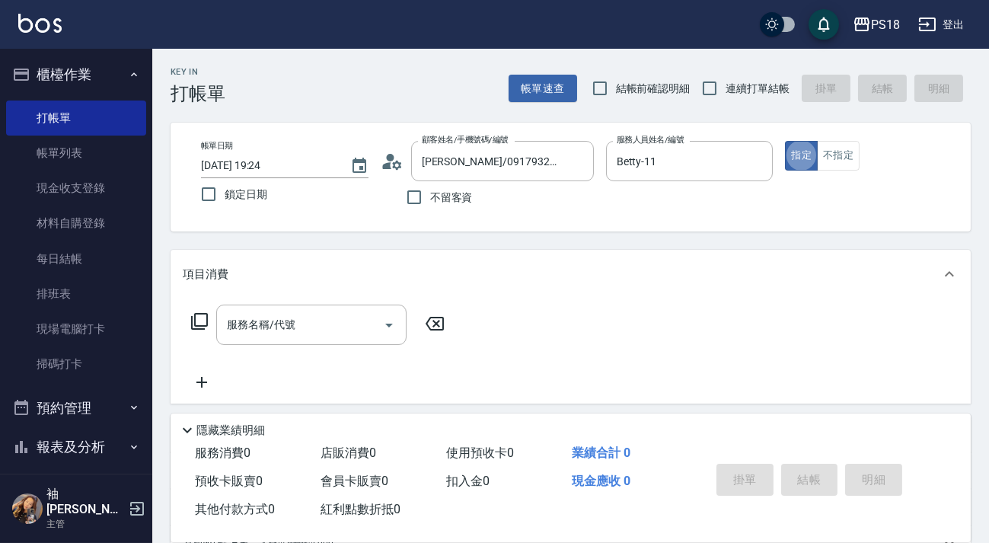
click at [193, 320] on icon at bounding box center [199, 321] width 18 height 18
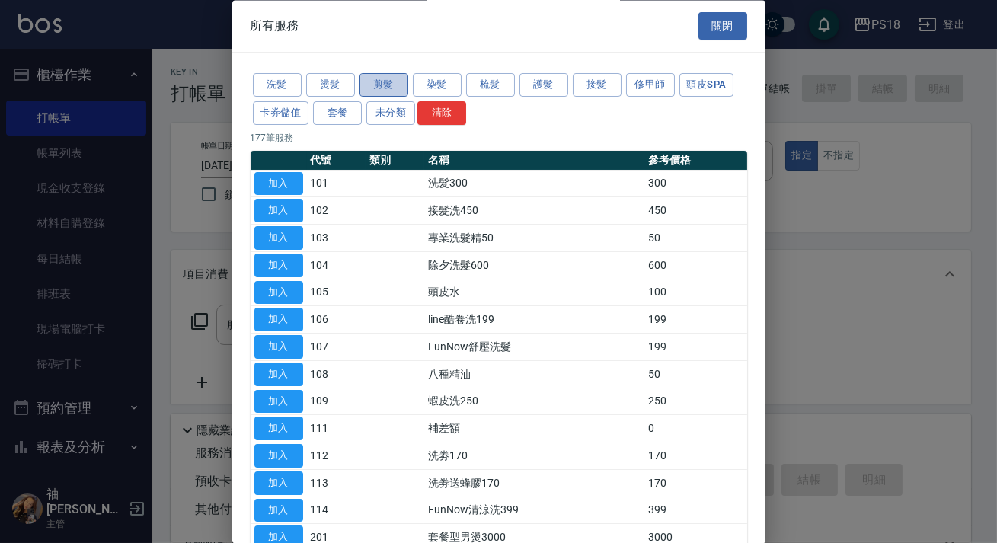
click at [361, 78] on button "剪髮" at bounding box center [384, 86] width 49 height 24
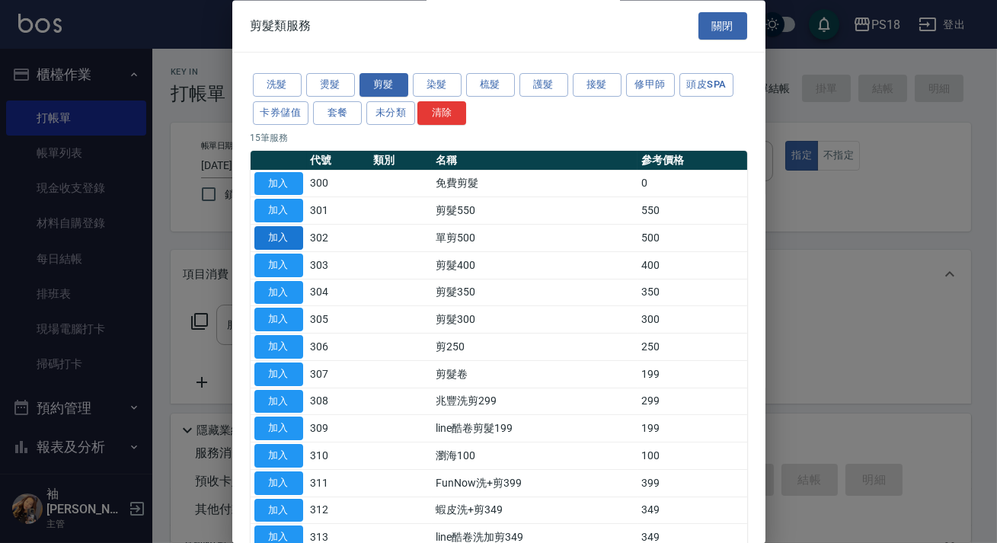
click at [276, 234] on button "加入" at bounding box center [278, 239] width 49 height 24
type input "單剪500(302)"
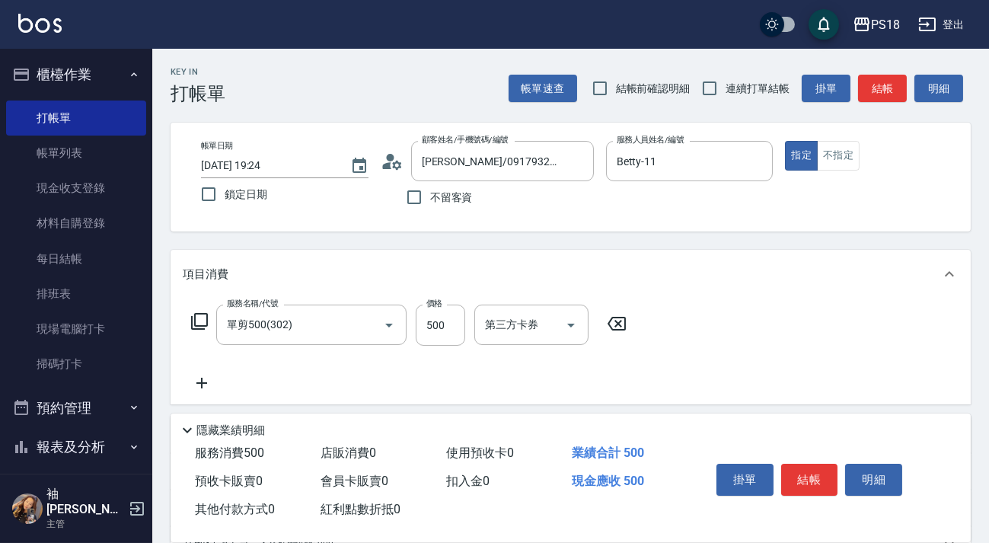
scroll to position [200, 0]
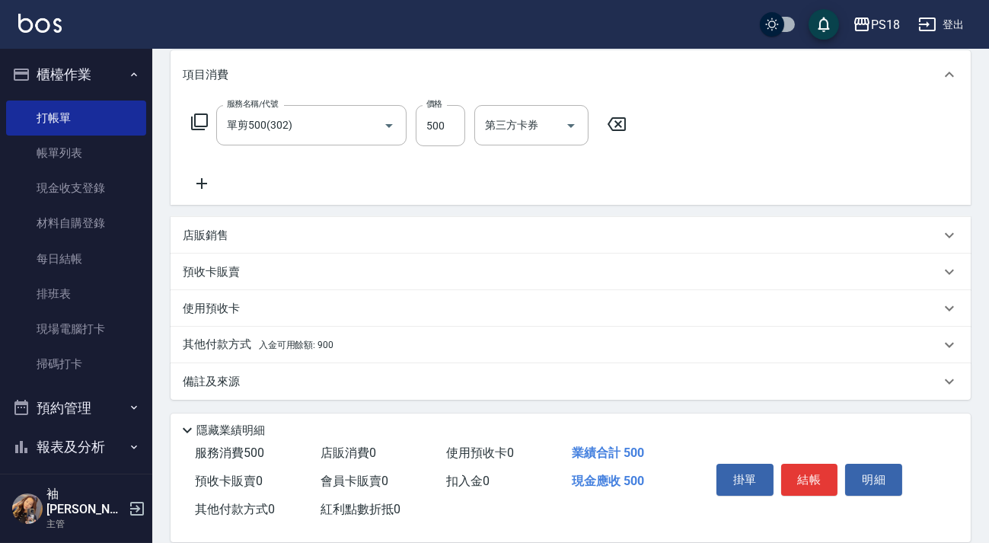
click at [299, 343] on span "入金可用餘額: 900" at bounding box center [296, 345] width 75 height 11
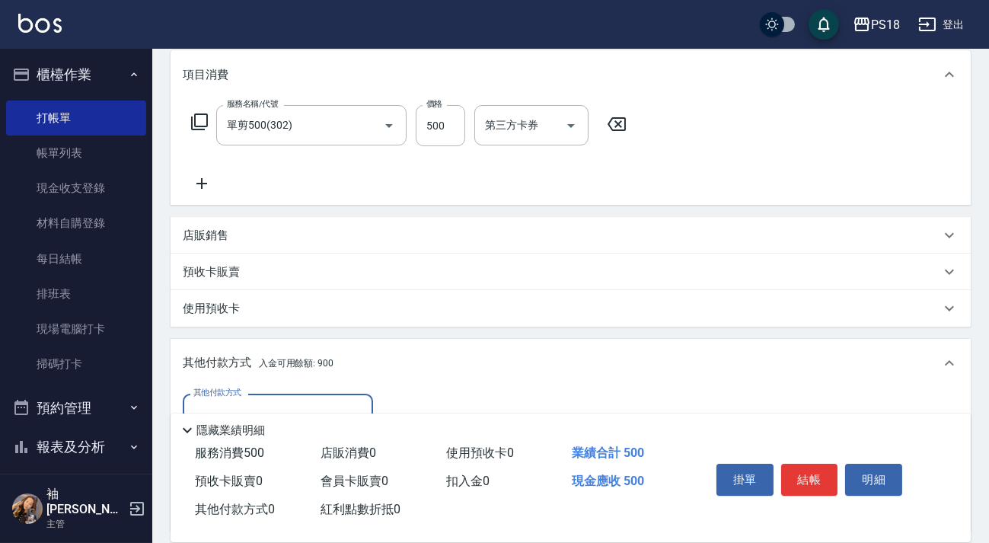
scroll to position [338, 0]
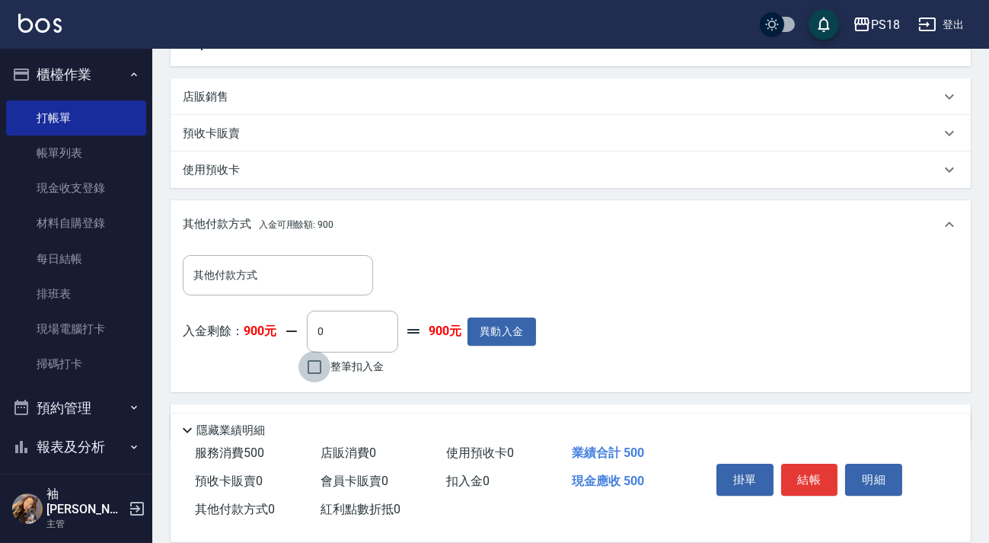
click at [316, 361] on input "整筆扣入金" at bounding box center [315, 367] width 32 height 32
checkbox input "true"
type input "500"
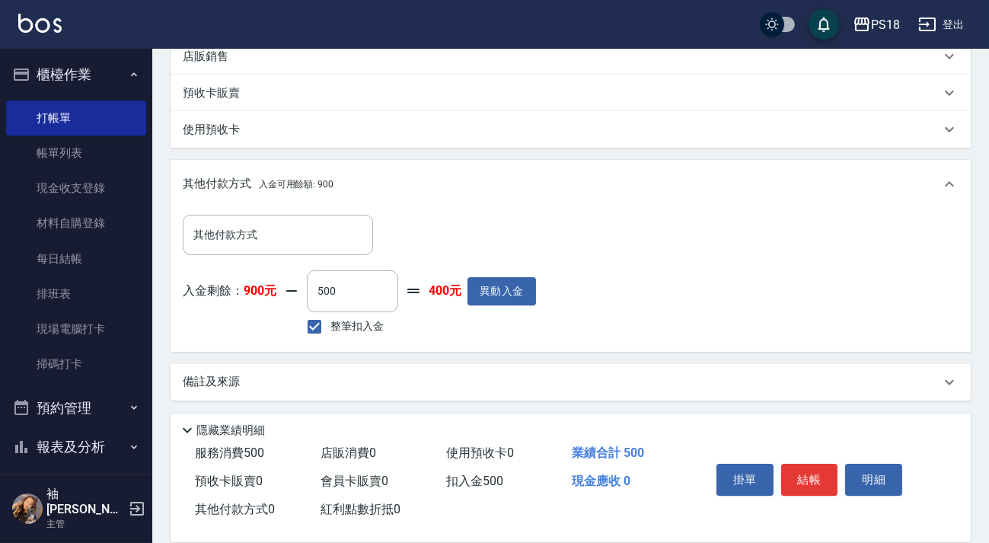
click at [229, 371] on div "備註及來源" at bounding box center [571, 382] width 801 height 37
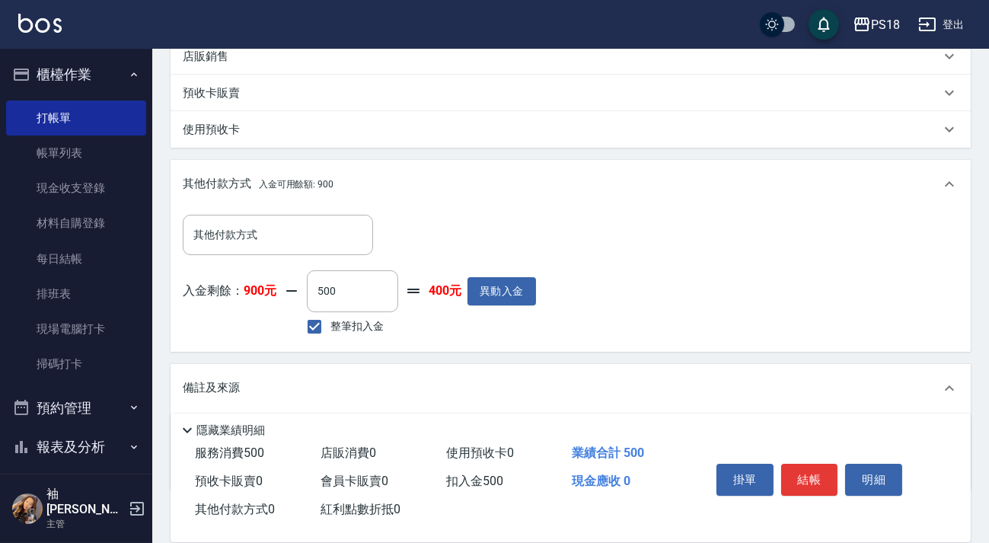
scroll to position [468, 0]
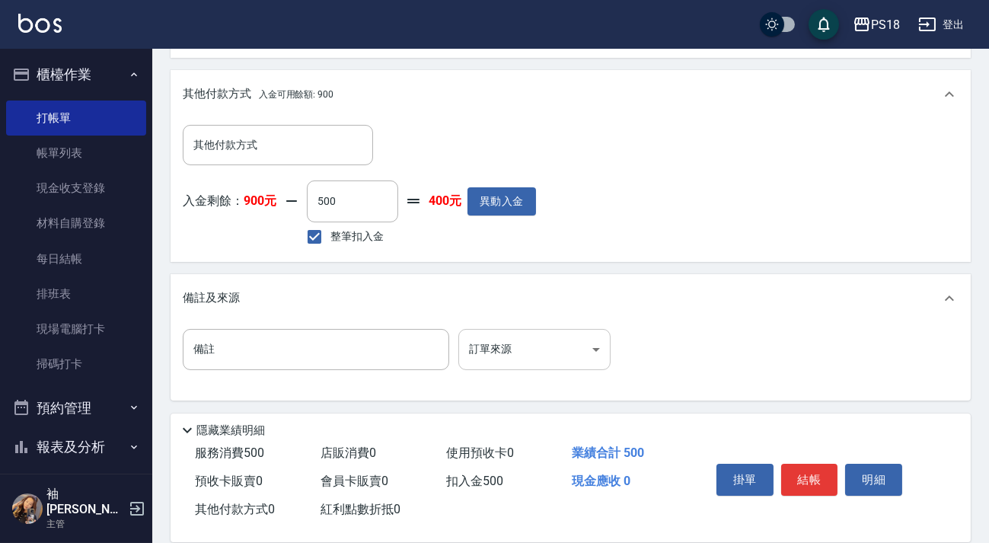
click at [601, 353] on body "PS18 登出 櫃檯作業 打帳單 帳單列表 現金收支登錄 材料自購登錄 每日結帳 排班表 現場電腦打卡 掃碼打卡 預約管理 預約管理 單日預約紀錄 單週預約紀…" at bounding box center [494, 38] width 989 height 1012
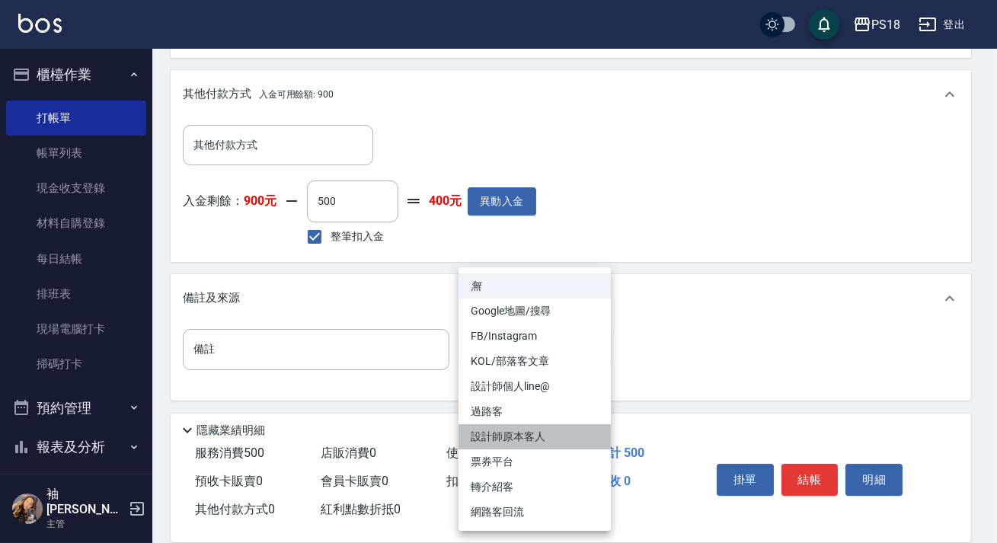
click at [513, 433] on li "設計師原本客人" at bounding box center [535, 436] width 152 height 25
type input "設計師原本客人"
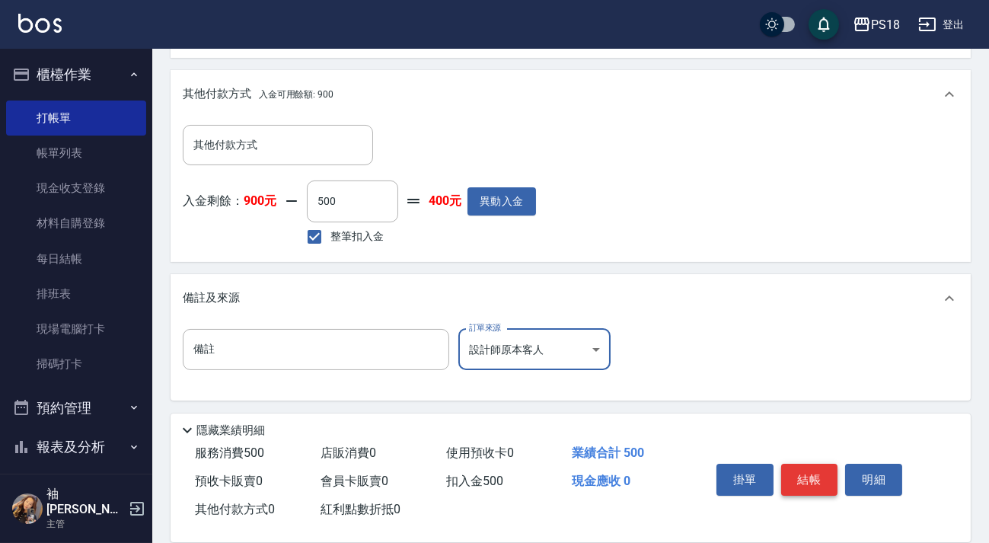
click at [817, 475] on button "結帳" at bounding box center [809, 480] width 57 height 32
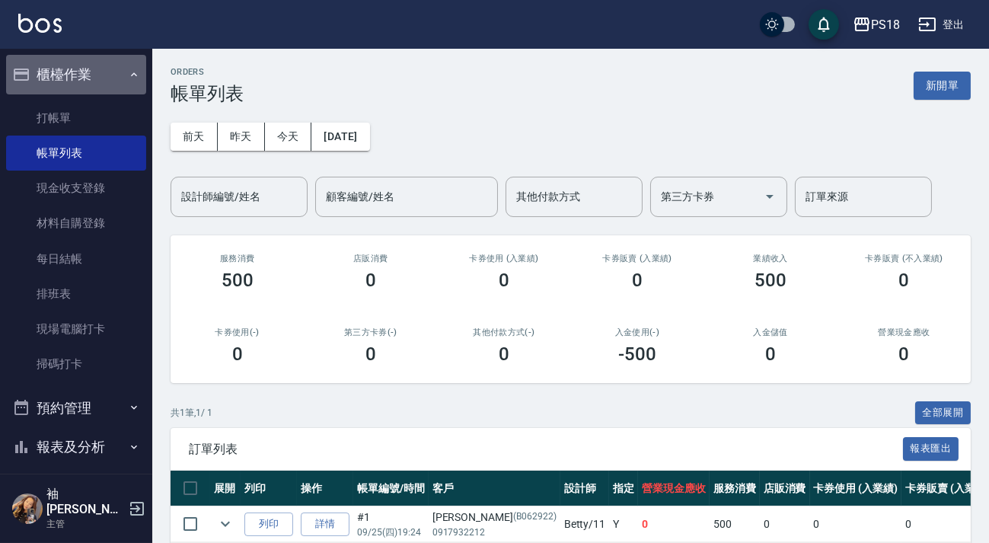
click at [128, 78] on icon "button" at bounding box center [134, 75] width 12 height 12
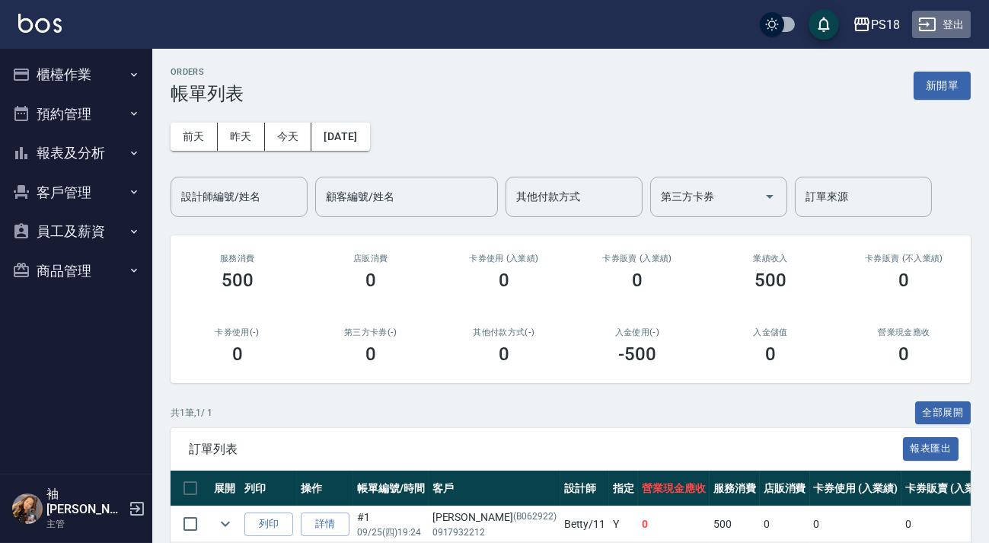
click at [945, 20] on button "登出" at bounding box center [941, 25] width 59 height 28
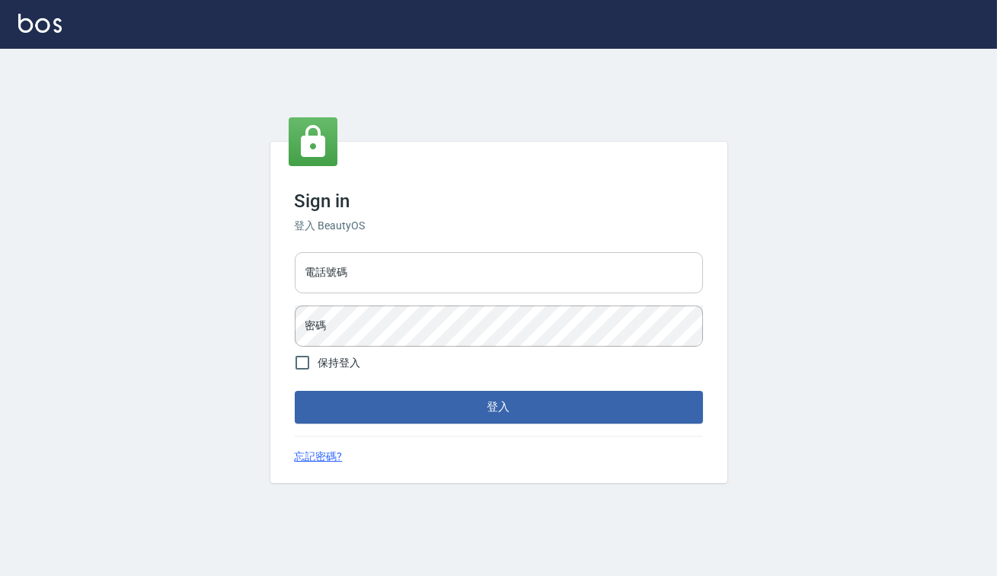
click at [380, 273] on input "電話號碼" at bounding box center [499, 272] width 408 height 41
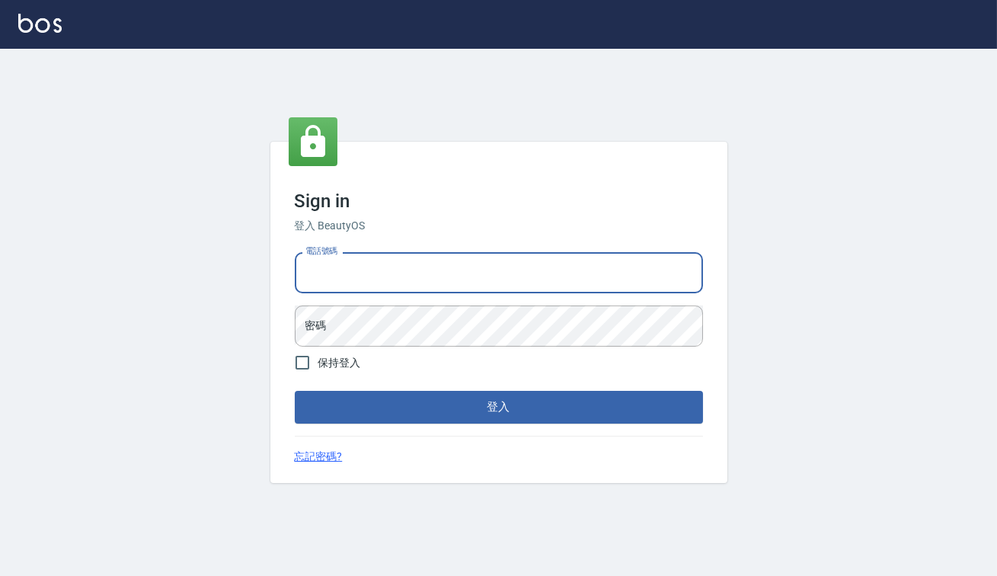
type input "0938917261"
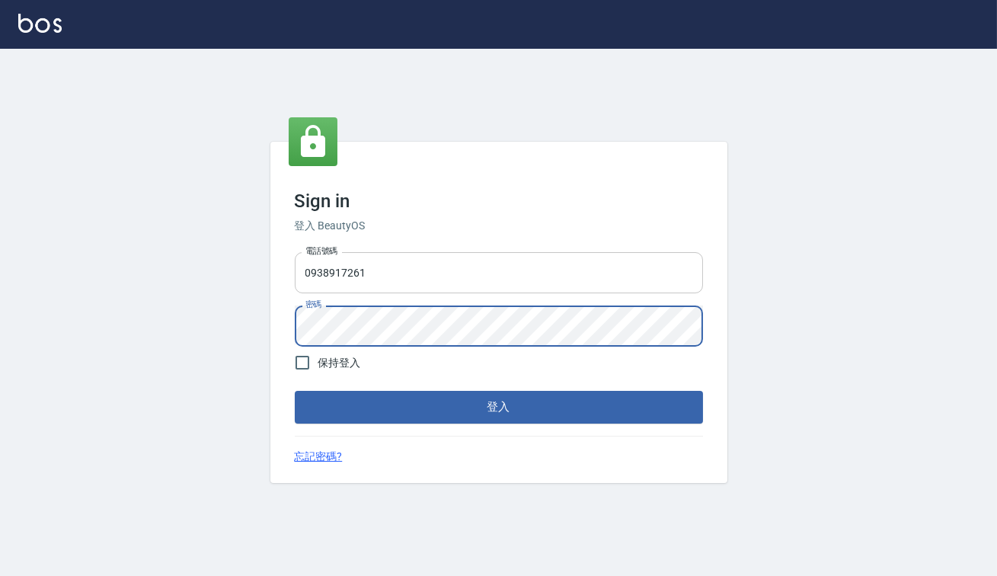
click at [295, 391] on button "登入" at bounding box center [499, 407] width 408 height 32
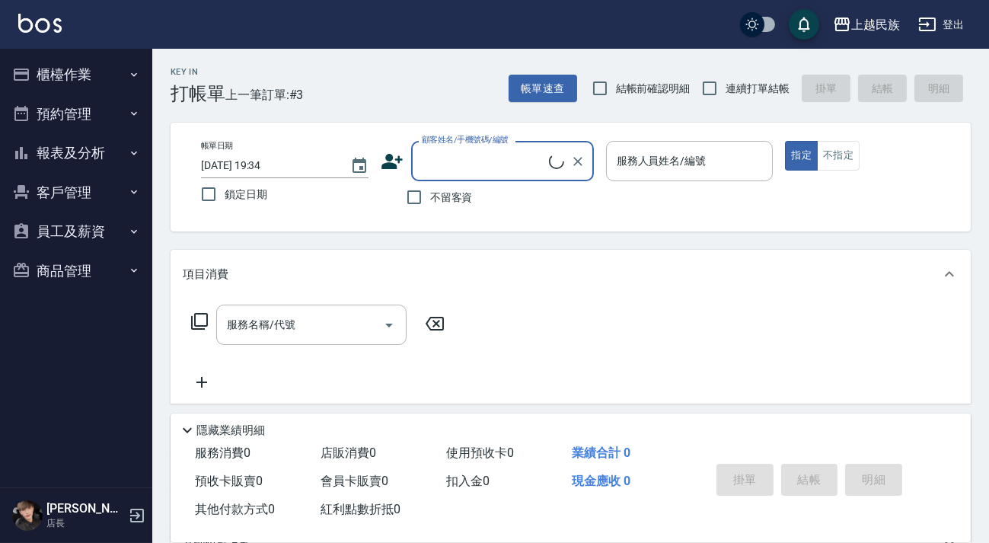
click at [79, 193] on button "客戶管理" at bounding box center [76, 193] width 140 height 40
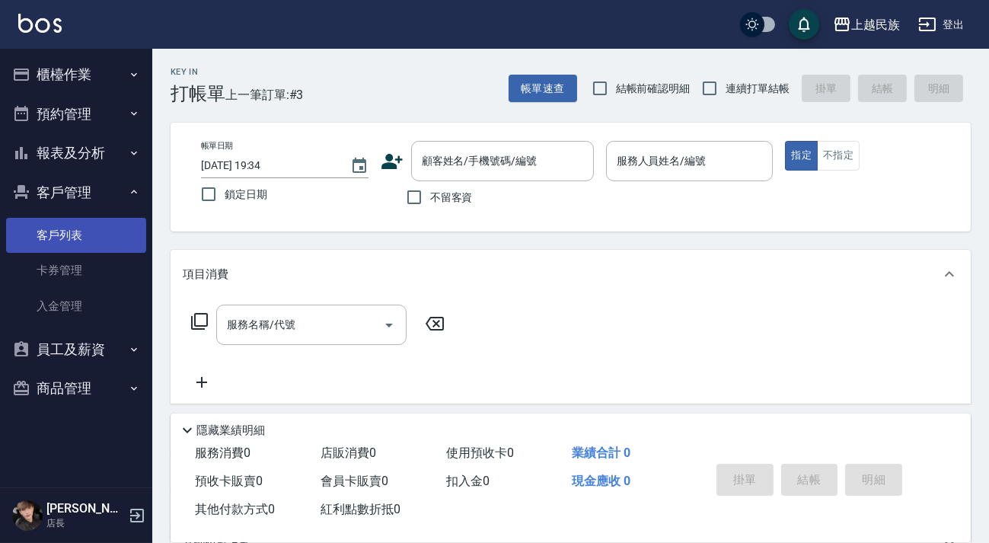
click at [102, 248] on link "客戶列表" at bounding box center [76, 235] width 140 height 35
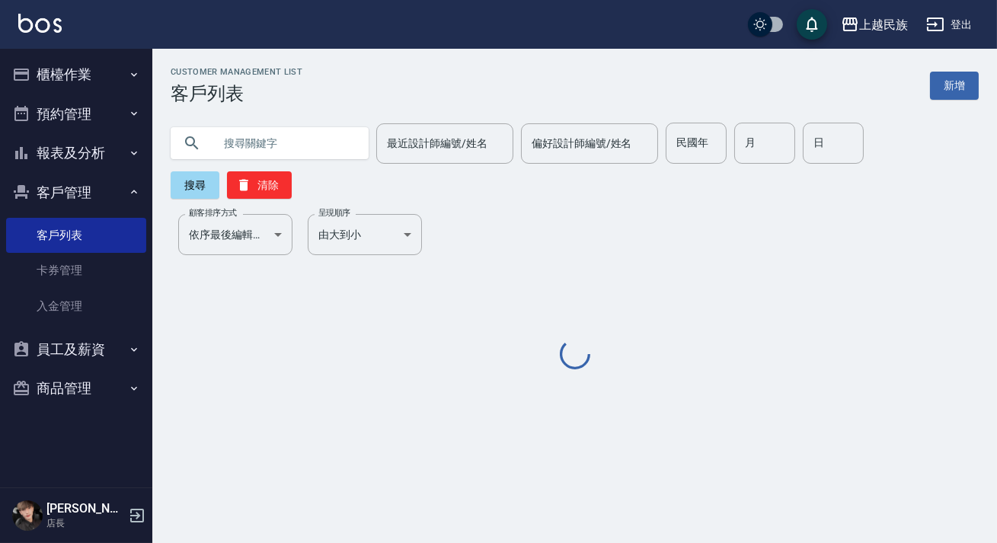
click at [321, 154] on input "text" at bounding box center [284, 143] width 143 height 41
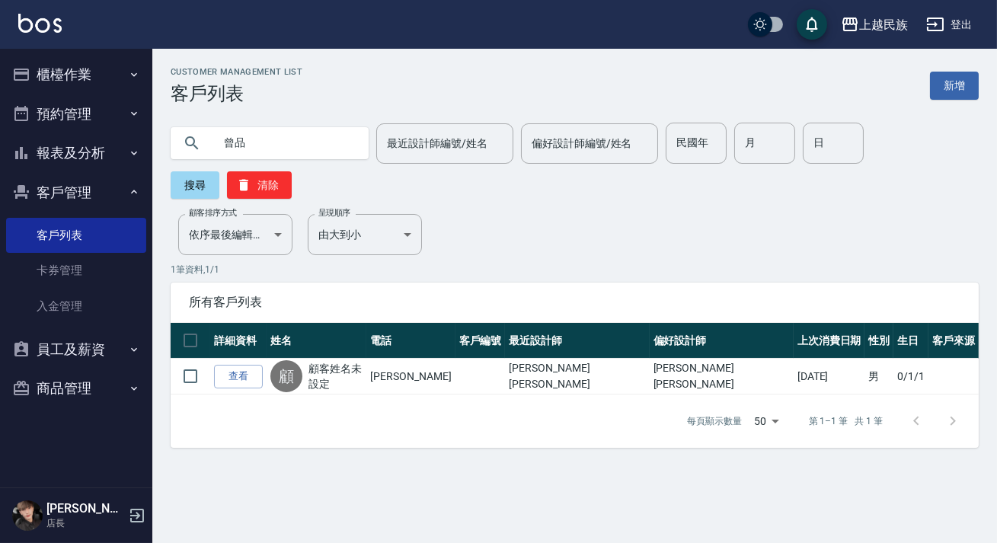
type input "曾"
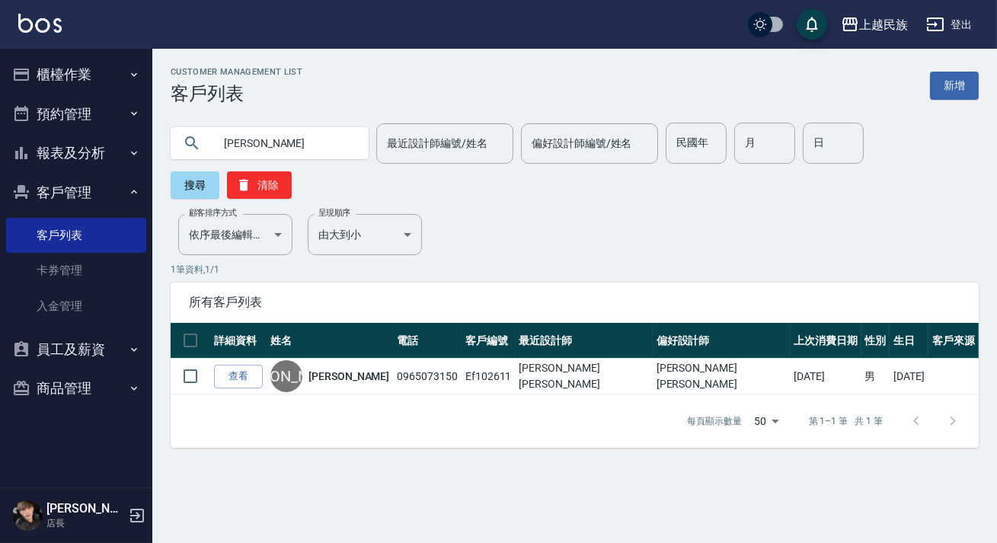
click at [313, 137] on input "[PERSON_NAME]" at bounding box center [284, 143] width 143 height 41
type input "[PERSON_NAME]"
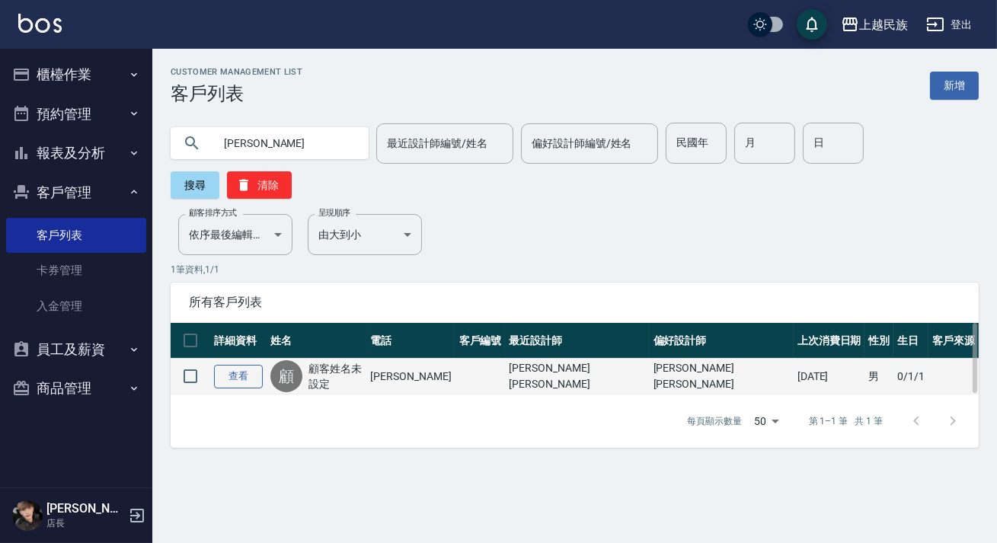
click at [259, 368] on link "查看" at bounding box center [238, 377] width 49 height 24
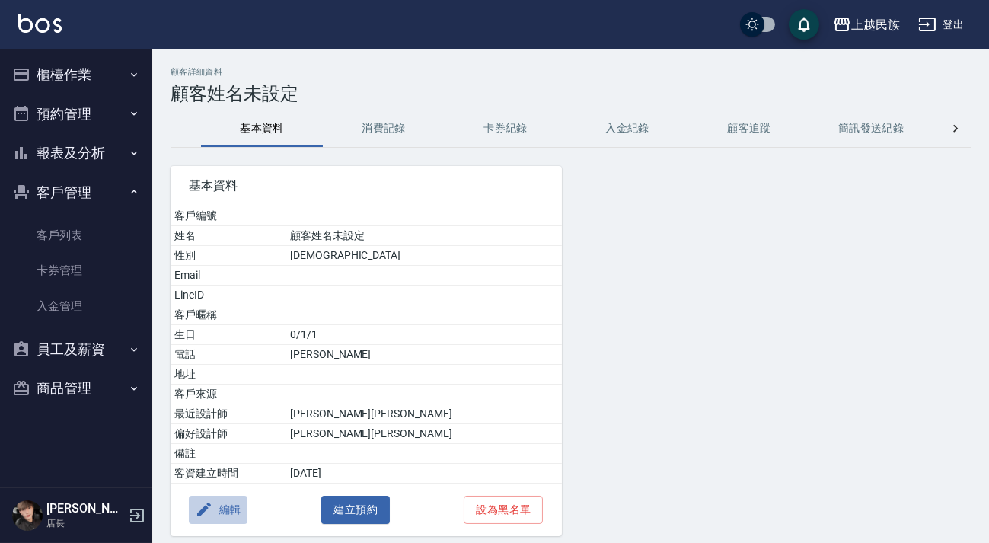
click at [221, 513] on button "編輯" at bounding box center [218, 510] width 59 height 28
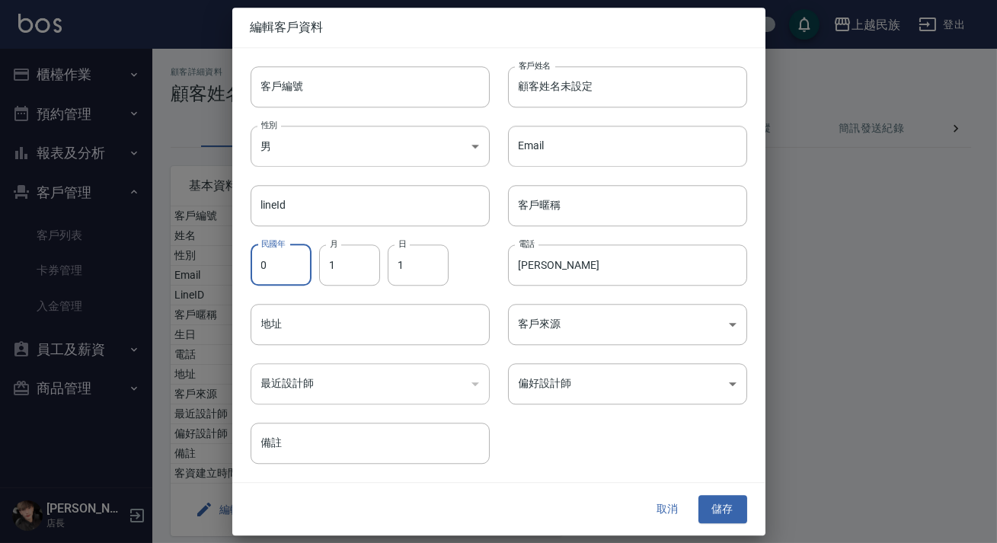
click at [282, 266] on input "0" at bounding box center [281, 264] width 61 height 41
type input "88"
click at [345, 279] on input "1" at bounding box center [349, 264] width 61 height 41
type input "06"
click at [429, 269] on input "1" at bounding box center [418, 264] width 61 height 41
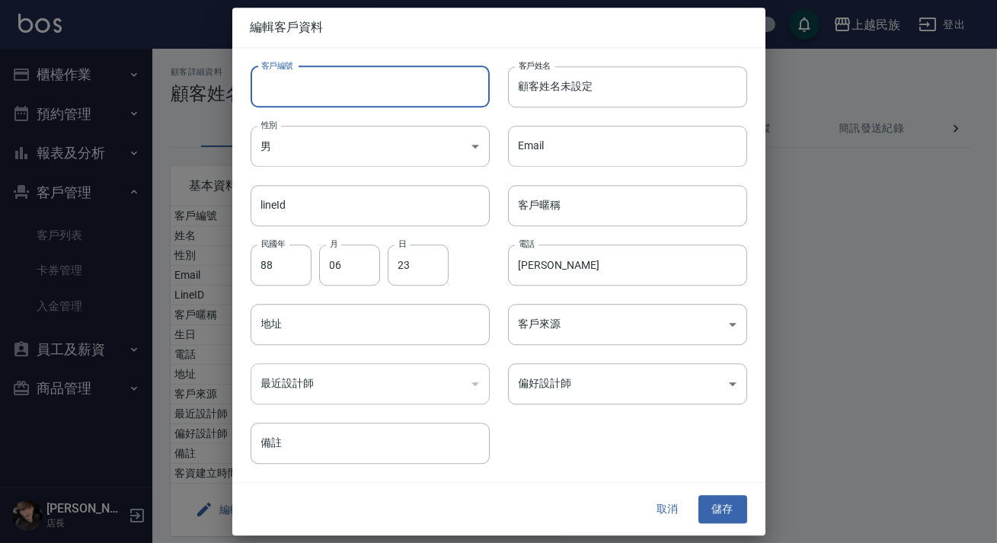
click at [376, 97] on input "客戶編號" at bounding box center [370, 86] width 239 height 41
click at [443, 270] on input "23" at bounding box center [418, 264] width 61 height 41
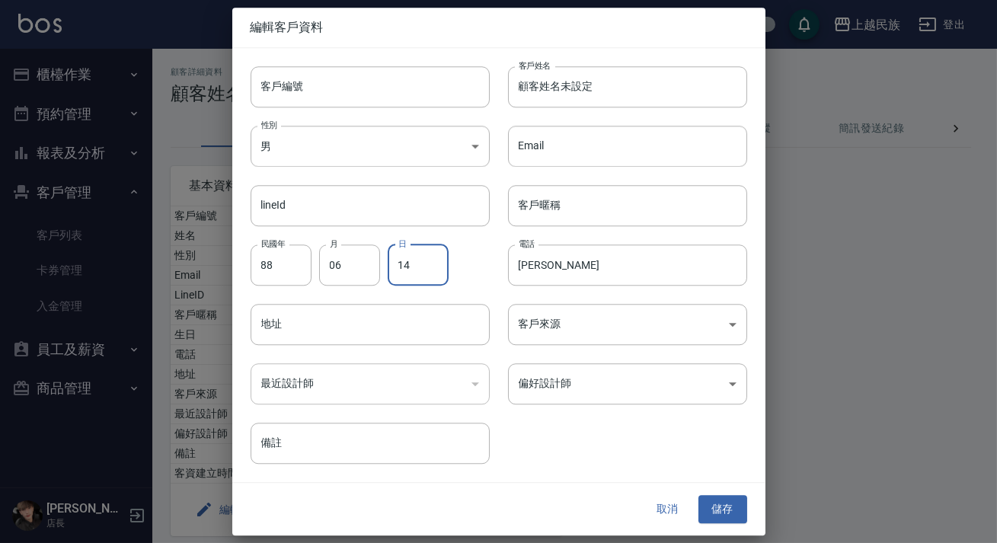
type input "1"
type input "24"
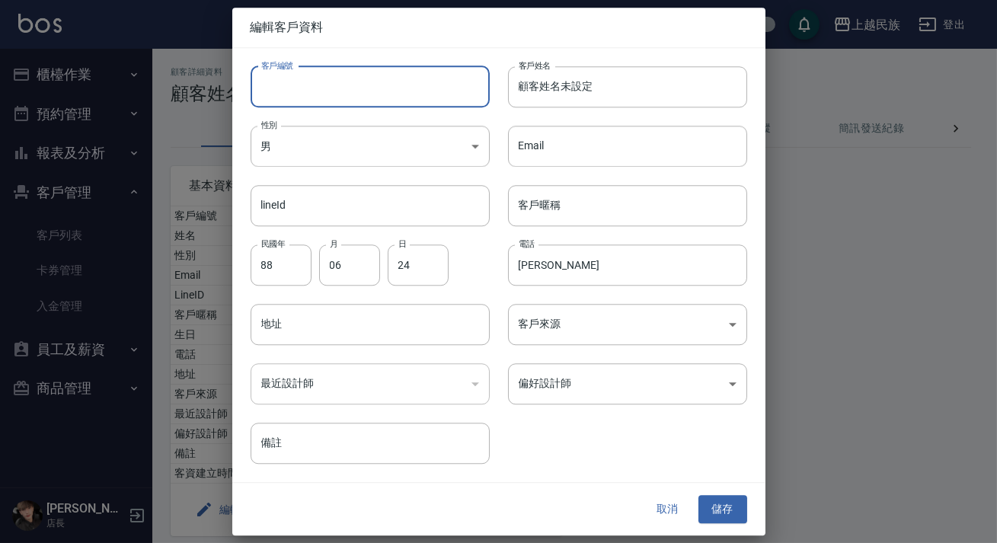
click at [374, 72] on input "客戶編號" at bounding box center [370, 86] width 239 height 41
type input "＿"
type input "Ef062411"
click at [600, 380] on body "上越民族 登出 櫃檯作業 打帳單 帳單列表 現金收支登錄 材料自購登錄 每日結帳 排班表 現場電腦打卡 預約管理 預約管理 單日預約紀錄 單週預約紀錄 報表及…" at bounding box center [498, 300] width 997 height 600
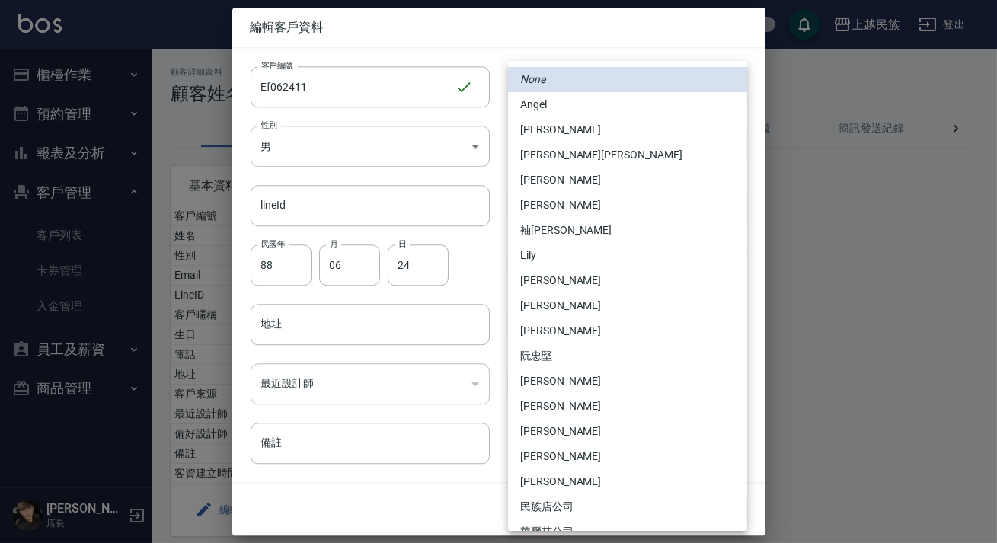
click at [542, 153] on li "[PERSON_NAME][PERSON_NAME]" at bounding box center [627, 154] width 239 height 25
type input "c8d903bb-b6d8-47fe-8ba7-91244d5a57f6"
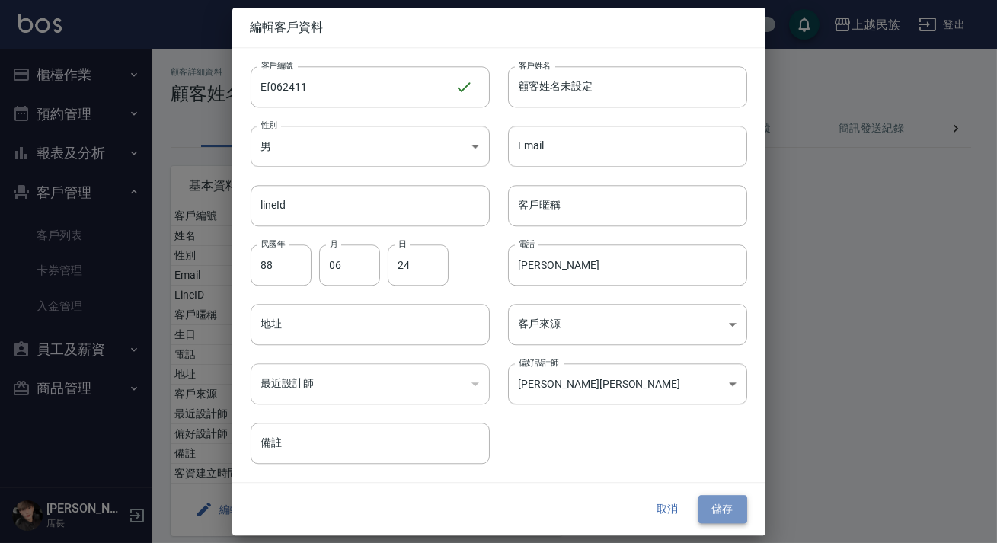
click at [735, 510] on button "儲存" at bounding box center [722, 510] width 49 height 28
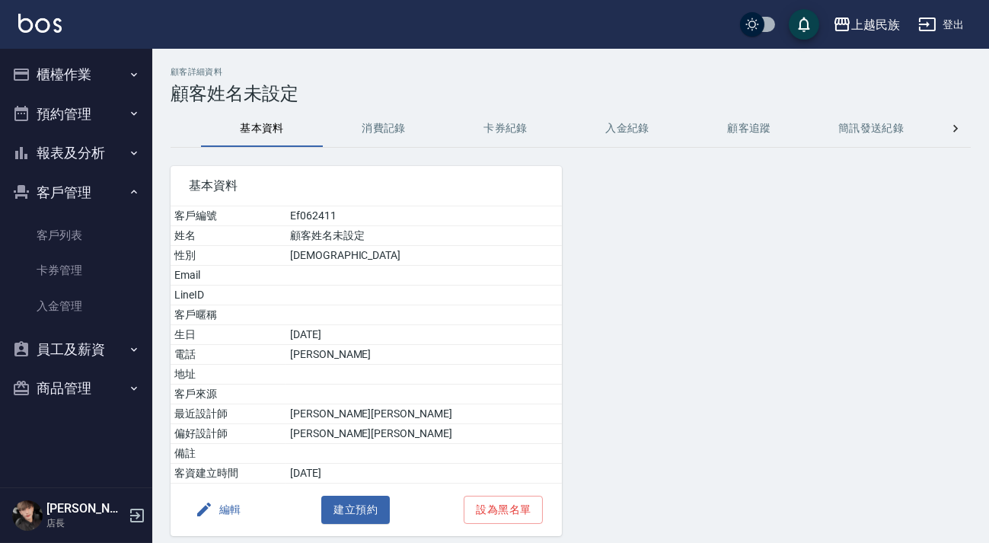
click at [97, 47] on div "上越民族 登出" at bounding box center [494, 24] width 989 height 49
click at [111, 89] on button "櫃檯作業" at bounding box center [76, 75] width 140 height 40
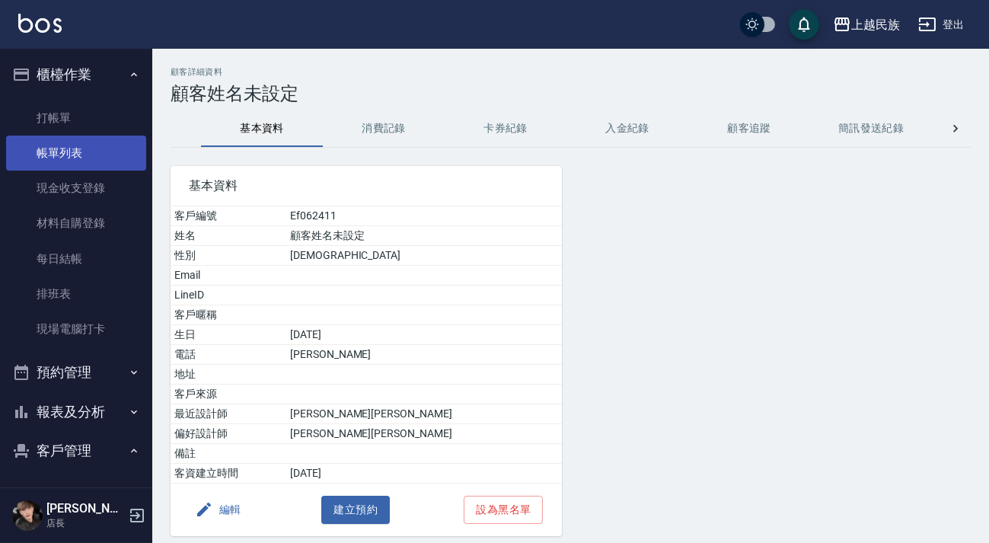
click at [110, 152] on link "帳單列表" at bounding box center [76, 153] width 140 height 35
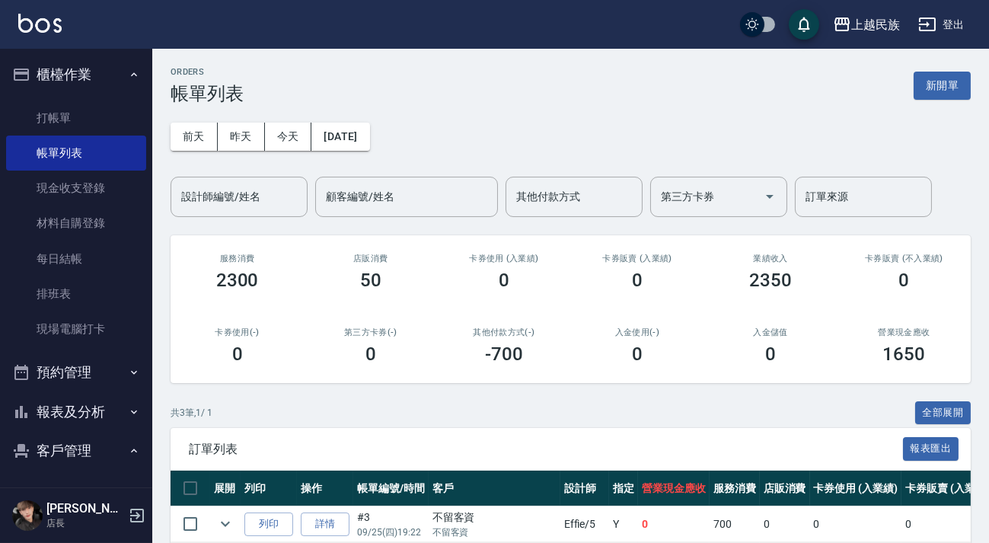
scroll to position [144, 0]
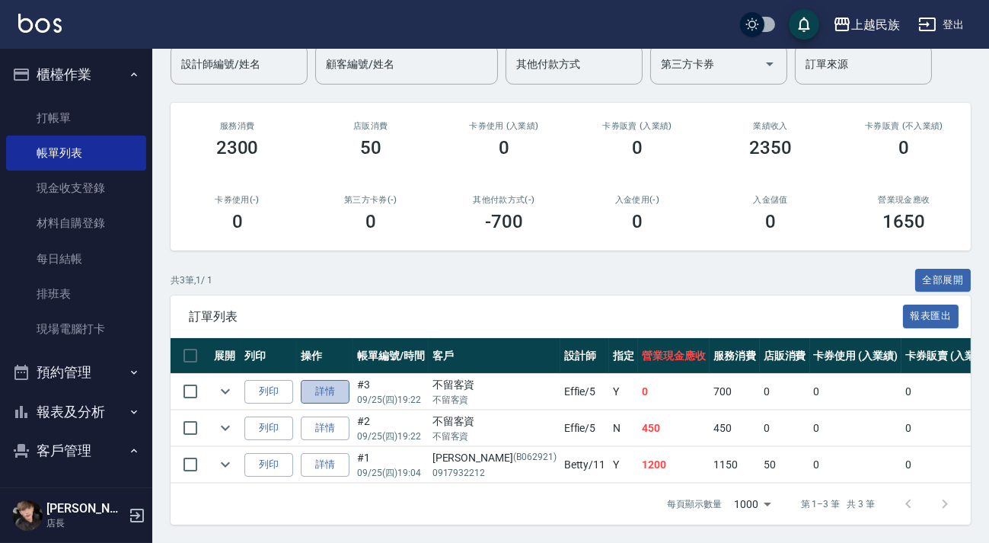
click at [337, 385] on link "詳情" at bounding box center [325, 392] width 49 height 24
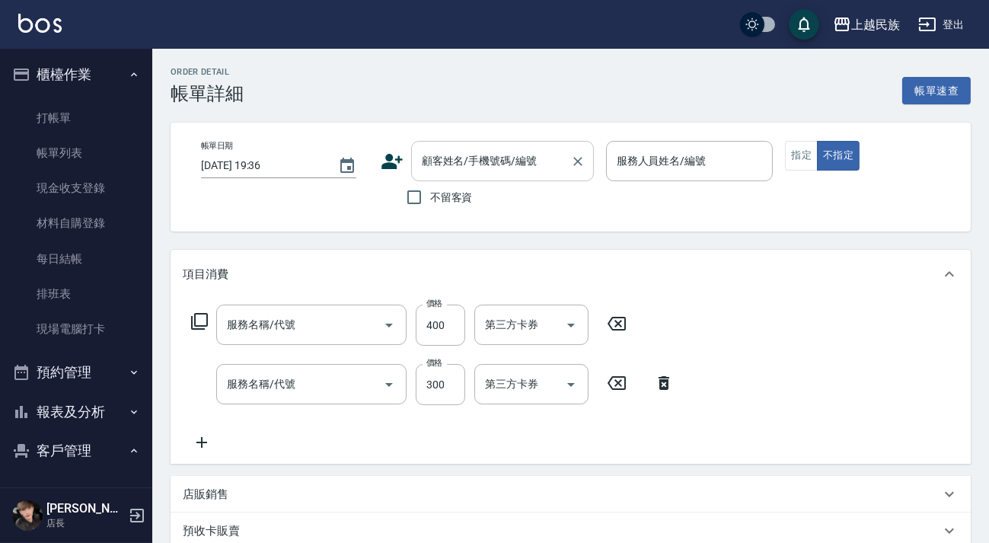
type input "[DATE] 19:22"
checkbox input "true"
type input "Effie-5"
type input "設計師原本客人"
type input "剪髮400(303)"
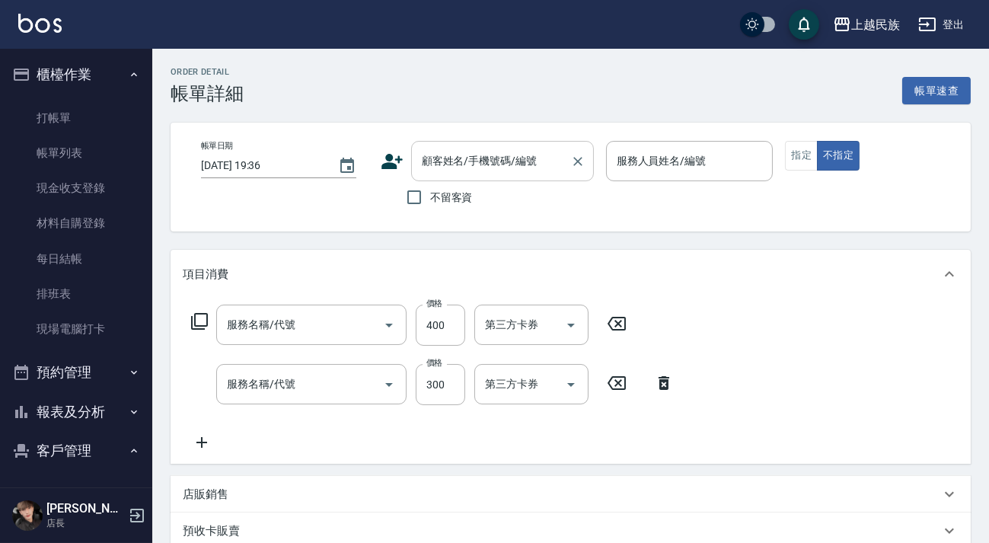
type input "洗髮300(101)"
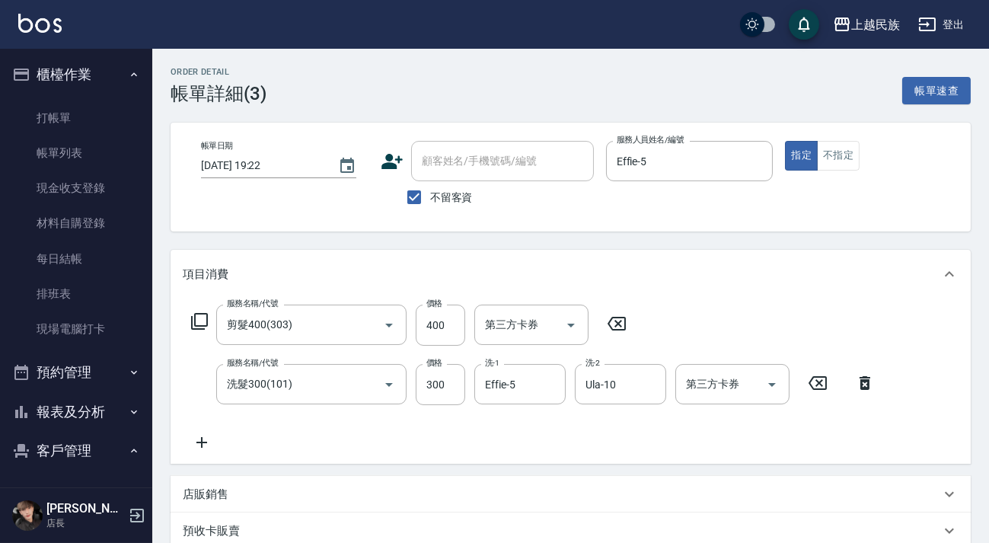
click at [461, 185] on label "不留客資" at bounding box center [435, 197] width 75 height 32
click at [430, 185] on input "不留客資" at bounding box center [414, 197] width 32 height 32
checkbox input "false"
click at [464, 167] on div "顧客姓名/手機號碼/編號 顧客姓名/手機號碼/編號" at bounding box center [502, 161] width 183 height 40
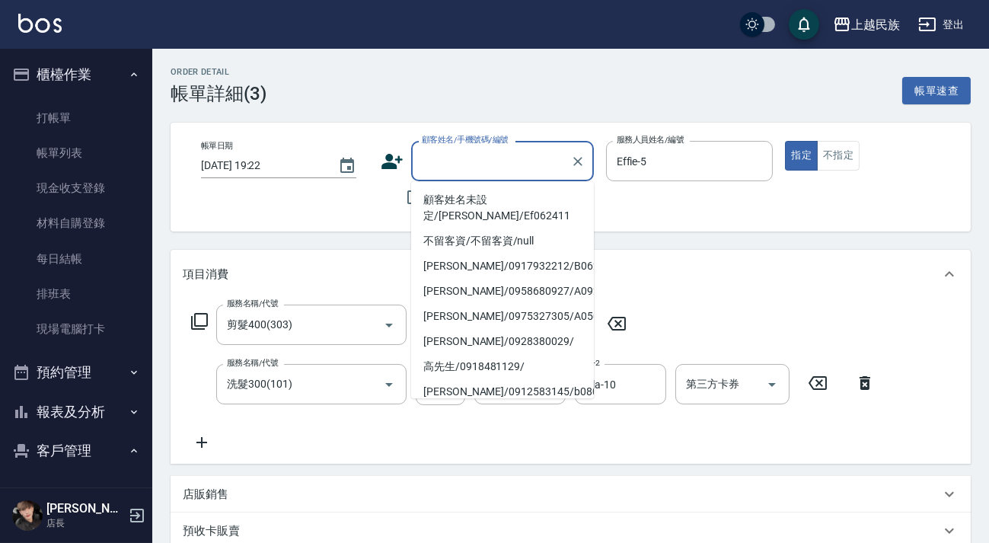
type input "＿"
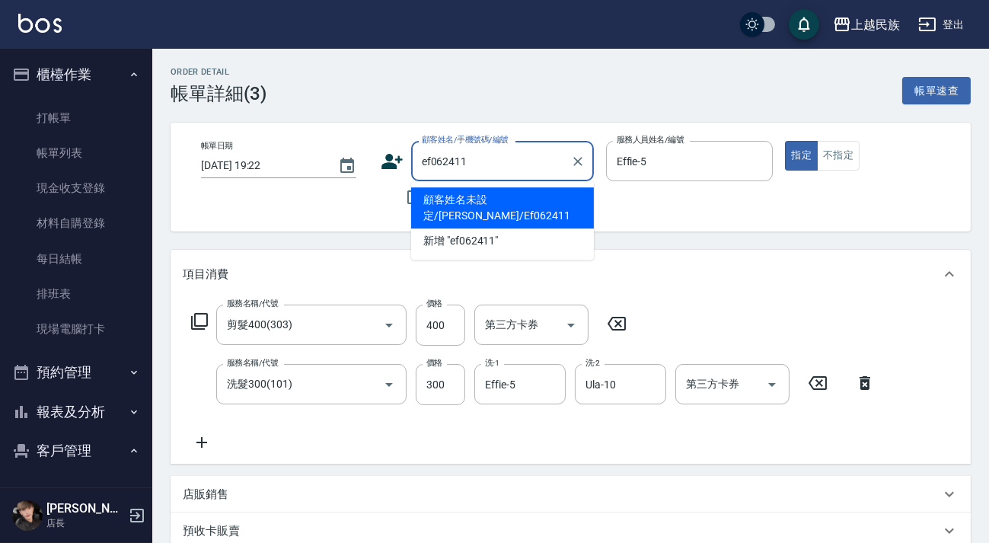
click at [521, 205] on li "顧客姓名未設定/[PERSON_NAME]/Ef062411" at bounding box center [502, 207] width 183 height 41
type input "顧客姓名未設定/[PERSON_NAME]/Ef062411"
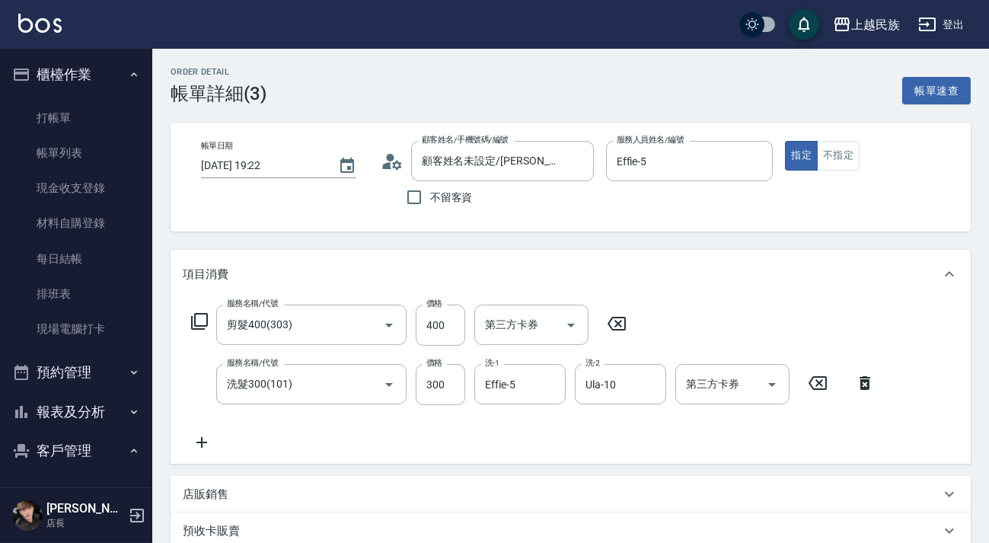
click at [385, 165] on icon at bounding box center [386, 165] width 9 height 7
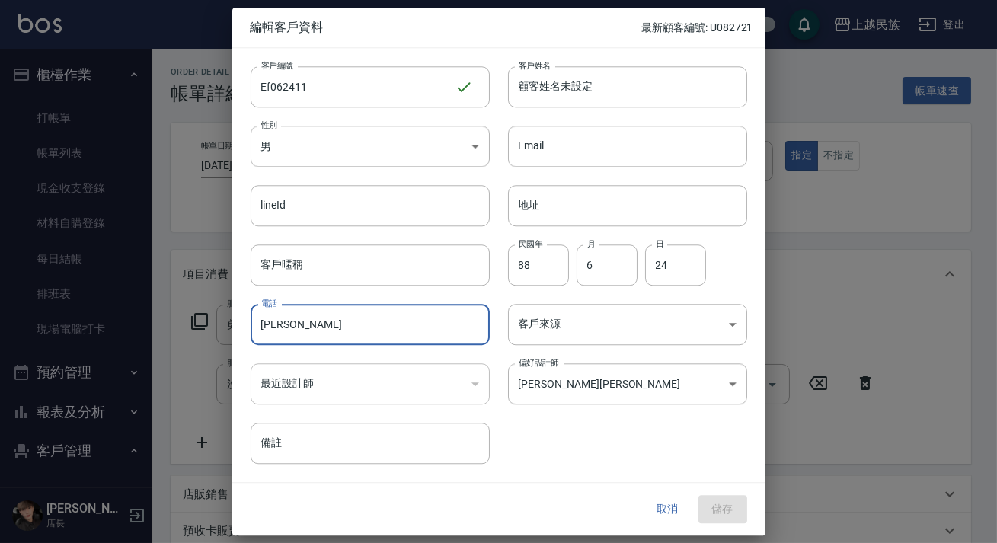
drag, startPoint x: 259, startPoint y: 324, endPoint x: 290, endPoint y: 320, distance: 31.5
click at [290, 320] on input "[PERSON_NAME]" at bounding box center [370, 324] width 239 height 41
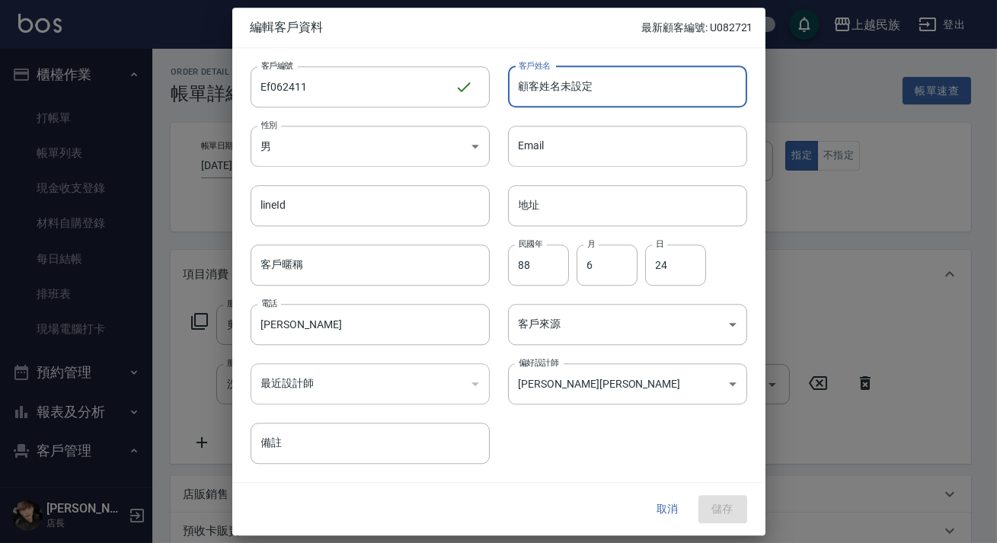
click at [562, 100] on input "顧客姓名未設定" at bounding box center [627, 86] width 239 height 41
paste input "品[PERSON_NAME]"
click at [627, 85] on input "顧客姓名曾品赫未設定" at bounding box center [627, 86] width 239 height 41
click at [557, 88] on input "顧客姓名[PERSON_NAME]" at bounding box center [627, 86] width 239 height 41
type input "[PERSON_NAME]"
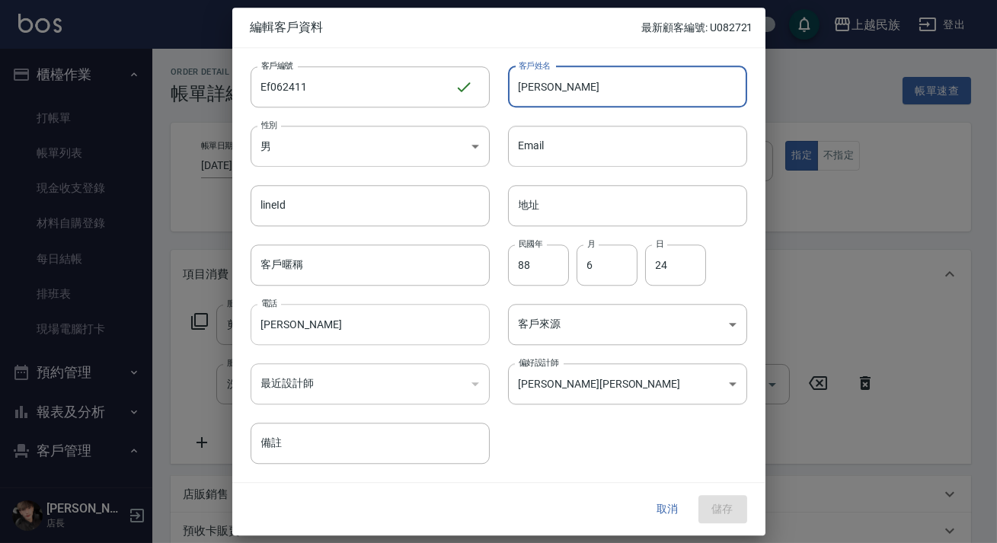
click at [328, 333] on input "[PERSON_NAME]" at bounding box center [370, 324] width 239 height 41
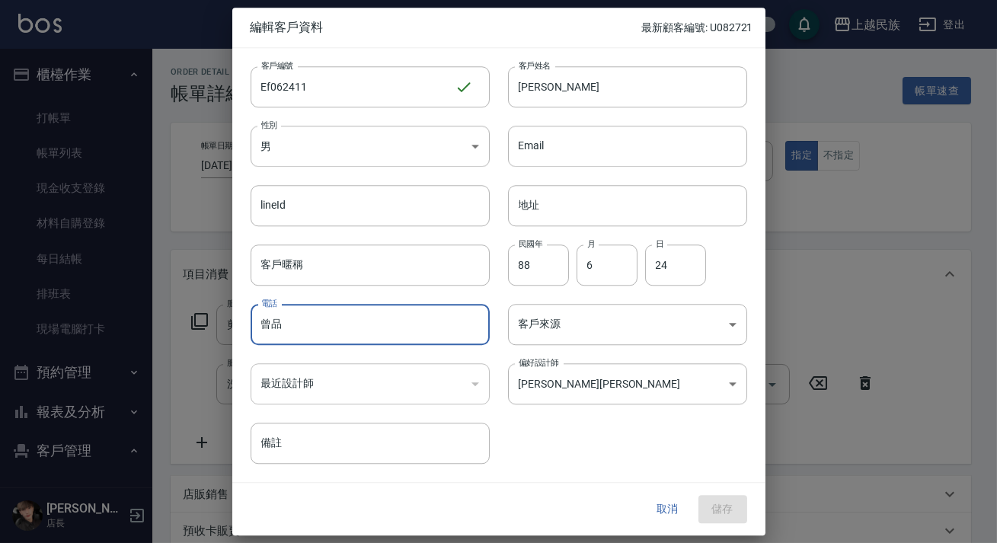
type input "曾"
click at [424, 325] on input "電話" at bounding box center [370, 324] width 239 height 41
type input "0911111111"
click at [721, 510] on button "儲存" at bounding box center [722, 510] width 49 height 28
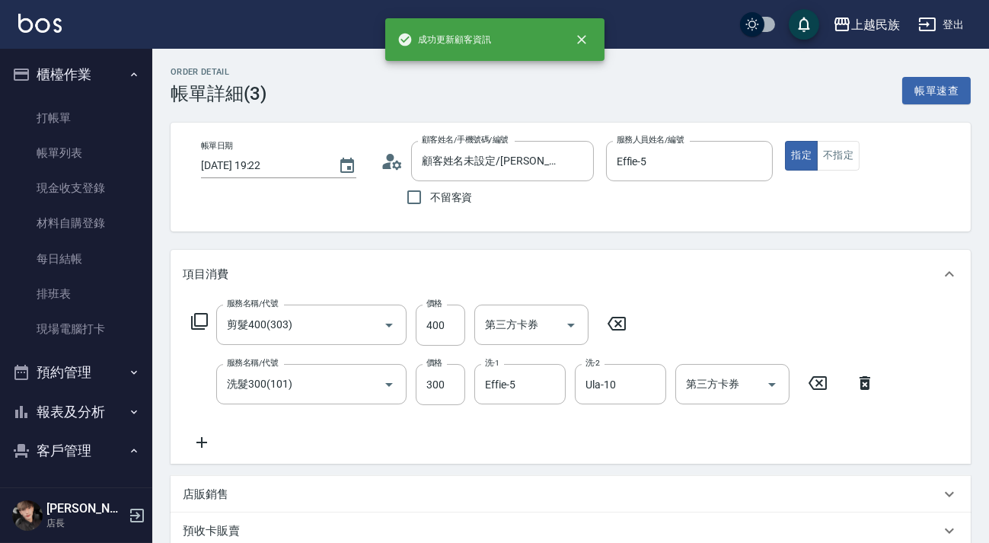
type input "[PERSON_NAME]/0911111111/Ef062411"
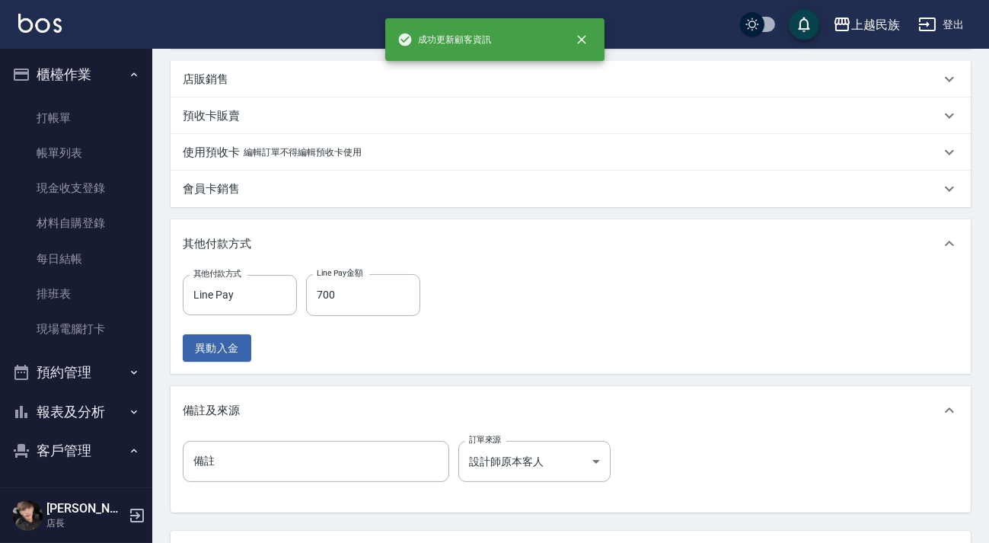
scroll to position [546, 0]
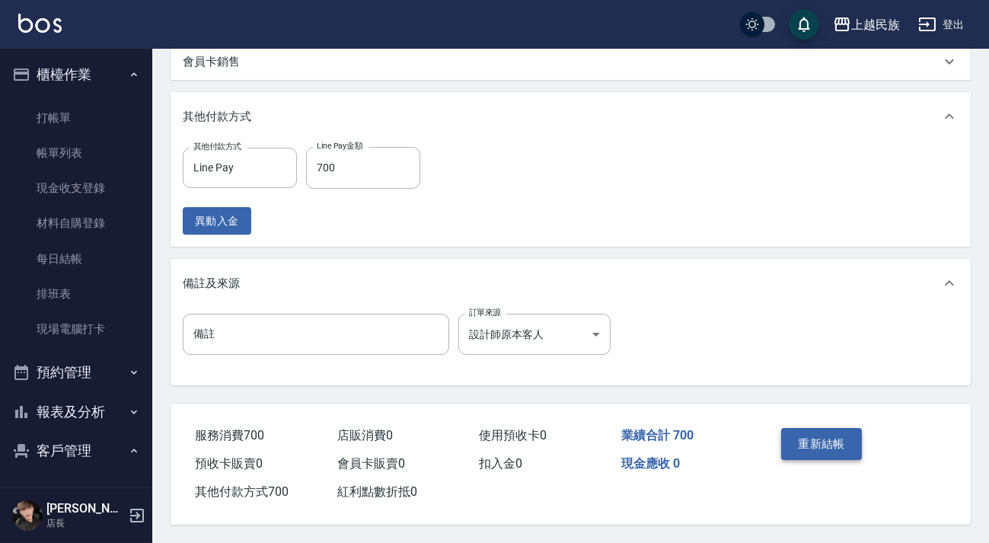
click at [820, 432] on button "重新結帳" at bounding box center [821, 444] width 81 height 32
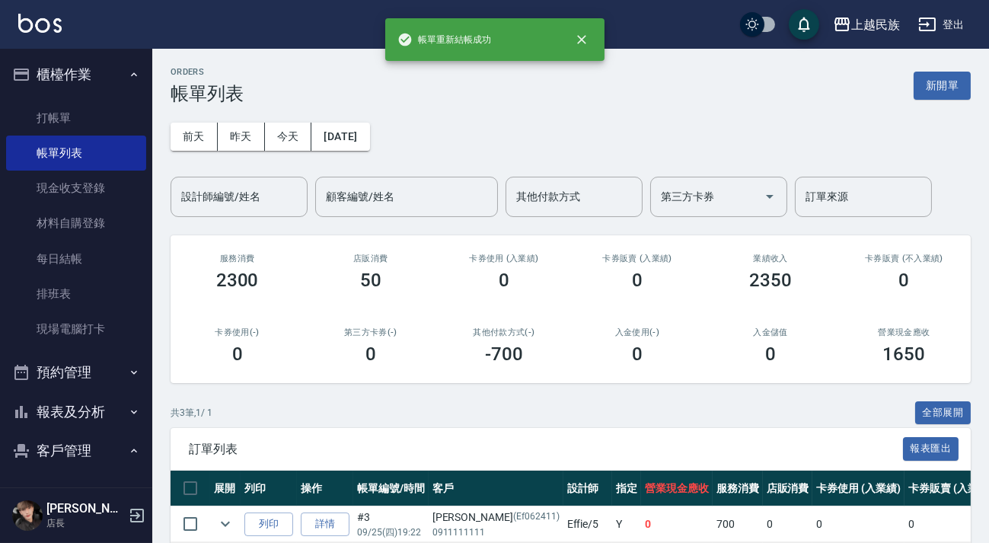
scroll to position [138, 0]
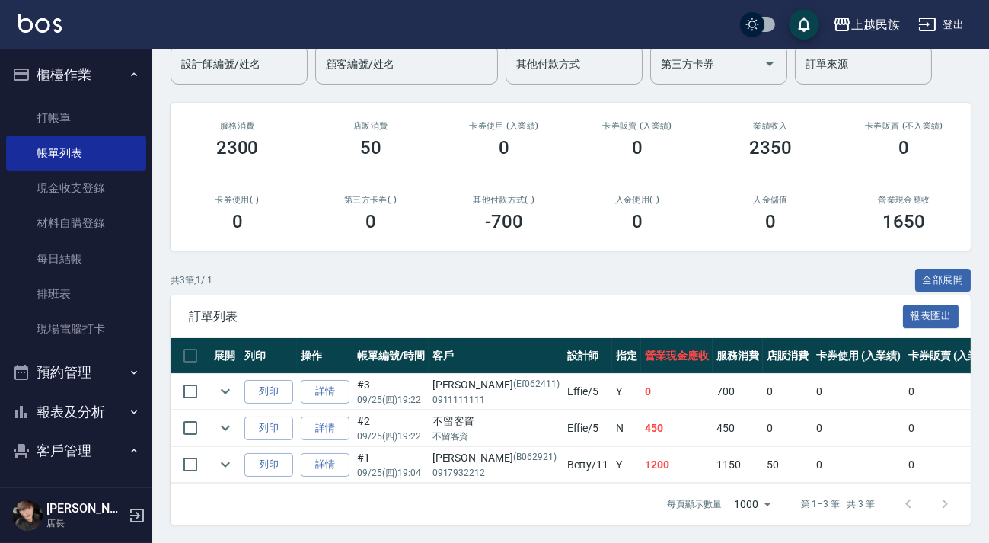
click at [69, 403] on button "報表及分析" at bounding box center [76, 412] width 140 height 40
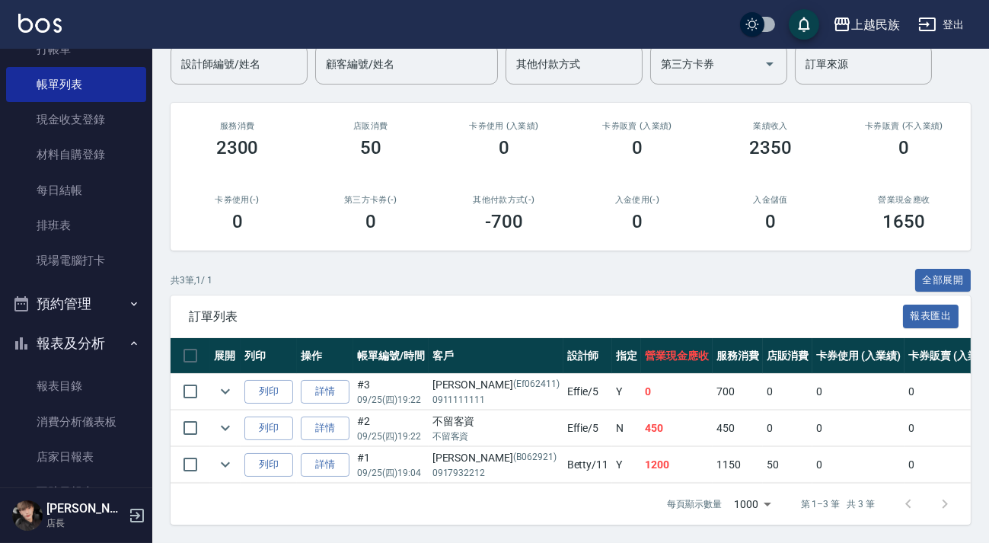
scroll to position [346, 0]
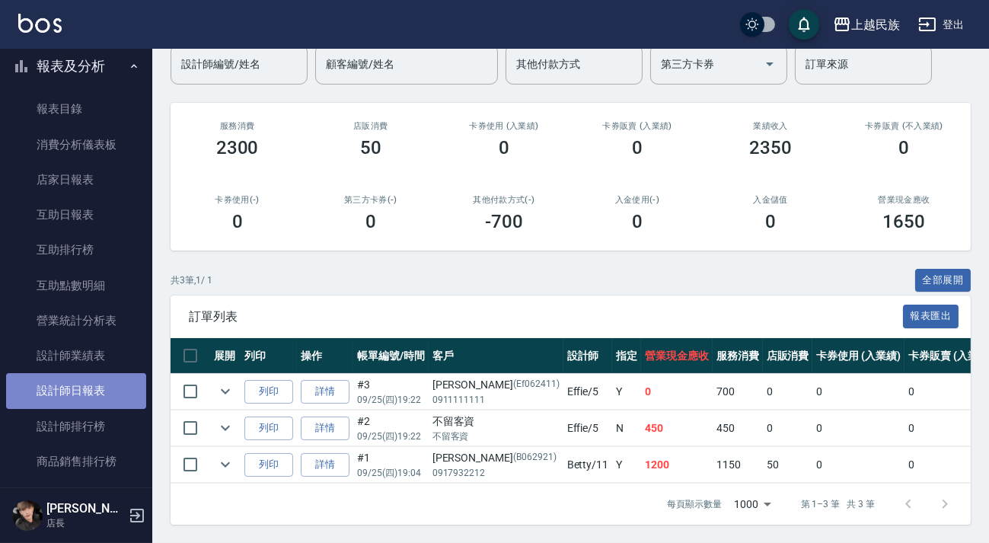
click at [107, 396] on link "設計師日報表" at bounding box center [76, 390] width 140 height 35
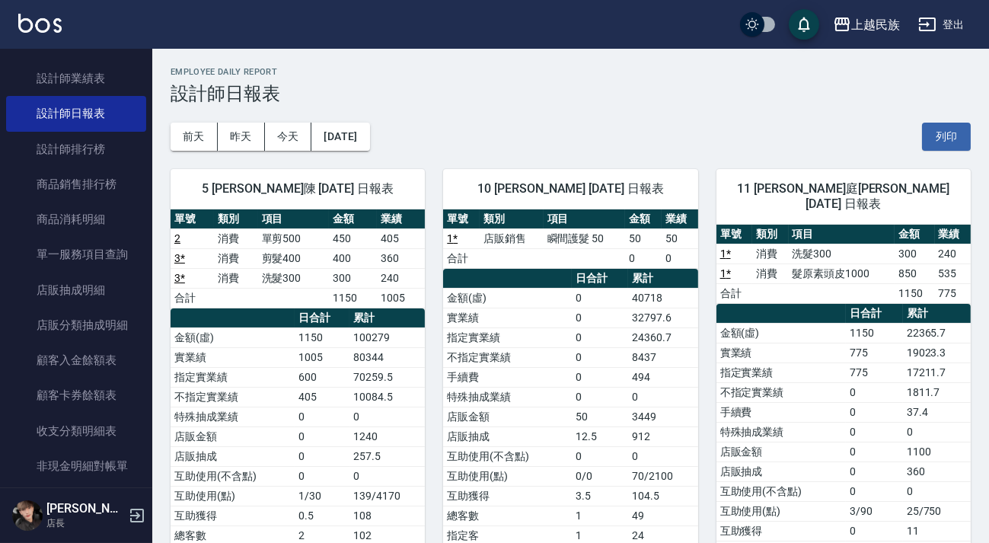
scroll to position [879, 0]
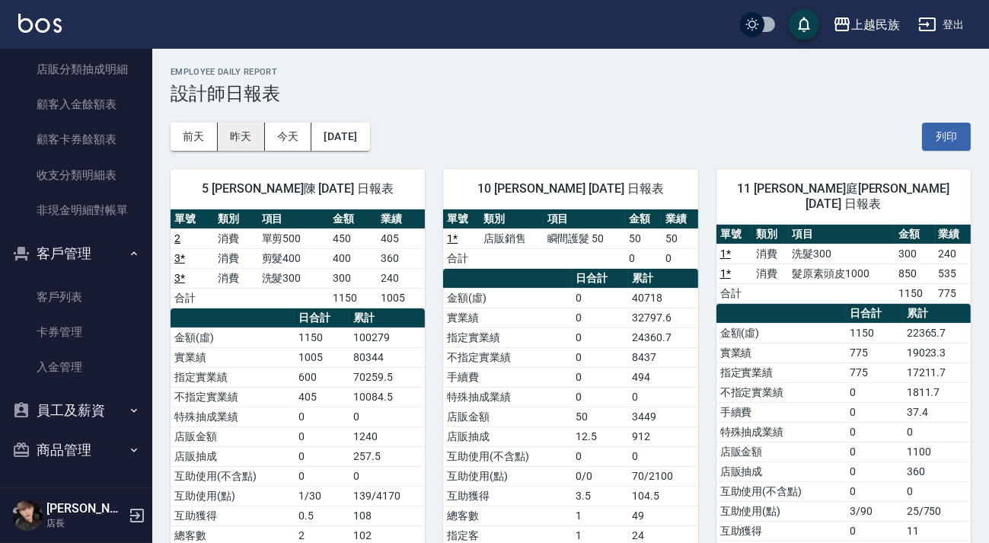
click at [246, 143] on button "昨天" at bounding box center [241, 137] width 47 height 28
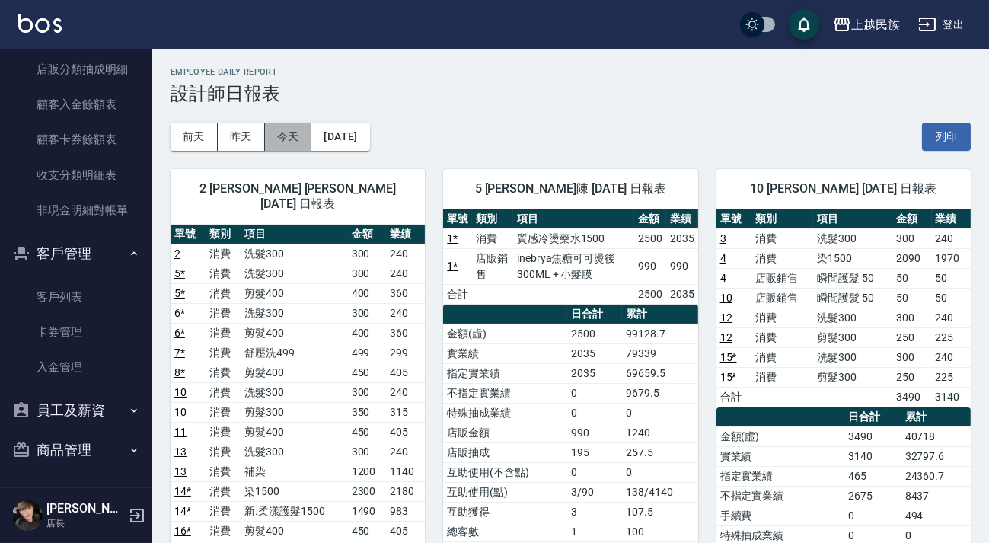
click at [286, 136] on button "今天" at bounding box center [288, 137] width 47 height 28
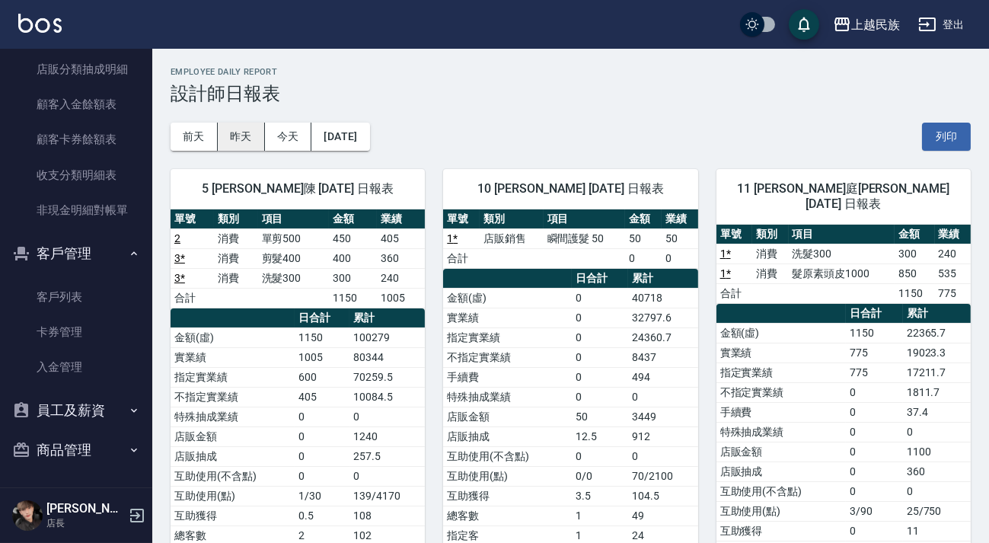
click at [256, 137] on button "昨天" at bounding box center [241, 137] width 47 height 28
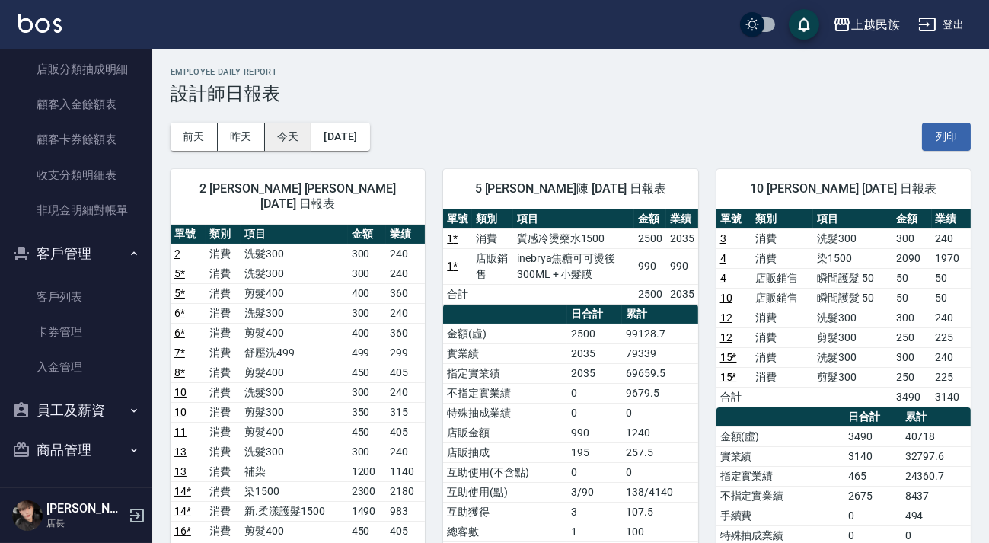
click at [283, 142] on button "今天" at bounding box center [288, 137] width 47 height 28
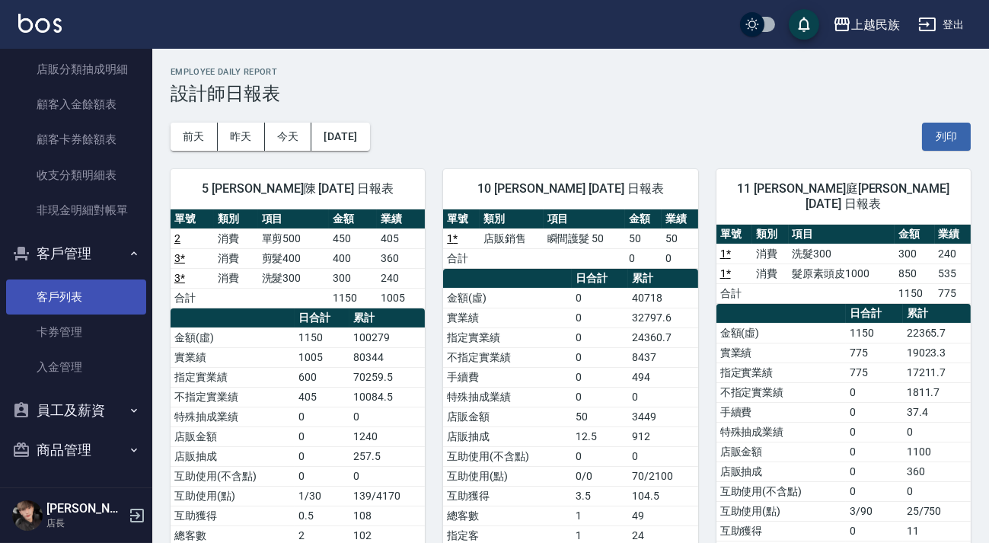
click at [70, 292] on link "客戶列表" at bounding box center [76, 297] width 140 height 35
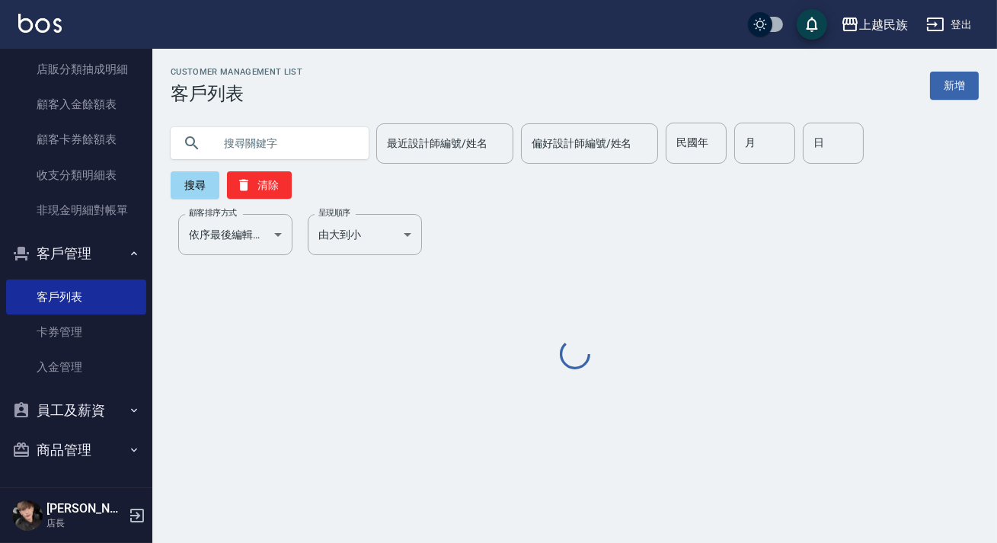
click at [248, 137] on input "text" at bounding box center [284, 143] width 143 height 41
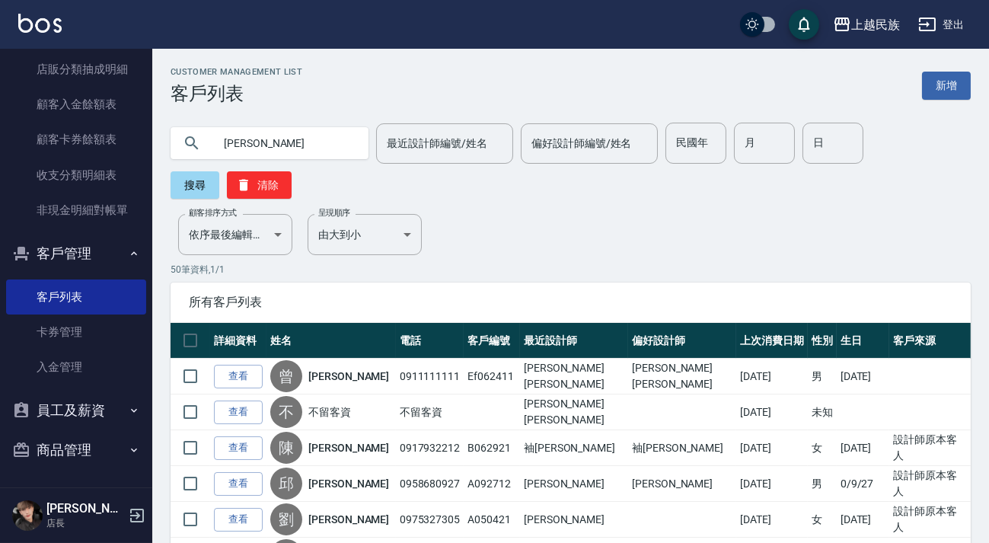
type input "[PERSON_NAME]"
